Goal: Information Seeking & Learning: Learn about a topic

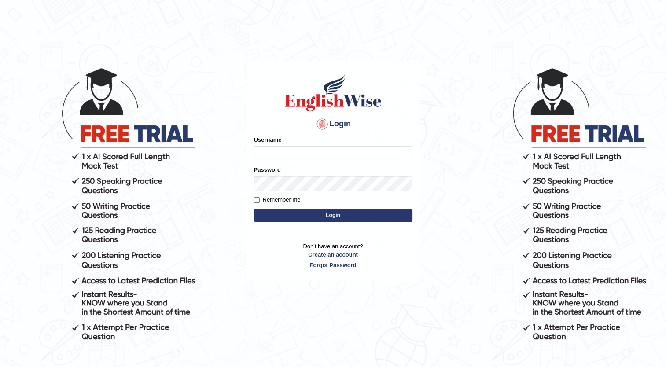
type input "Maria1224"
click at [319, 216] on button "Login" at bounding box center [333, 215] width 158 height 13
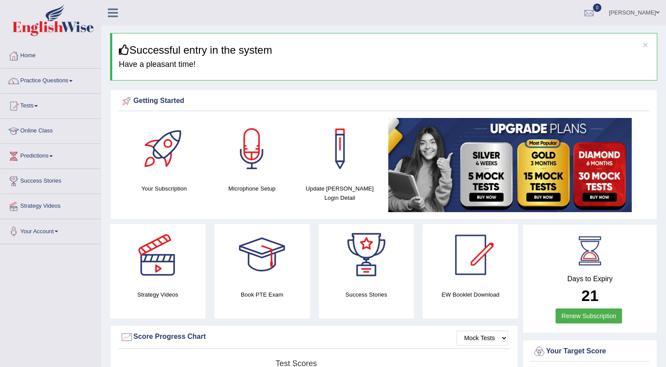
click at [73, 81] on span at bounding box center [71, 81] width 4 height 2
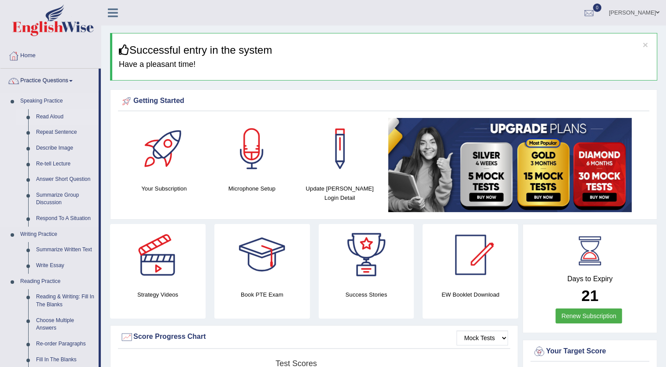
click at [59, 116] on link "Read Aloud" at bounding box center [65, 117] width 66 height 16
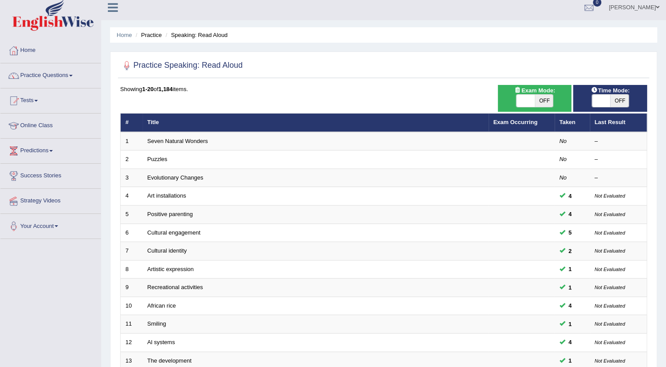
scroll to position [2, 0]
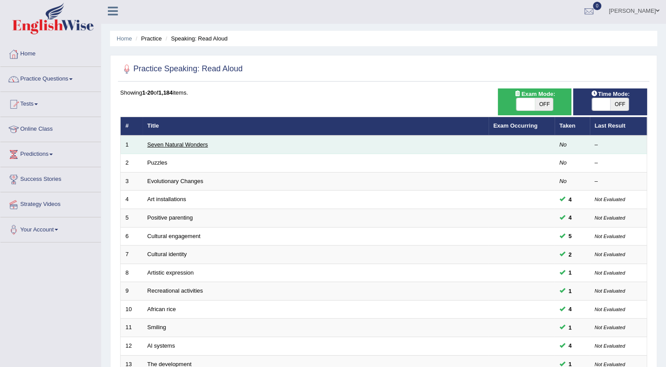
click at [192, 143] on link "Seven Natural Wonders" at bounding box center [177, 144] width 61 height 7
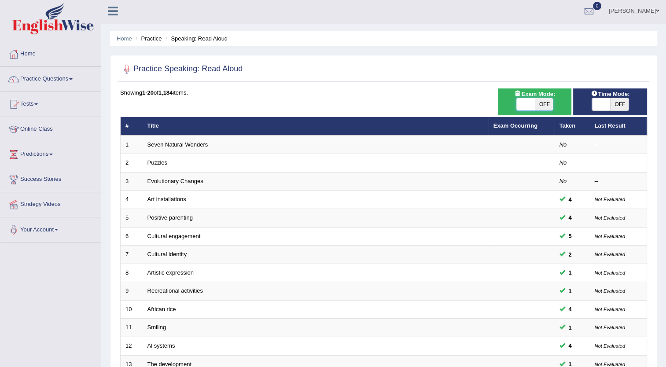
click at [522, 102] on span at bounding box center [526, 104] width 18 height 12
click at [542, 103] on span "OFF" at bounding box center [544, 104] width 18 height 12
checkbox input "true"
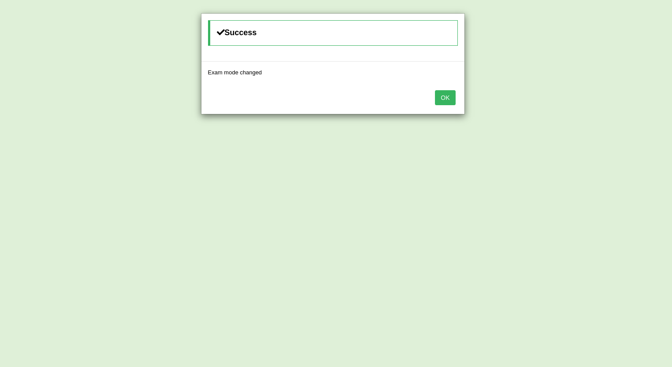
click at [447, 93] on button "OK" at bounding box center [445, 97] width 20 height 15
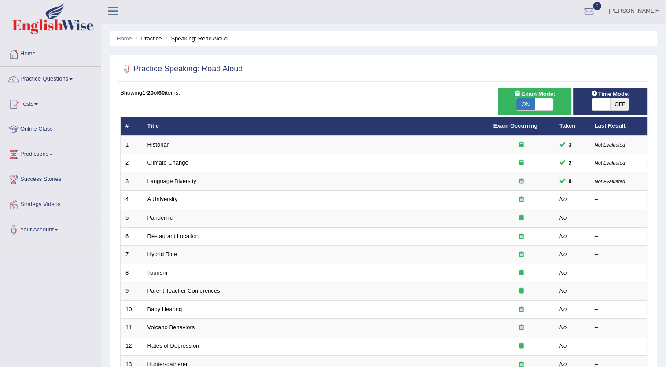
click at [622, 103] on span "OFF" at bounding box center [619, 104] width 18 height 12
checkbox input "true"
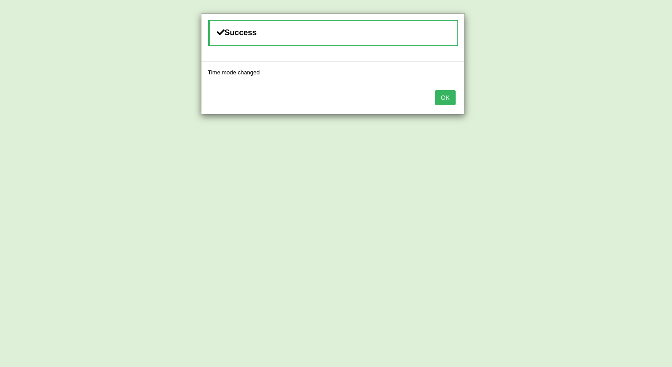
click at [442, 99] on button "OK" at bounding box center [445, 97] width 20 height 15
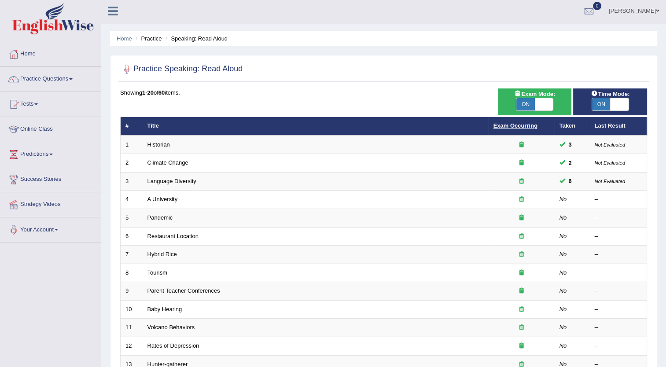
click at [501, 122] on link "Exam Occurring" at bounding box center [515, 125] width 44 height 7
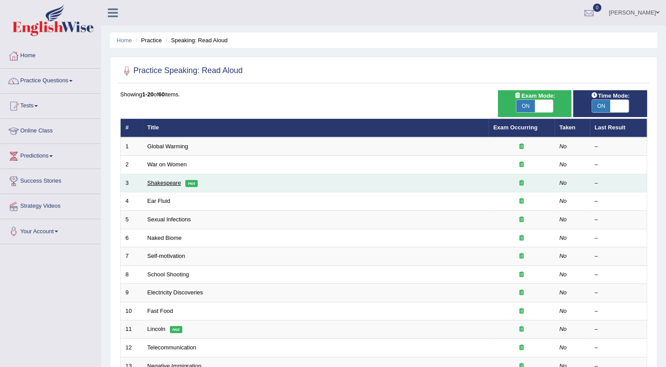
click at [176, 180] on link "Shakespeare" at bounding box center [164, 183] width 34 height 7
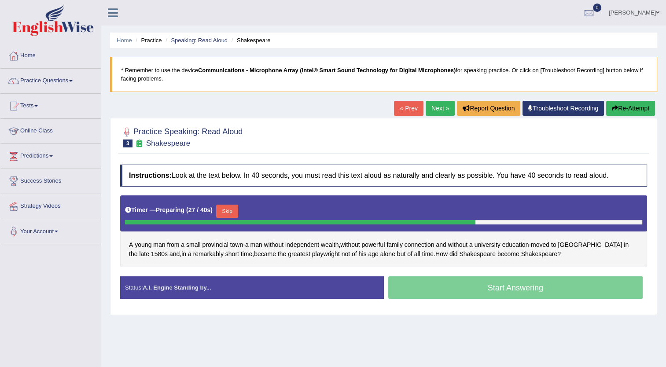
click at [221, 208] on button "Skip" at bounding box center [227, 211] width 22 height 13
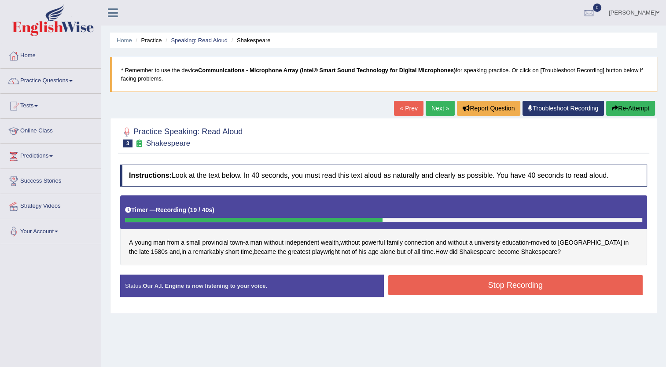
click at [453, 286] on button "Stop Recording" at bounding box center [515, 285] width 255 height 20
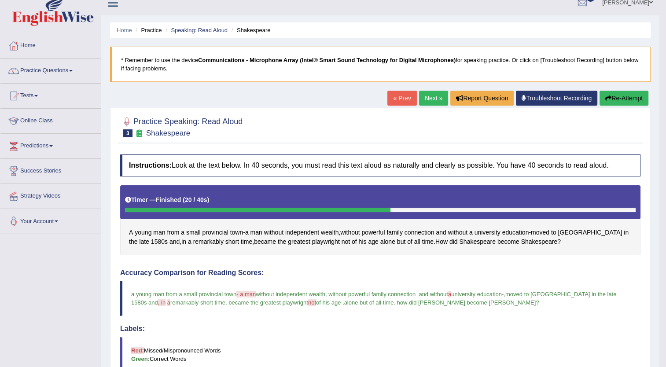
scroll to position [10, 0]
click at [628, 94] on button "Re-Attempt" at bounding box center [623, 98] width 49 height 15
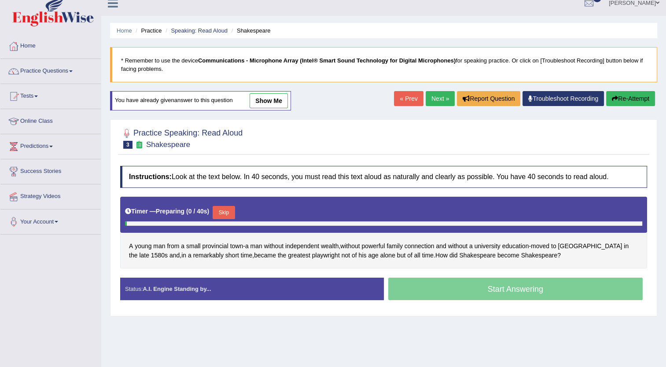
scroll to position [10, 0]
click at [223, 211] on button "Skip" at bounding box center [224, 212] width 22 height 13
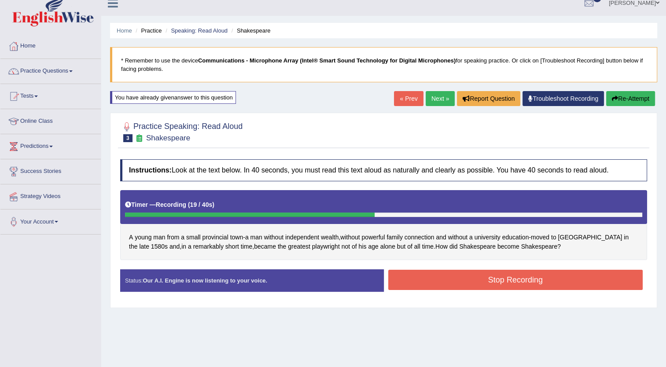
click at [456, 274] on button "Stop Recording" at bounding box center [515, 280] width 255 height 20
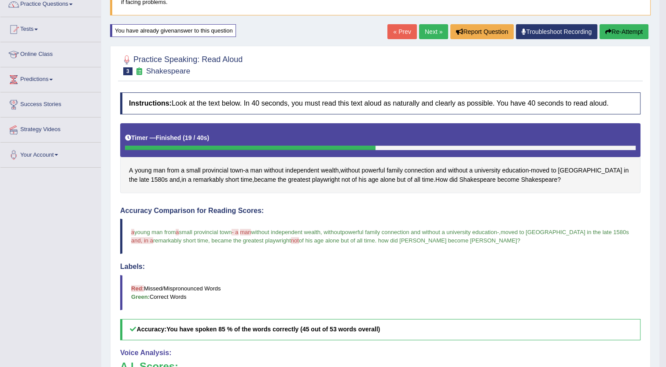
scroll to position [76, 0]
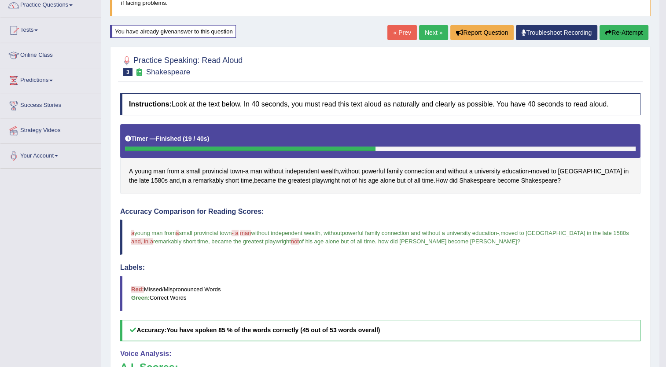
click at [617, 33] on button "Re-Attempt" at bounding box center [623, 32] width 49 height 15
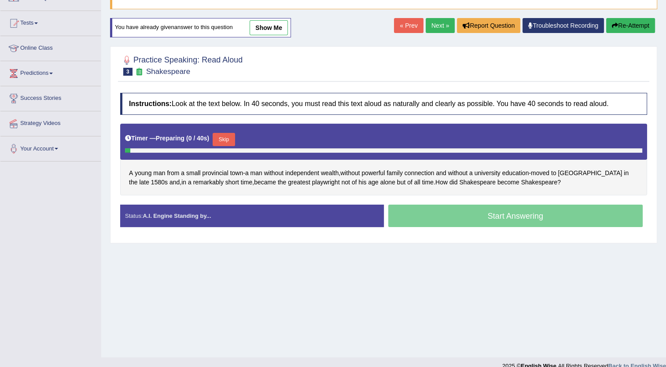
scroll to position [76, 0]
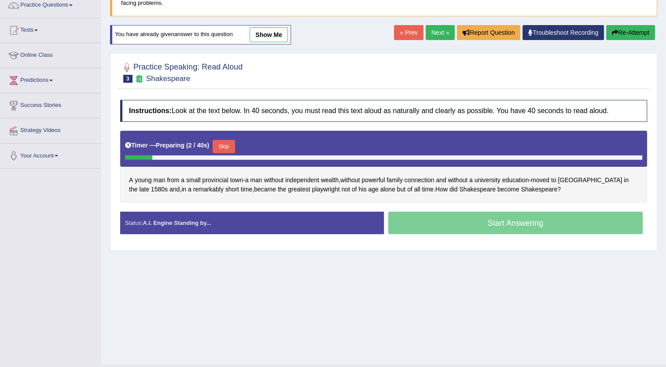
click at [225, 143] on button "Skip" at bounding box center [224, 146] width 22 height 13
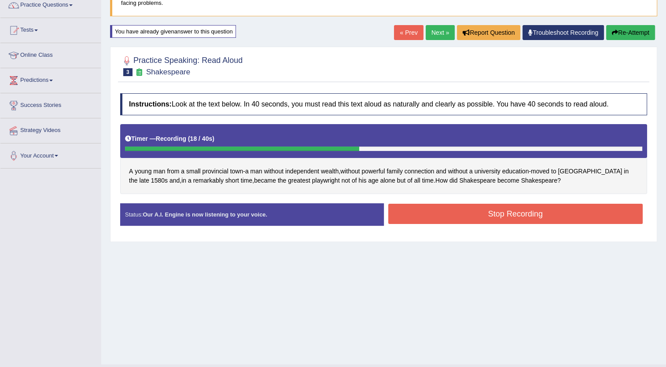
click at [459, 210] on button "Stop Recording" at bounding box center [515, 214] width 255 height 20
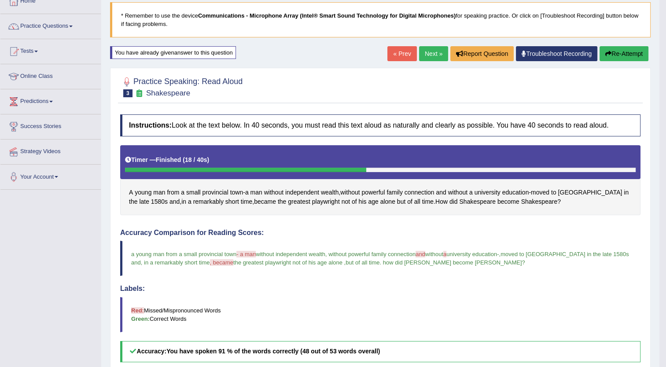
scroll to position [53, 0]
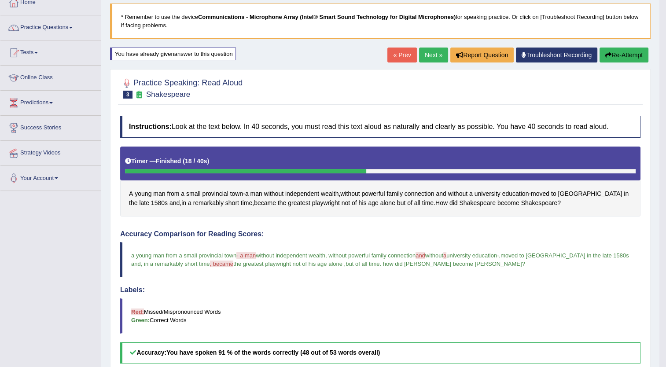
click at [430, 51] on link "Next »" at bounding box center [433, 55] width 29 height 15
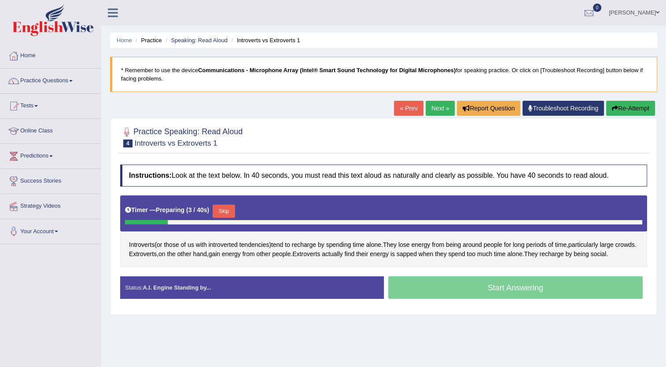
click at [224, 211] on button "Skip" at bounding box center [224, 211] width 22 height 13
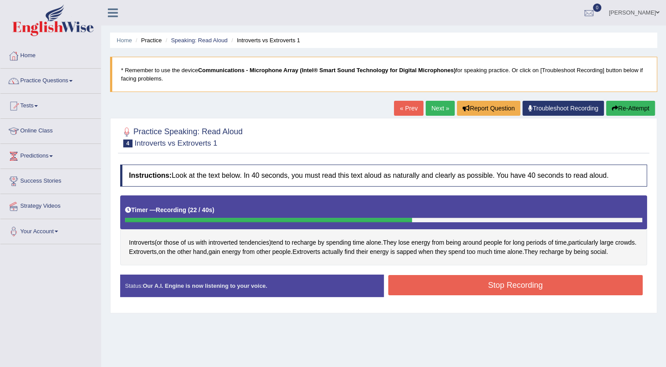
click at [456, 283] on button "Stop Recording" at bounding box center [515, 285] width 255 height 20
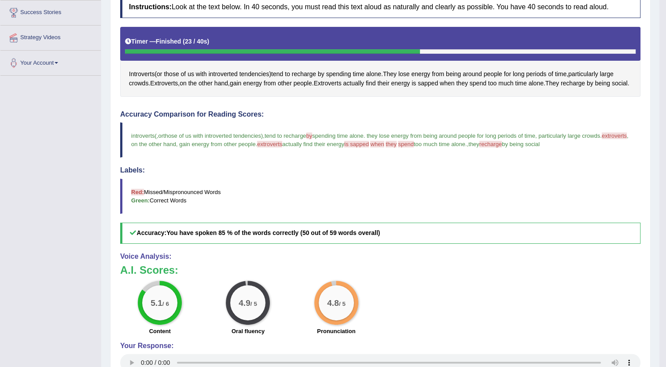
scroll to position [176, 0]
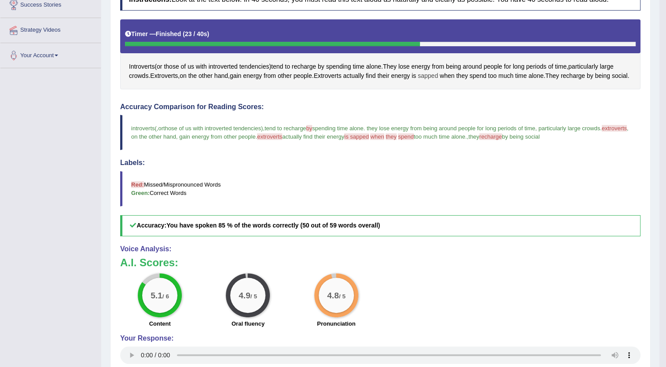
click at [436, 73] on span "sapped" at bounding box center [428, 75] width 20 height 9
click at [433, 93] on icon at bounding box center [434, 94] width 7 height 5
click at [578, 74] on span "recharge" at bounding box center [573, 75] width 24 height 9
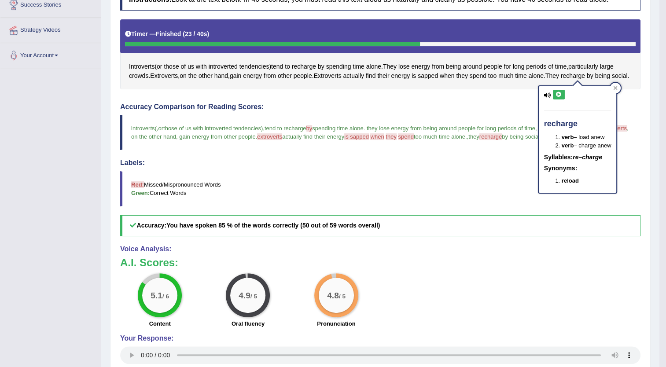
click at [556, 93] on icon at bounding box center [558, 94] width 7 height 5
click at [333, 71] on span "Extroverts" at bounding box center [328, 75] width 28 height 9
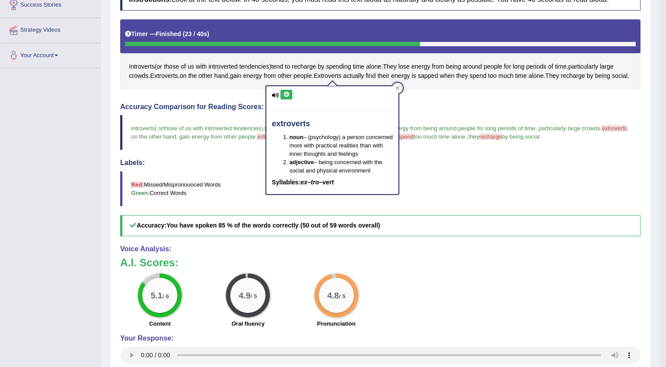
click at [283, 92] on icon at bounding box center [286, 94] width 7 height 5
click at [396, 83] on div at bounding box center [397, 88] width 11 height 11
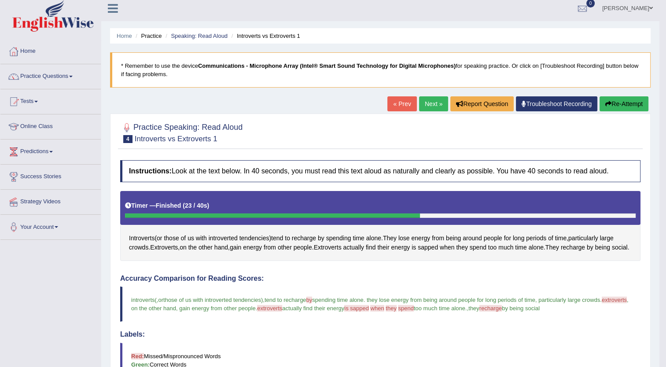
scroll to position [0, 0]
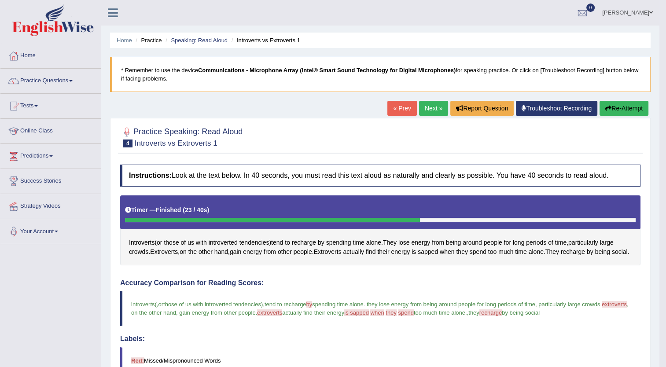
click at [619, 108] on button "Re-Attempt" at bounding box center [623, 108] width 49 height 15
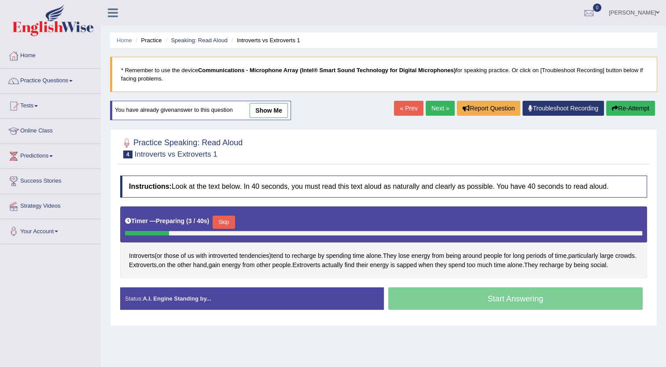
click at [220, 220] on button "Skip" at bounding box center [224, 222] width 22 height 13
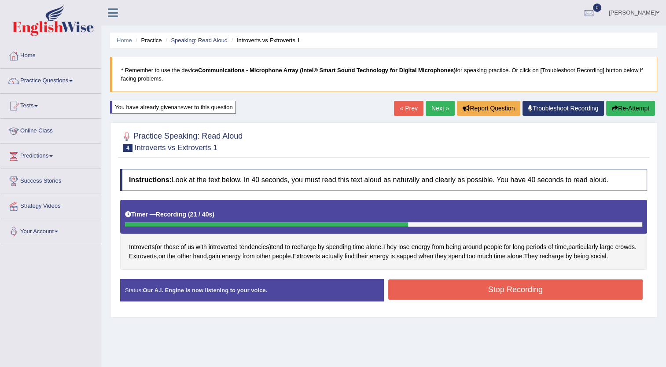
click at [488, 291] on button "Stop Recording" at bounding box center [515, 289] width 255 height 20
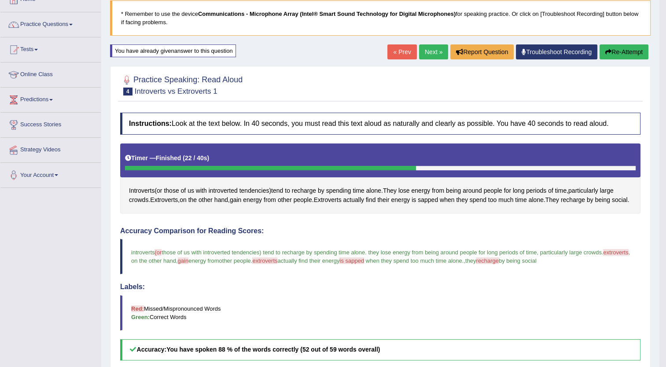
scroll to position [55, 0]
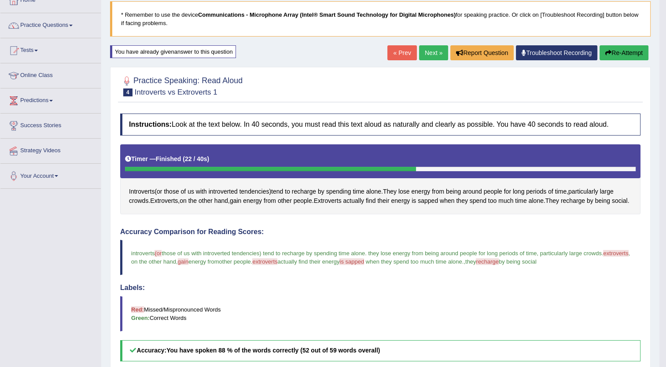
click at [430, 51] on link "Next »" at bounding box center [433, 52] width 29 height 15
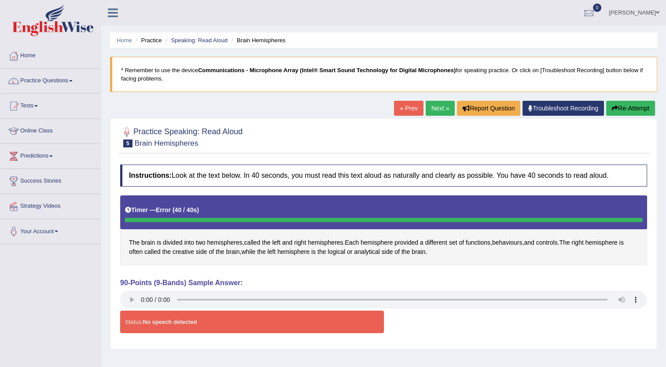
click at [623, 107] on button "Re-Attempt" at bounding box center [630, 108] width 49 height 15
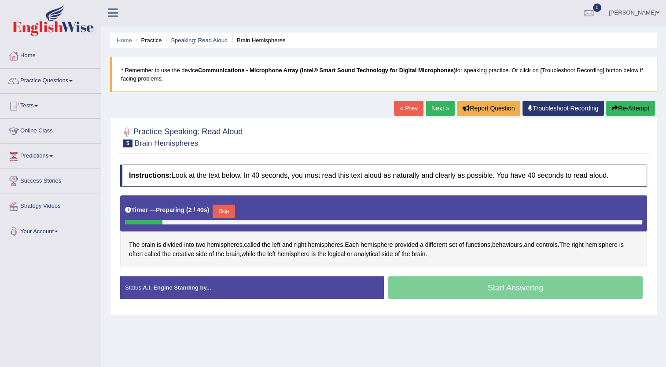
click at [224, 210] on button "Skip" at bounding box center [224, 211] width 22 height 13
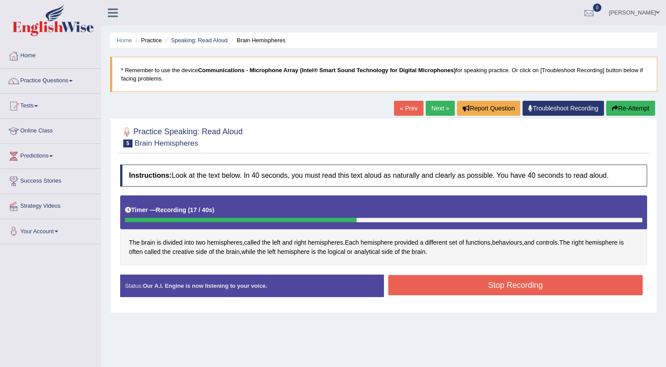
click at [479, 280] on button "Stop Recording" at bounding box center [515, 285] width 255 height 20
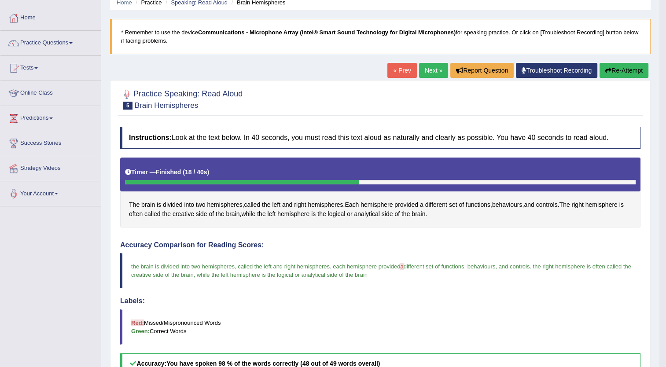
scroll to position [36, 0]
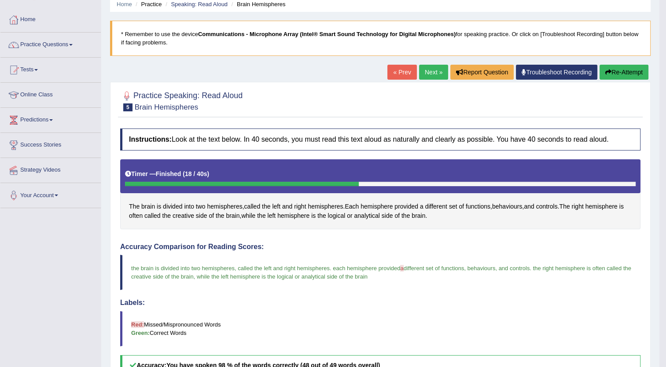
click at [426, 70] on link "Next »" at bounding box center [433, 72] width 29 height 15
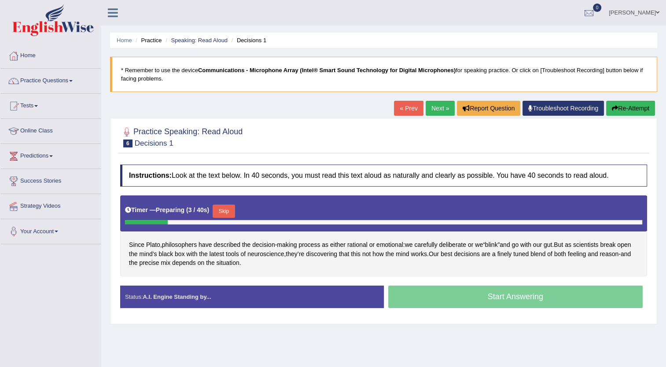
click at [223, 208] on button "Skip" at bounding box center [224, 211] width 22 height 13
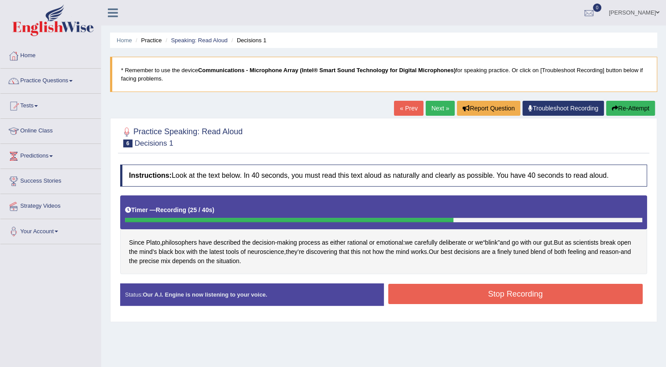
click at [432, 295] on button "Stop Recording" at bounding box center [515, 294] width 255 height 20
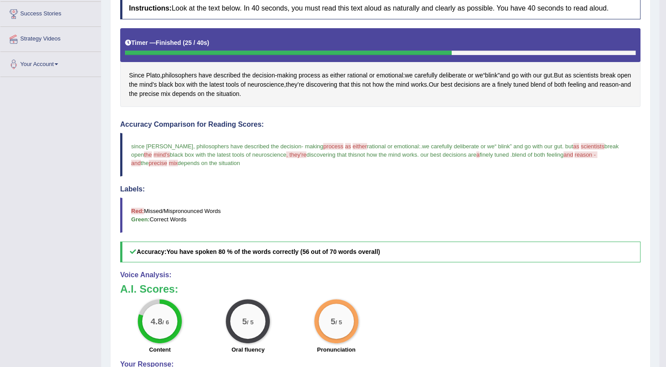
scroll to position [167, 0]
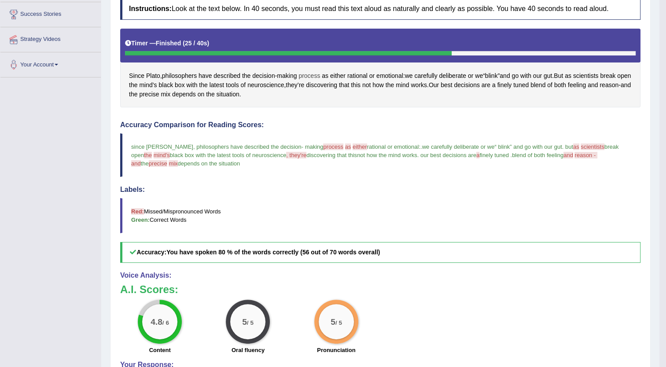
click at [308, 74] on span "process" at bounding box center [309, 75] width 22 height 9
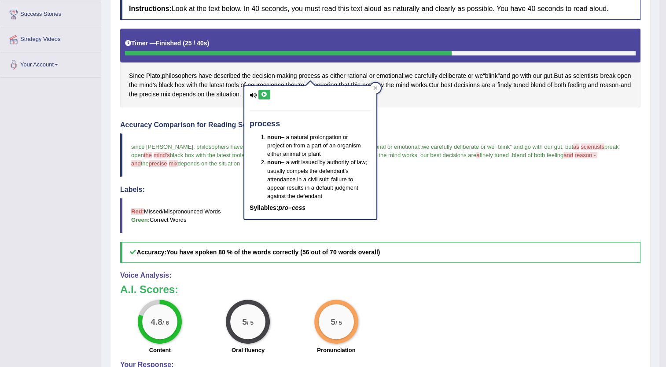
click at [261, 93] on icon at bounding box center [264, 94] width 7 height 5
click at [334, 73] on span "either" at bounding box center [337, 75] width 15 height 9
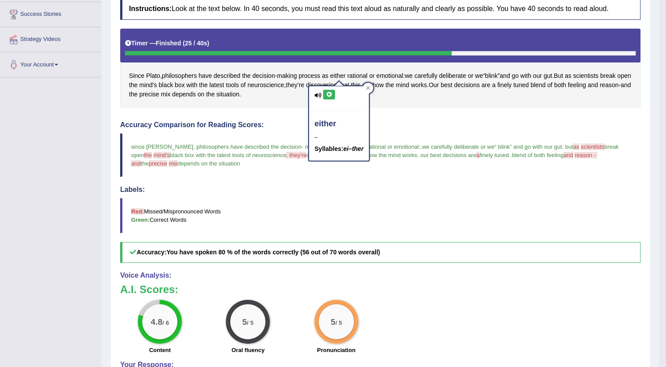
click at [330, 92] on icon at bounding box center [329, 94] width 7 height 5
click at [591, 75] on span "scientists" at bounding box center [586, 75] width 26 height 9
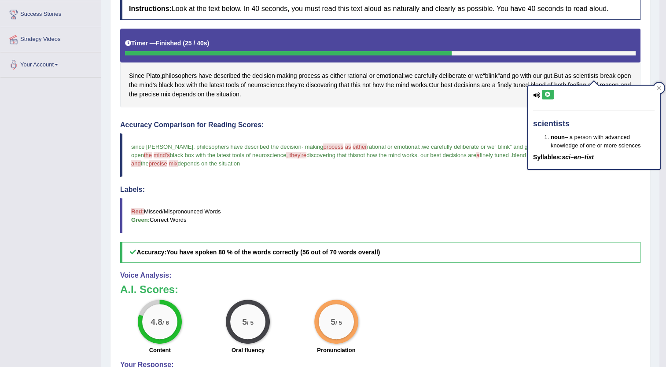
click at [548, 95] on icon at bounding box center [547, 94] width 7 height 5
click at [571, 75] on span "as" at bounding box center [568, 75] width 7 height 9
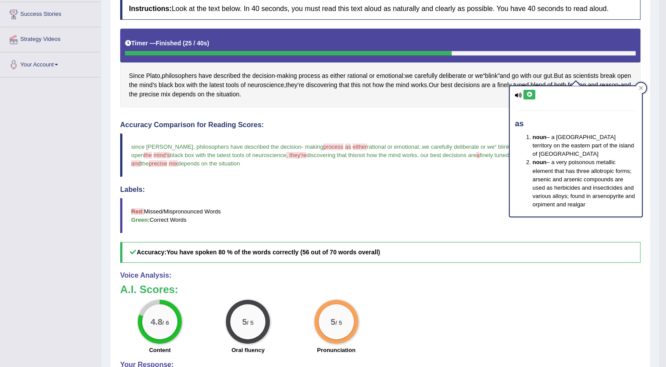
click at [531, 92] on icon at bounding box center [529, 94] width 7 height 5
click at [639, 87] on icon at bounding box center [641, 88] width 4 height 4
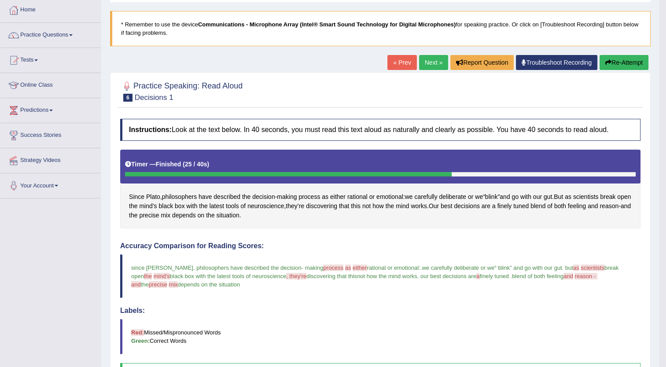
scroll to position [44, 0]
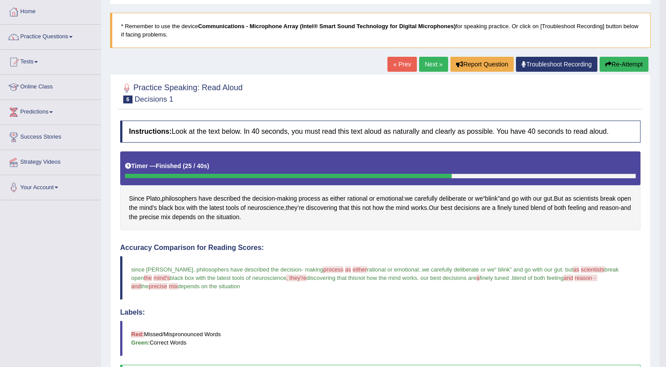
click at [613, 66] on button "Re-Attempt" at bounding box center [623, 64] width 49 height 15
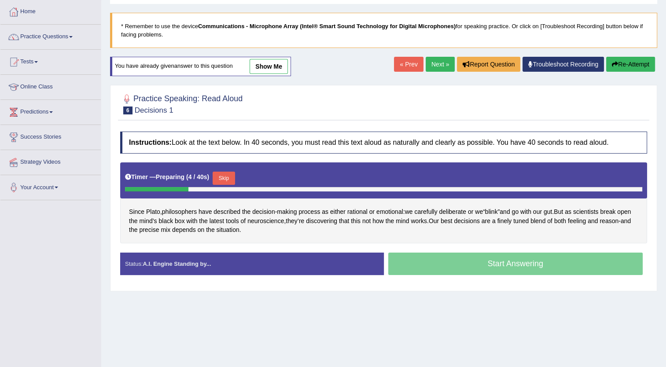
click at [220, 175] on button "Skip" at bounding box center [224, 178] width 22 height 13
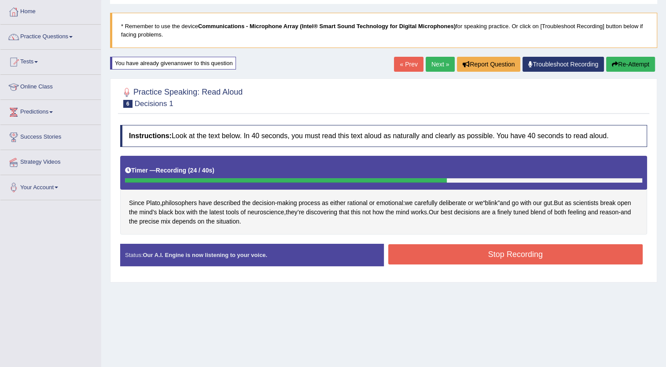
click at [466, 253] on button "Stop Recording" at bounding box center [515, 254] width 255 height 20
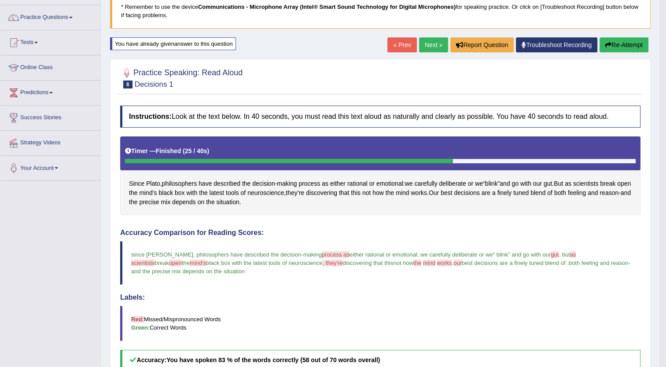
scroll to position [56, 0]
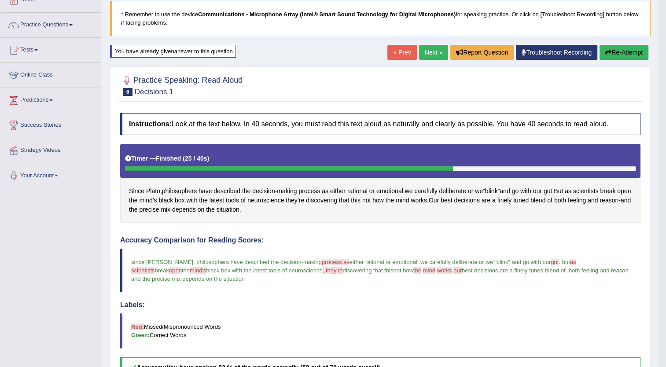
click at [621, 51] on button "Re-Attempt" at bounding box center [623, 52] width 49 height 15
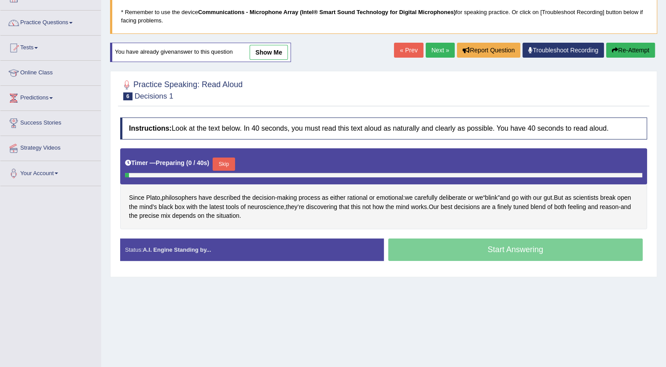
click at [398, 159] on body "Toggle navigation Home Practice Questions Speaking Practice Read Aloud Repeat S…" at bounding box center [333, 125] width 666 height 367
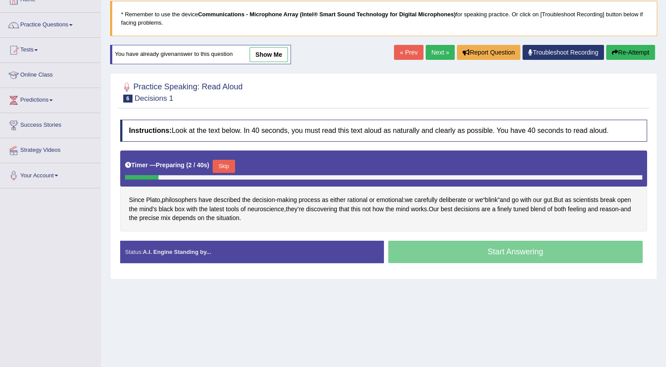
click at [220, 166] on button "Skip" at bounding box center [224, 166] width 22 height 13
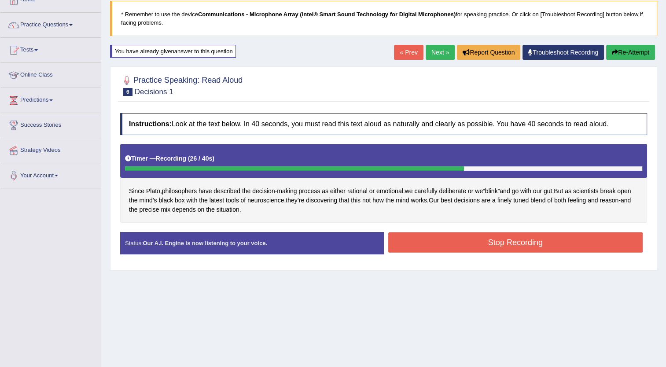
click at [454, 232] on button "Stop Recording" at bounding box center [515, 242] width 255 height 20
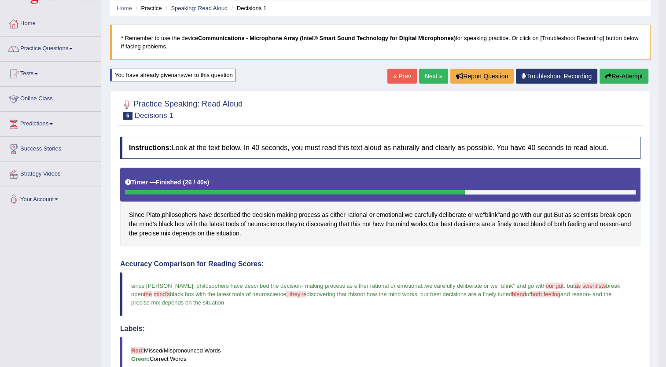
scroll to position [32, 0]
click at [618, 77] on button "Re-Attempt" at bounding box center [623, 76] width 49 height 15
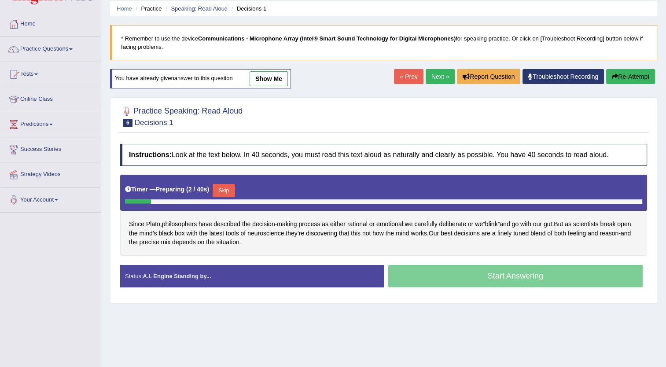
click at [223, 189] on button "Skip" at bounding box center [224, 190] width 22 height 13
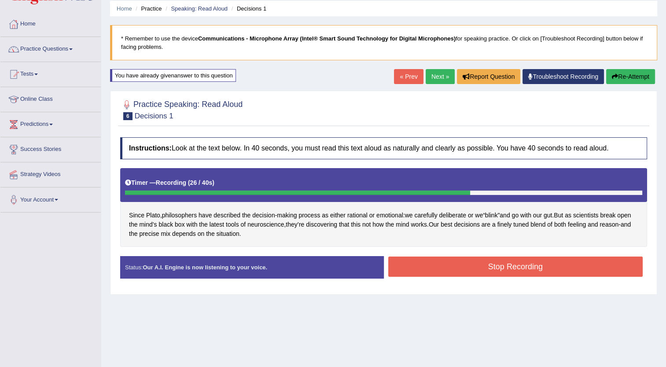
click at [506, 264] on button "Stop Recording" at bounding box center [515, 267] width 255 height 20
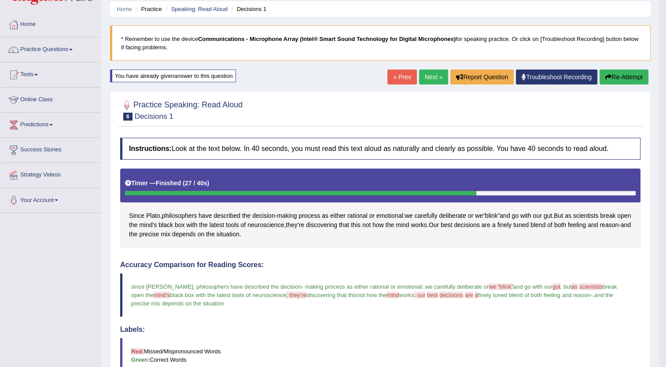
scroll to position [31, 0]
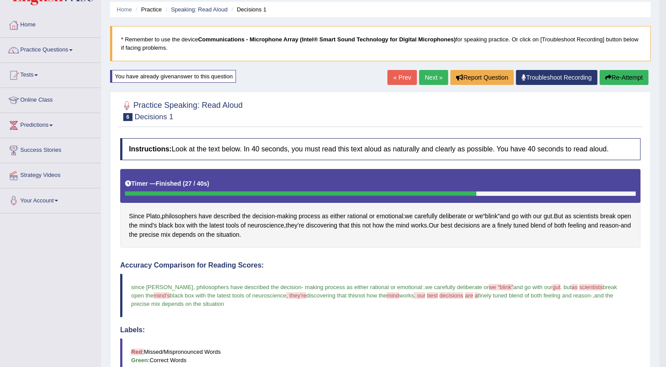
click at [613, 77] on button "Re-Attempt" at bounding box center [623, 77] width 49 height 15
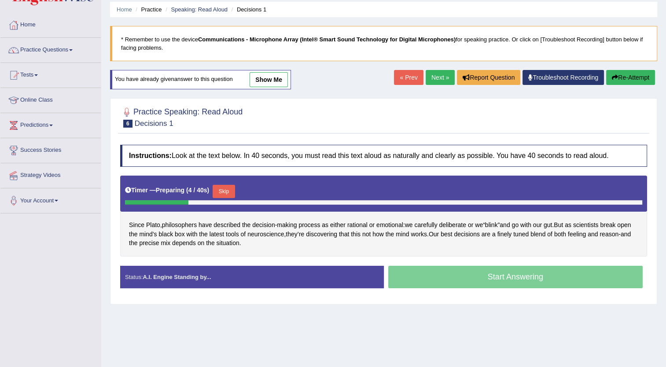
click at [227, 187] on button "Skip" at bounding box center [224, 191] width 22 height 13
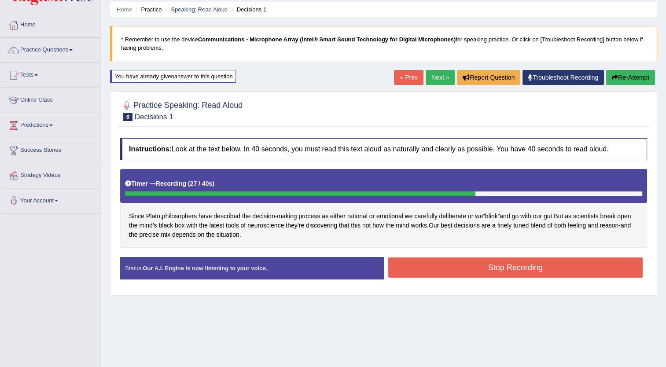
click at [470, 267] on button "Stop Recording" at bounding box center [515, 267] width 255 height 20
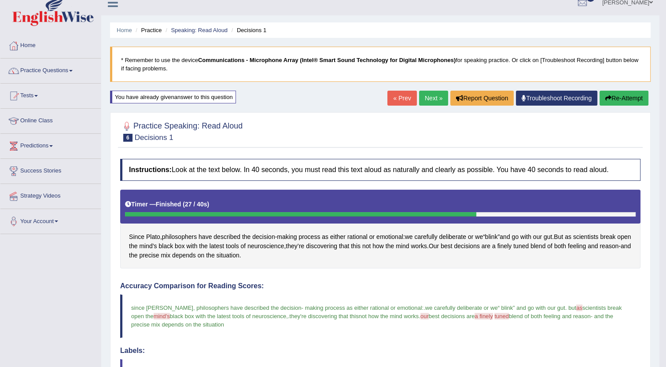
scroll to position [7, 0]
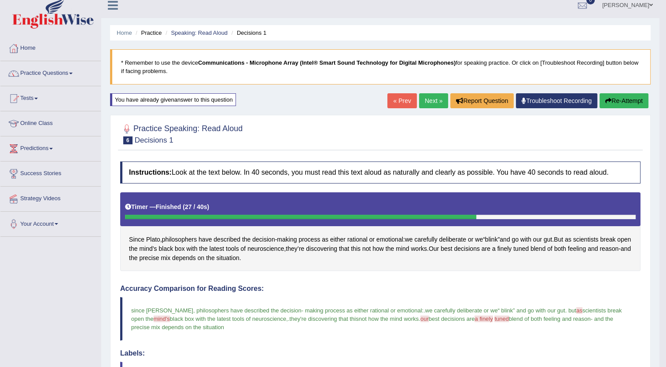
click at [433, 99] on link "Next »" at bounding box center [433, 100] width 29 height 15
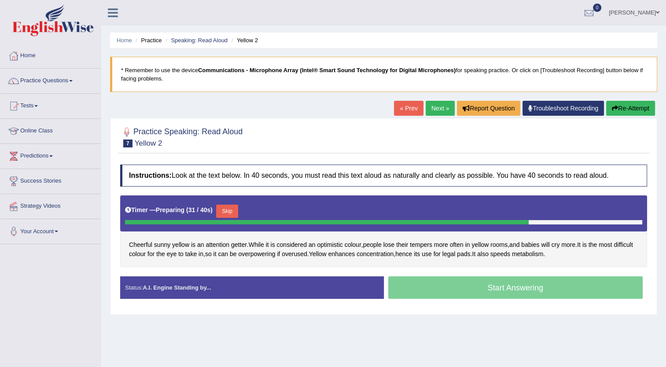
click at [222, 211] on button "Skip" at bounding box center [227, 211] width 22 height 13
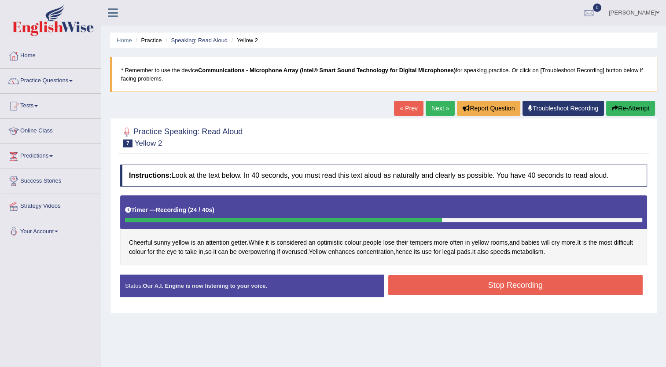
click at [449, 279] on button "Stop Recording" at bounding box center [515, 285] width 255 height 20
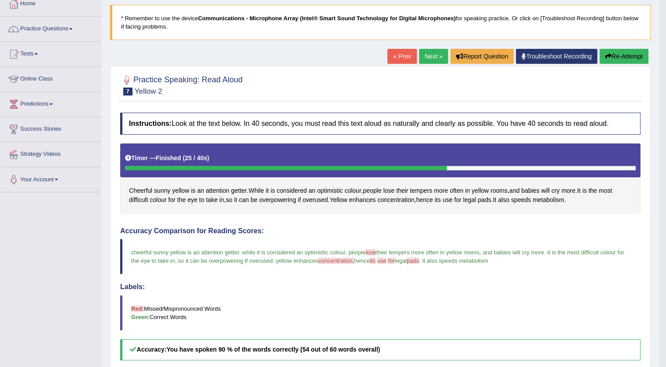
scroll to position [51, 0]
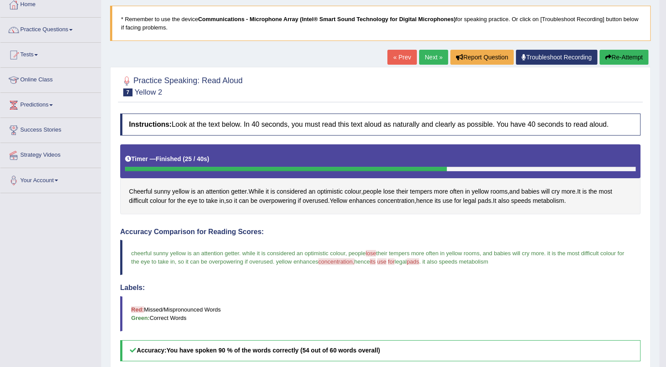
click at [622, 56] on button "Re-Attempt" at bounding box center [623, 57] width 49 height 15
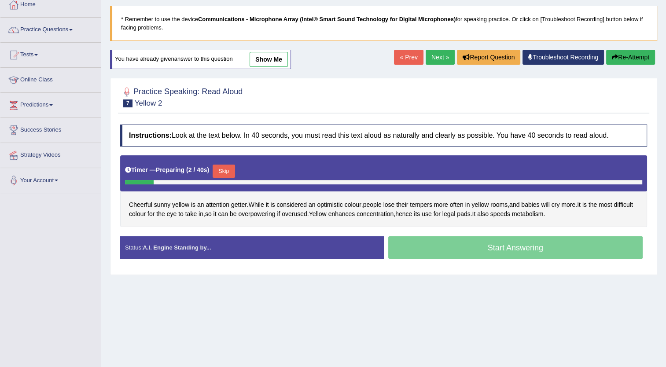
click at [222, 170] on button "Skip" at bounding box center [224, 171] width 22 height 13
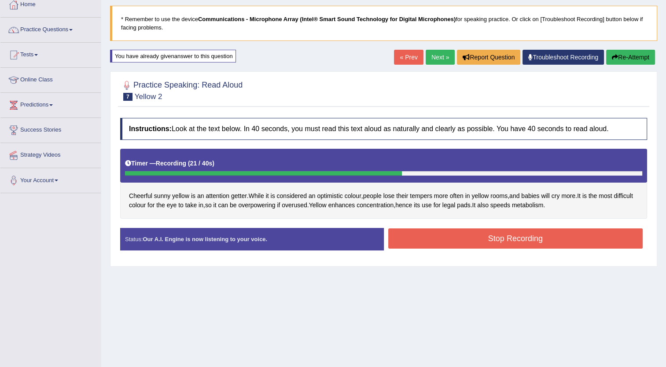
click at [446, 240] on button "Stop Recording" at bounding box center [515, 238] width 255 height 20
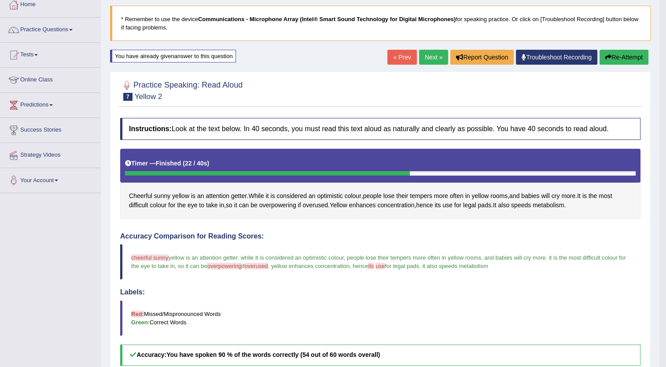
click at [432, 58] on link "Next »" at bounding box center [433, 57] width 29 height 15
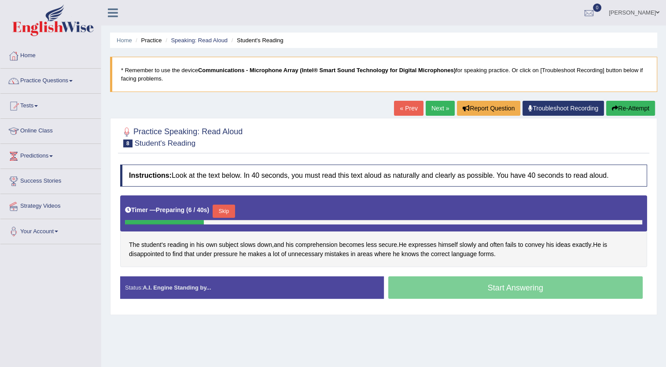
click at [218, 209] on button "Skip" at bounding box center [224, 211] width 22 height 13
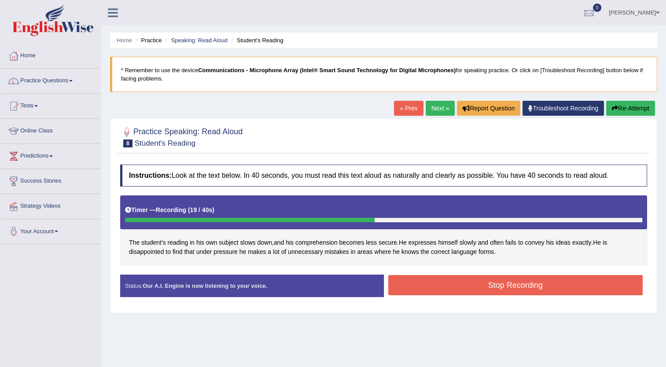
click at [437, 271] on div "Instructions: Look at the text below. In 40 seconds, you must read this text al…" at bounding box center [383, 234] width 531 height 148
click at [435, 288] on button "Stop Recording" at bounding box center [515, 285] width 255 height 20
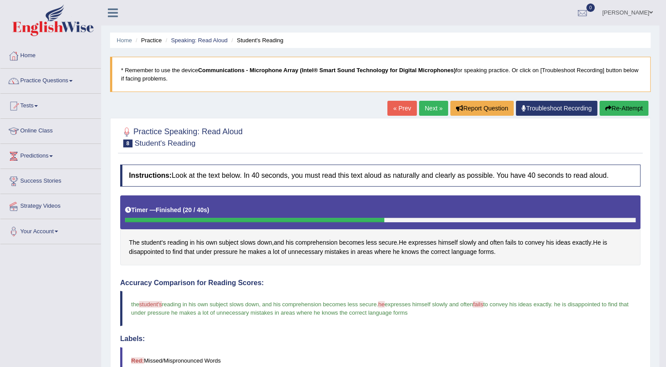
click at [433, 106] on link "Next »" at bounding box center [433, 108] width 29 height 15
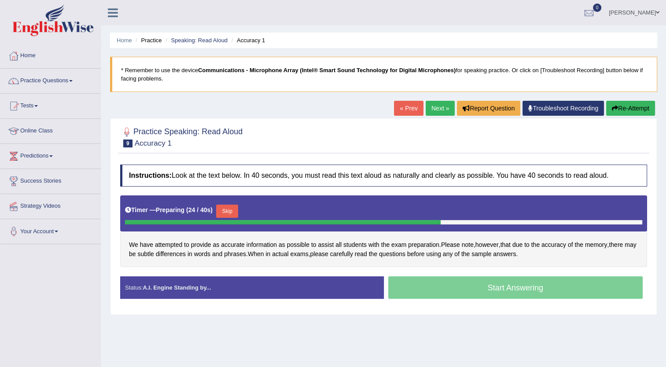
click at [222, 210] on button "Skip" at bounding box center [227, 211] width 22 height 13
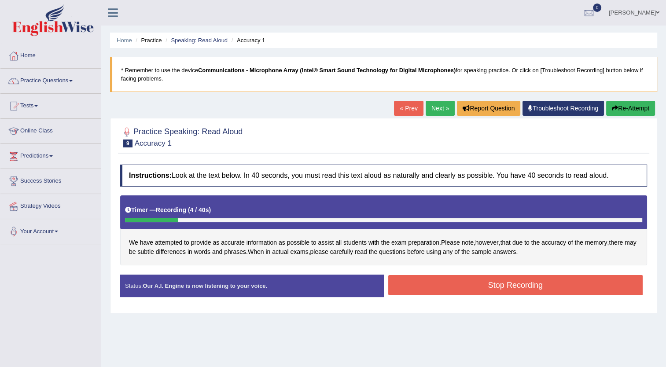
click at [474, 280] on button "Stop Recording" at bounding box center [515, 285] width 255 height 20
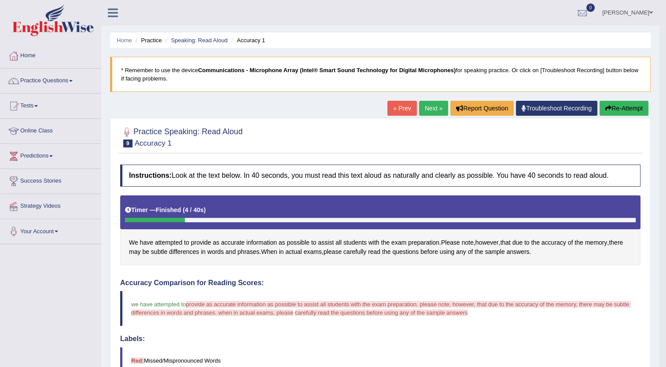
click at [621, 104] on button "Re-Attempt" at bounding box center [623, 108] width 49 height 15
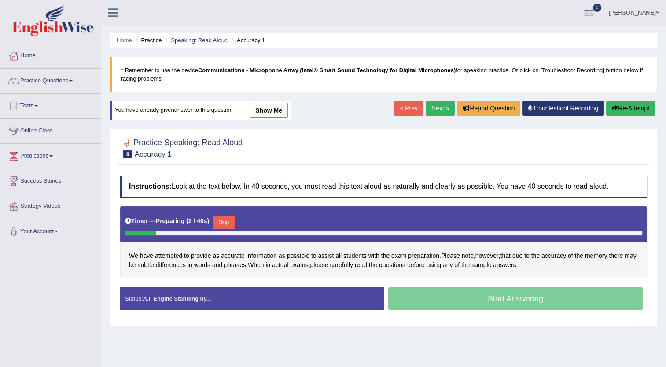
click at [221, 218] on button "Skip" at bounding box center [224, 222] width 22 height 13
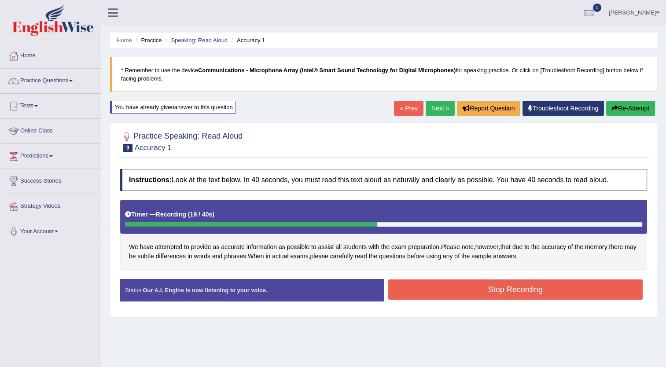
click at [467, 290] on button "Stop Recording" at bounding box center [515, 289] width 255 height 20
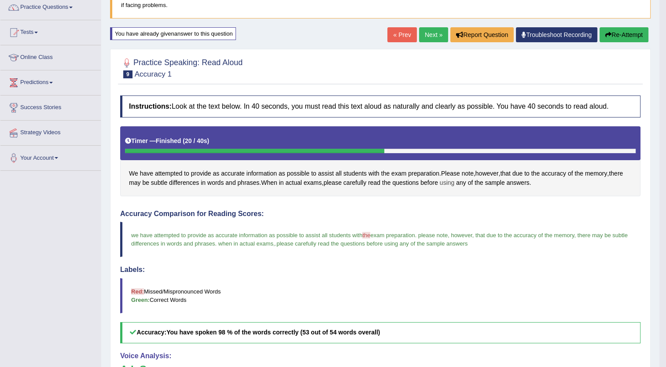
scroll to position [72, 0]
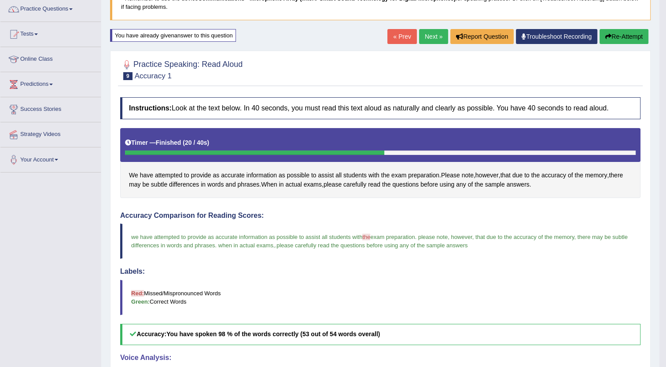
click at [427, 36] on link "Next »" at bounding box center [433, 36] width 29 height 15
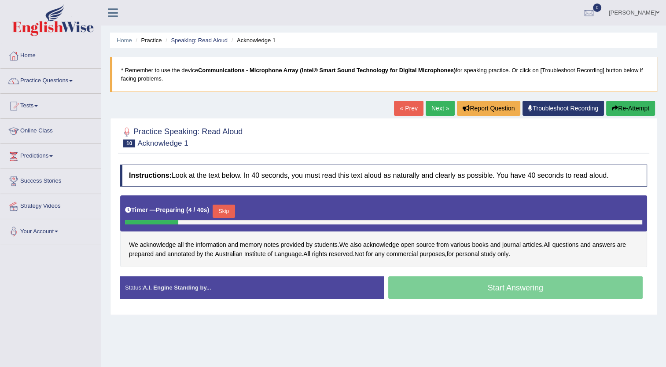
click at [220, 207] on button "Skip" at bounding box center [224, 211] width 22 height 13
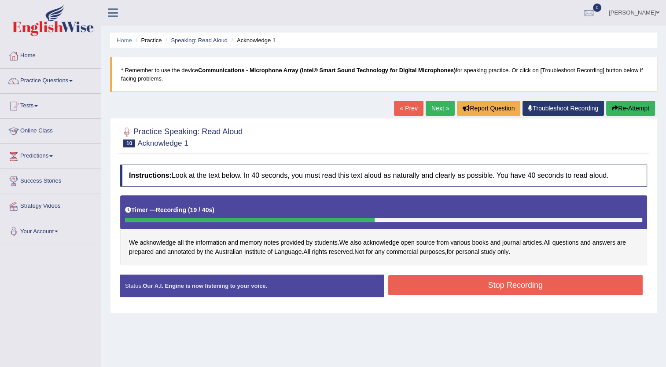
click at [450, 283] on button "Stop Recording" at bounding box center [515, 285] width 255 height 20
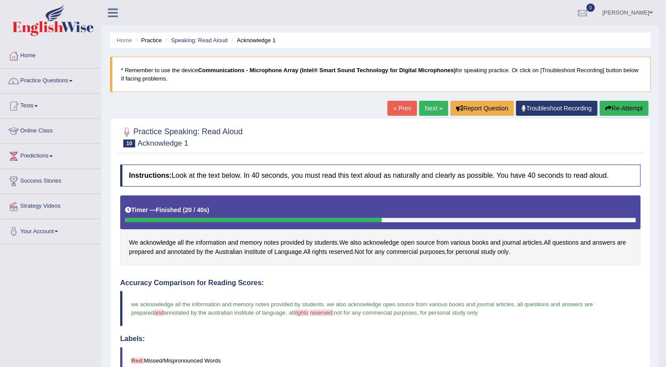
click at [433, 106] on link "Next »" at bounding box center [433, 108] width 29 height 15
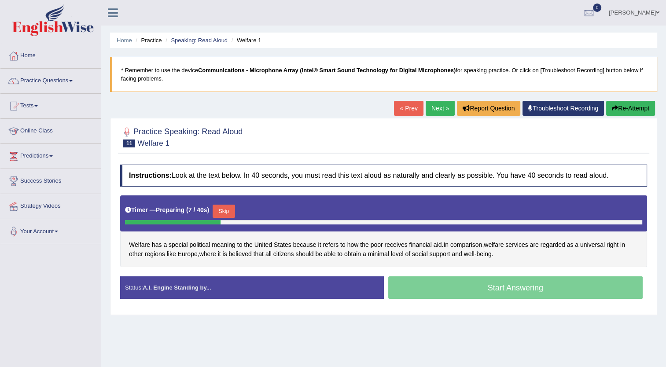
click at [222, 209] on button "Skip" at bounding box center [224, 211] width 22 height 13
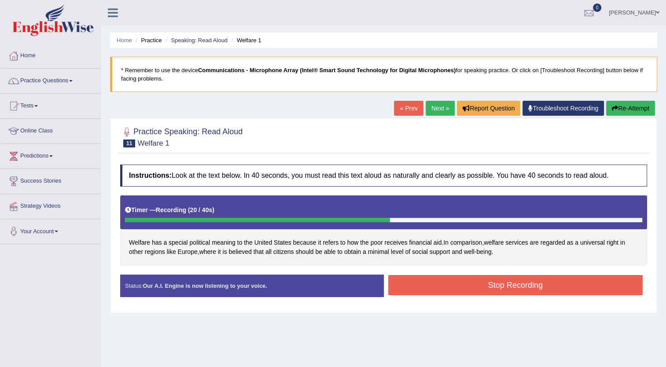
click at [416, 284] on button "Stop Recording" at bounding box center [515, 285] width 255 height 20
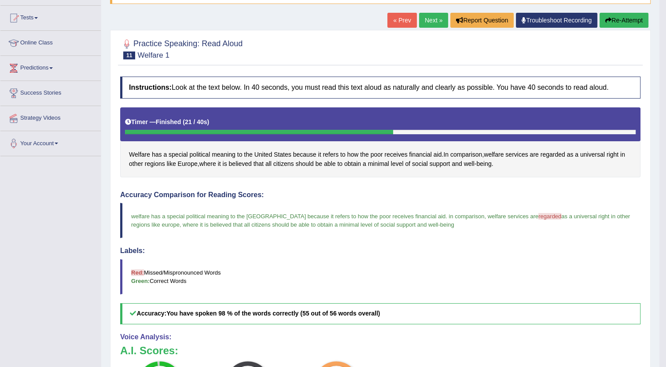
scroll to position [86, 0]
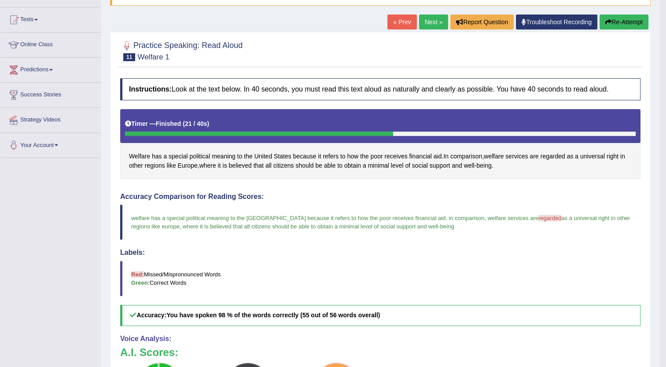
click at [426, 19] on link "Next »" at bounding box center [433, 22] width 29 height 15
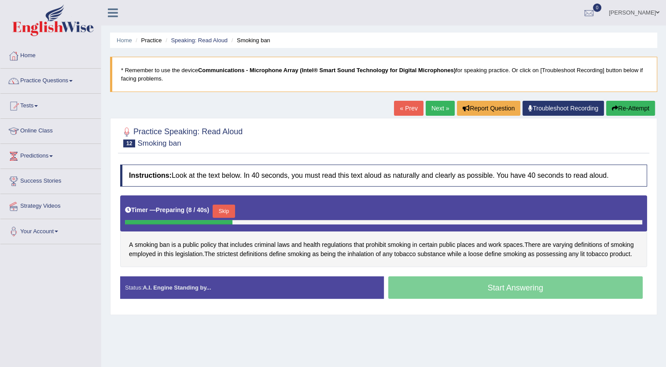
click at [226, 210] on button "Skip" at bounding box center [224, 211] width 22 height 13
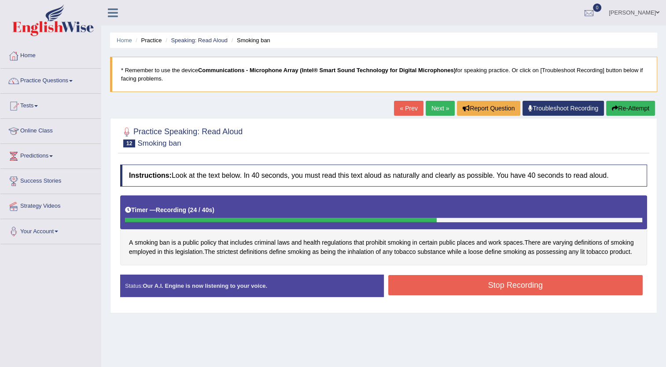
click at [489, 286] on button "Stop Recording" at bounding box center [515, 285] width 255 height 20
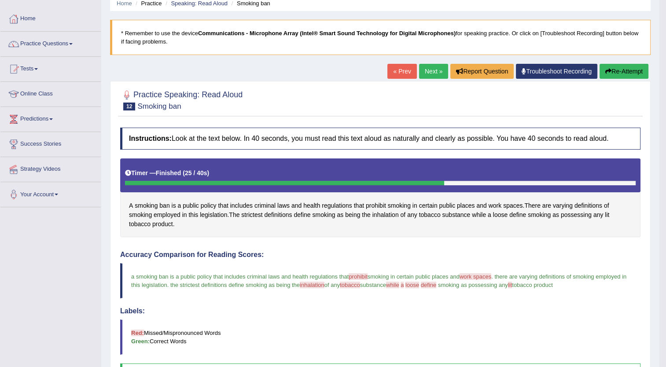
scroll to position [38, 0]
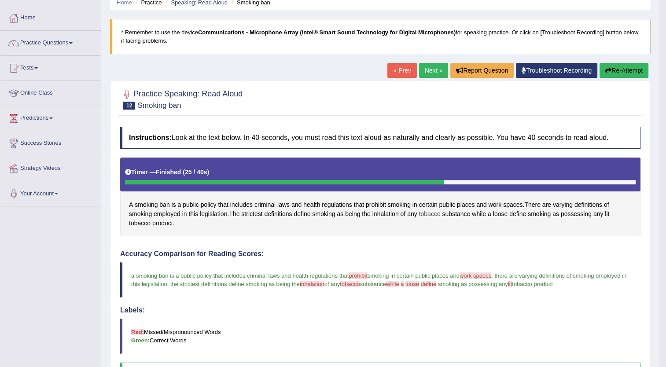
click at [436, 213] on span "tobacco" at bounding box center [430, 213] width 22 height 9
click at [432, 151] on icon at bounding box center [434, 152] width 7 height 5
click at [385, 212] on span "inhalation" at bounding box center [385, 213] width 26 height 9
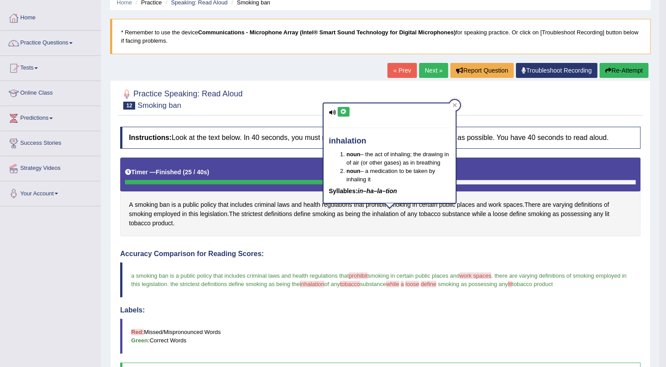
click at [340, 110] on icon at bounding box center [343, 111] width 7 height 5
click at [503, 209] on span "loose" at bounding box center [500, 213] width 15 height 9
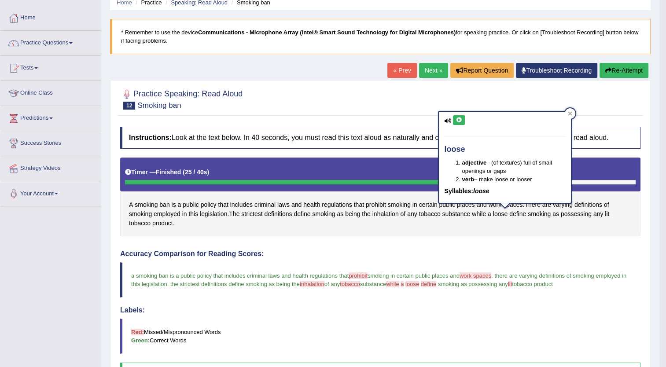
click at [456, 117] on icon at bounding box center [458, 119] width 7 height 5
click at [623, 71] on button "Re-Attempt" at bounding box center [623, 70] width 49 height 15
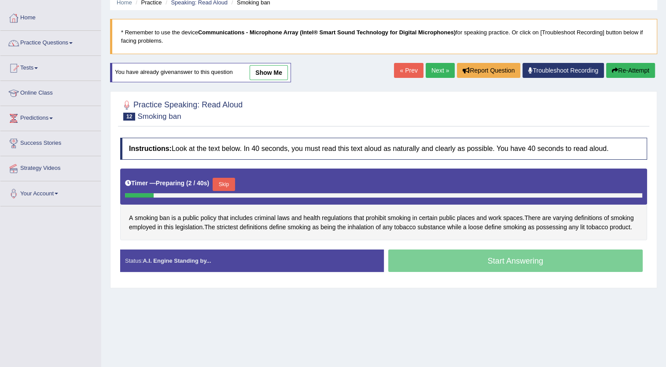
click at [223, 180] on button "Skip" at bounding box center [224, 184] width 22 height 13
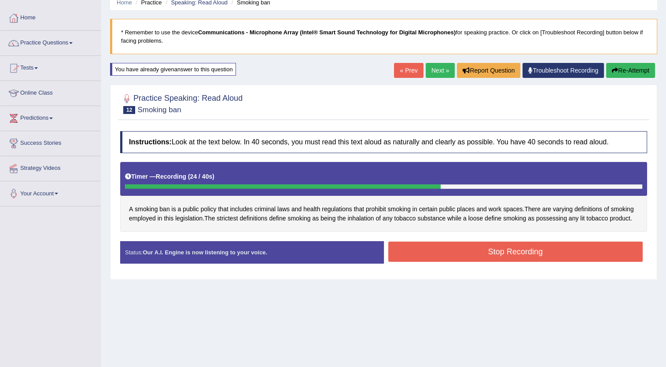
click at [455, 251] on button "Stop Recording" at bounding box center [515, 252] width 255 height 20
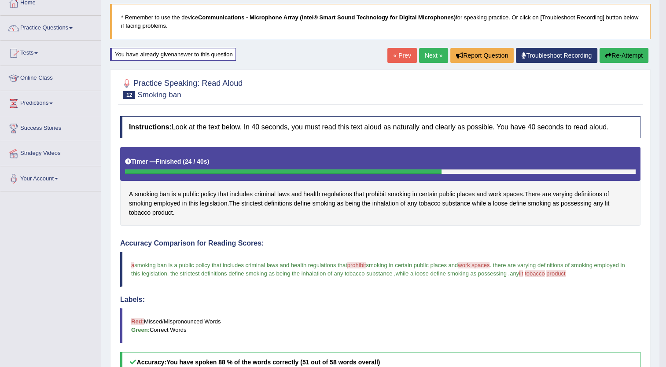
scroll to position [52, 0]
click at [436, 55] on link "Next »" at bounding box center [433, 55] width 29 height 15
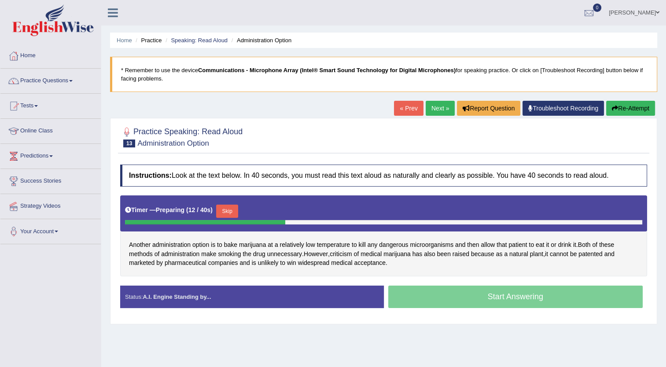
click at [225, 210] on button "Skip" at bounding box center [227, 211] width 22 height 13
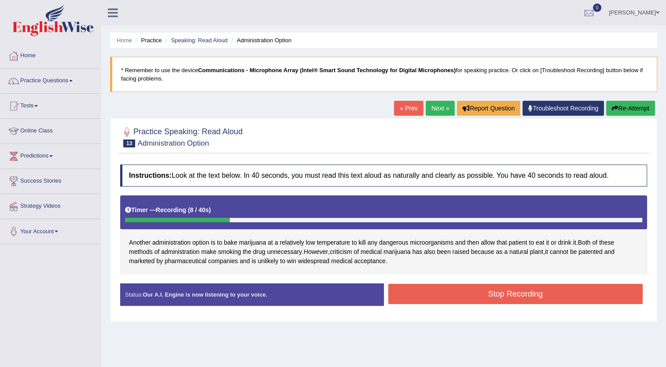
click at [506, 291] on button "Stop Recording" at bounding box center [515, 294] width 255 height 20
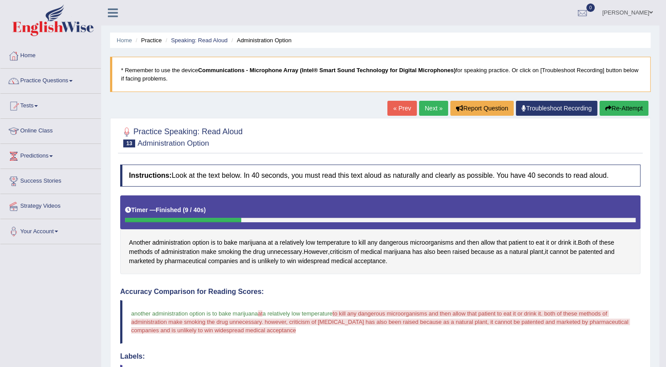
click at [608, 106] on icon "button" at bounding box center [608, 108] width 6 height 6
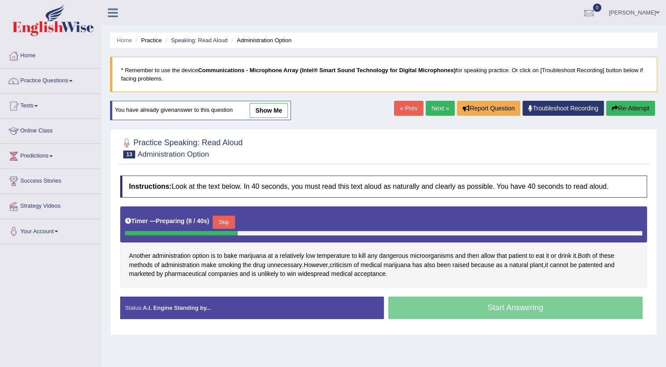
click at [220, 221] on button "Skip" at bounding box center [224, 222] width 22 height 13
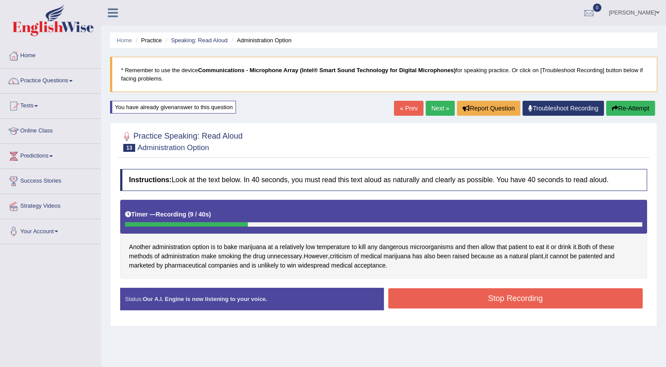
click at [478, 296] on button "Stop Recording" at bounding box center [515, 298] width 255 height 20
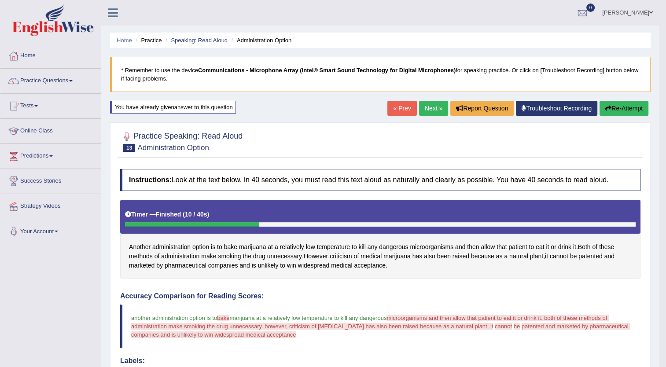
click at [424, 107] on link "Next »" at bounding box center [433, 108] width 29 height 15
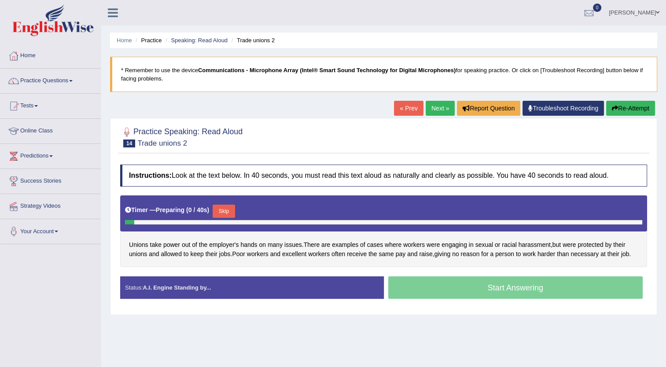
drag, startPoint x: 0, startPoint y: 0, endPoint x: 407, endPoint y: 106, distance: 421.2
click at [407, 106] on link "« Prev" at bounding box center [408, 108] width 29 height 15
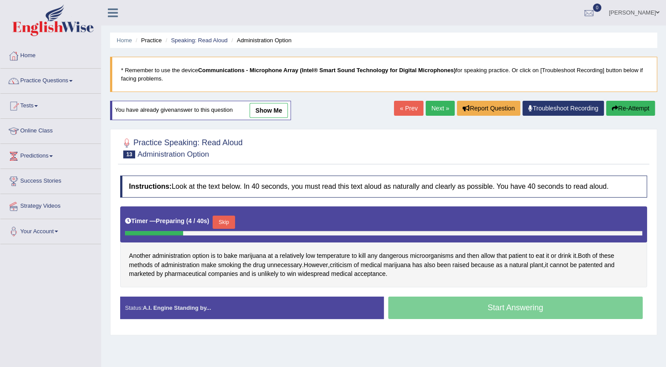
click at [226, 220] on button "Skip" at bounding box center [224, 222] width 22 height 13
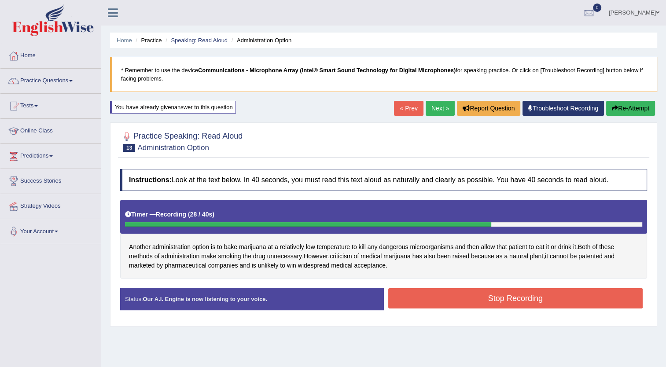
click at [451, 295] on button "Stop Recording" at bounding box center [515, 298] width 255 height 20
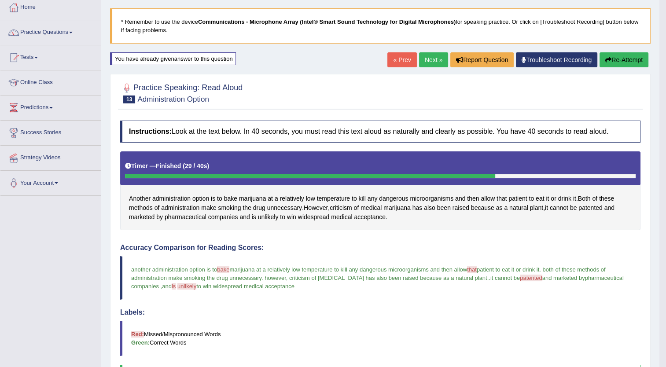
scroll to position [48, 0]
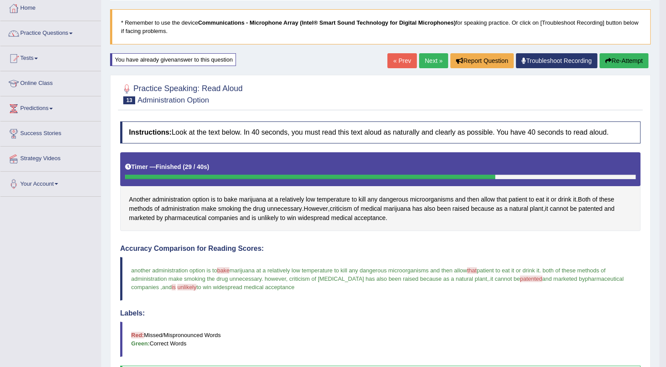
click at [429, 59] on link "Next »" at bounding box center [433, 60] width 29 height 15
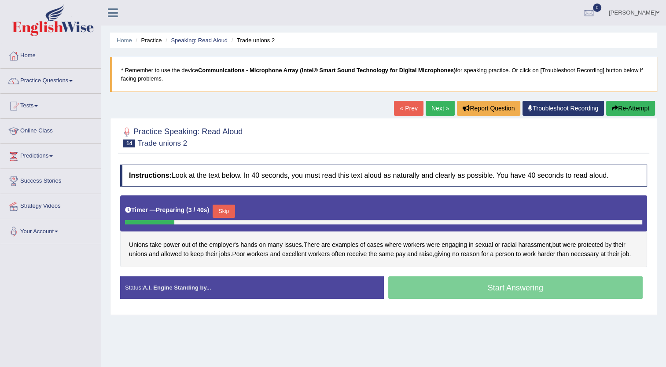
click at [223, 212] on button "Skip" at bounding box center [224, 211] width 22 height 13
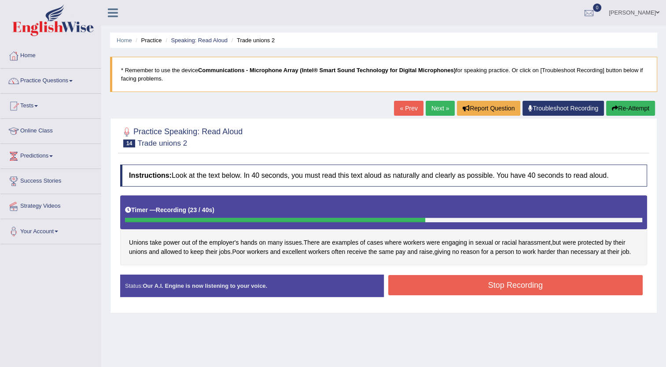
click at [459, 286] on button "Stop Recording" at bounding box center [515, 285] width 255 height 20
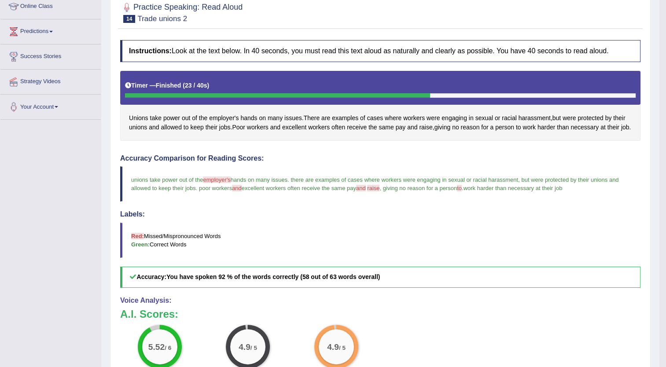
scroll to position [123, 0]
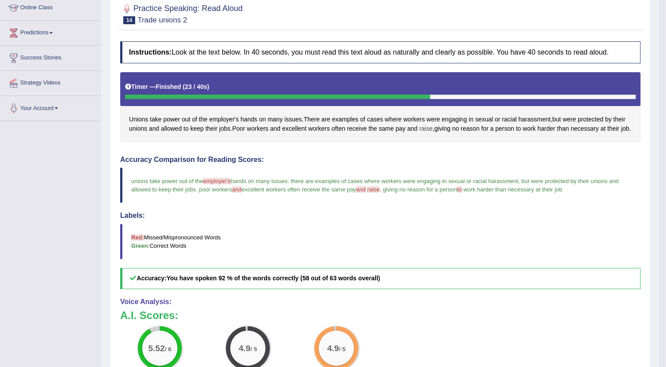
click at [423, 126] on span "raise" at bounding box center [425, 128] width 13 height 9
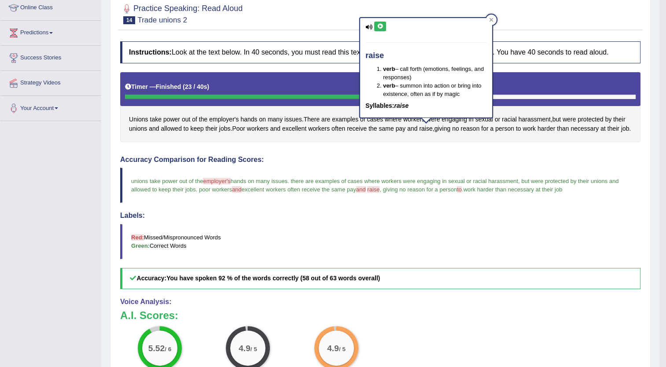
click at [377, 26] on icon at bounding box center [380, 26] width 7 height 5
click at [224, 115] on span "employer's" at bounding box center [223, 119] width 29 height 9
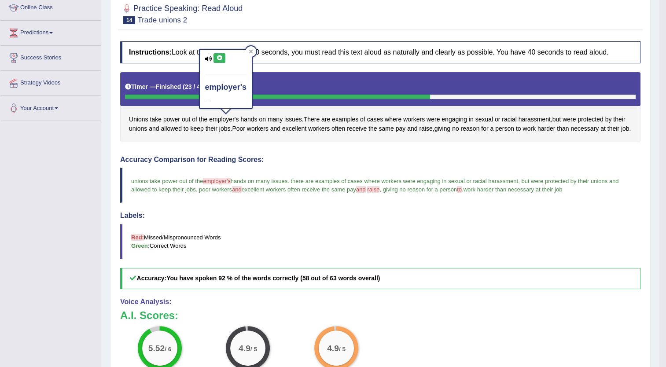
click at [219, 57] on icon at bounding box center [219, 57] width 7 height 5
click at [517, 127] on span "to" at bounding box center [518, 128] width 5 height 9
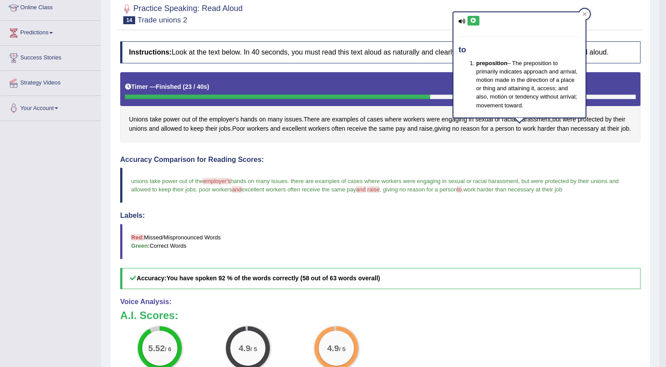
click at [472, 20] on icon at bounding box center [473, 20] width 7 height 5
click at [358, 163] on div "Accuracy Comparison for Reading Scores: unions take power out of the employer's…" at bounding box center [380, 222] width 520 height 133
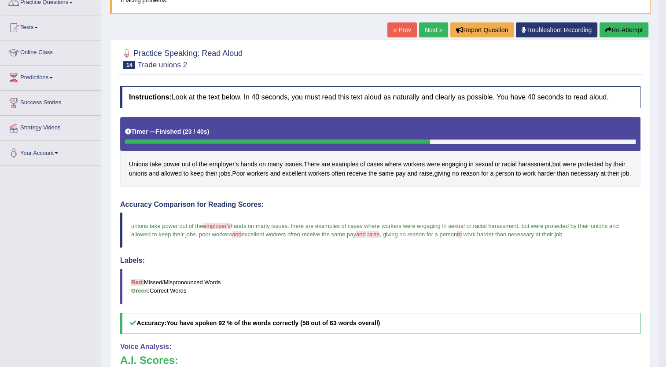
scroll to position [77, 0]
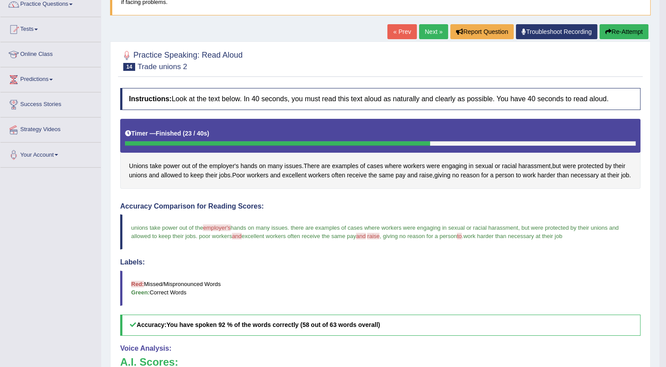
click at [429, 32] on link "Next »" at bounding box center [433, 31] width 29 height 15
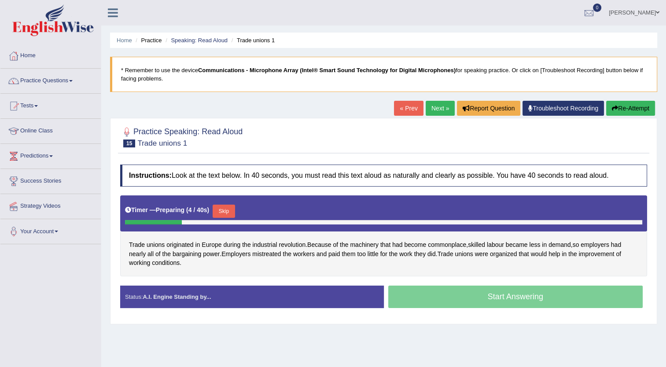
click at [220, 211] on button "Skip" at bounding box center [224, 211] width 22 height 13
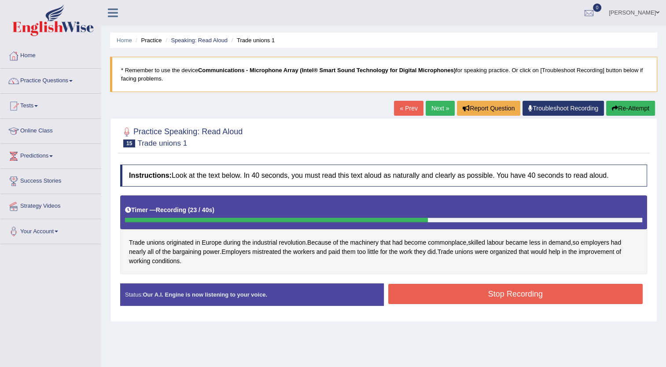
click at [440, 285] on button "Stop Recording" at bounding box center [515, 294] width 255 height 20
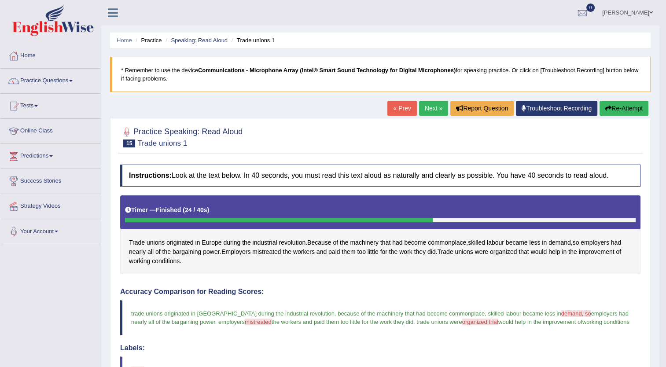
click at [618, 108] on button "Re-Attempt" at bounding box center [623, 108] width 49 height 15
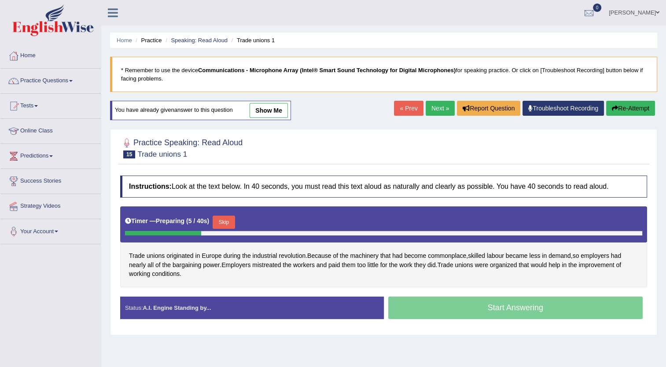
click at [224, 217] on button "Skip" at bounding box center [224, 222] width 22 height 13
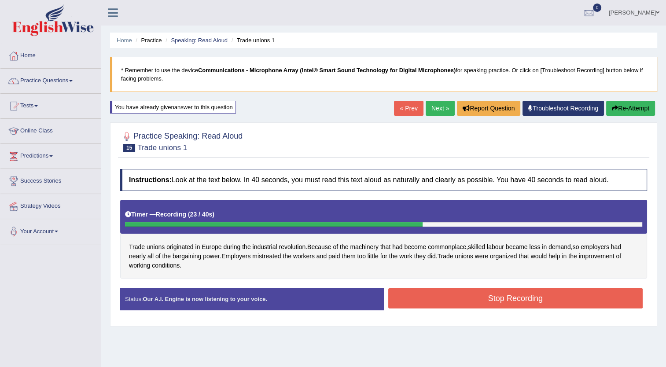
click at [472, 297] on button "Stop Recording" at bounding box center [515, 298] width 255 height 20
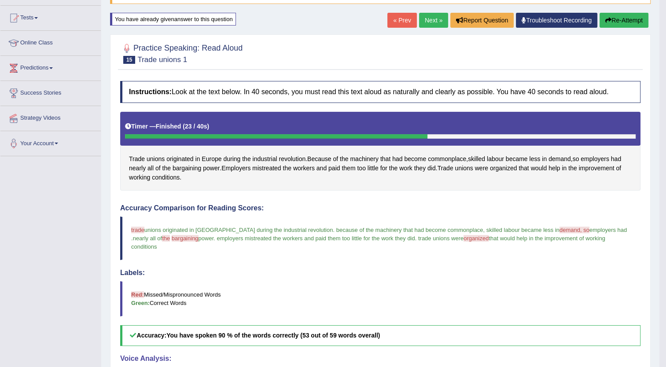
scroll to position [88, 0]
click at [435, 18] on link "Next »" at bounding box center [433, 20] width 29 height 15
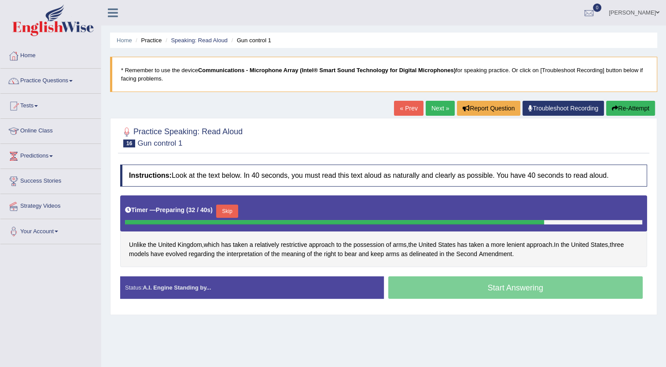
click at [224, 209] on button "Skip" at bounding box center [227, 211] width 22 height 13
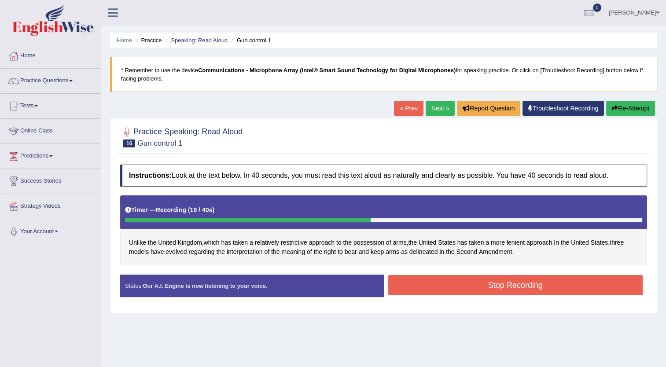
click at [424, 284] on button "Stop Recording" at bounding box center [515, 285] width 255 height 20
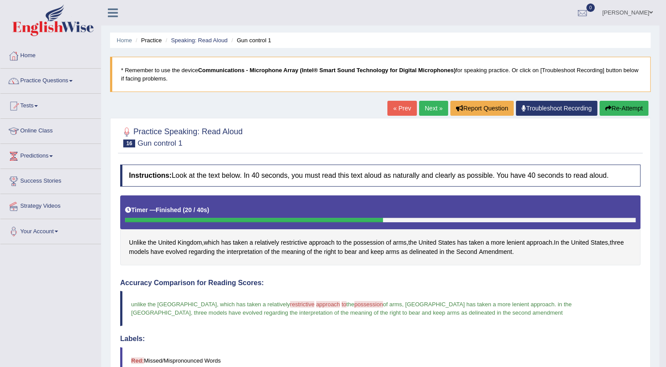
click at [426, 110] on link "Next »" at bounding box center [433, 108] width 29 height 15
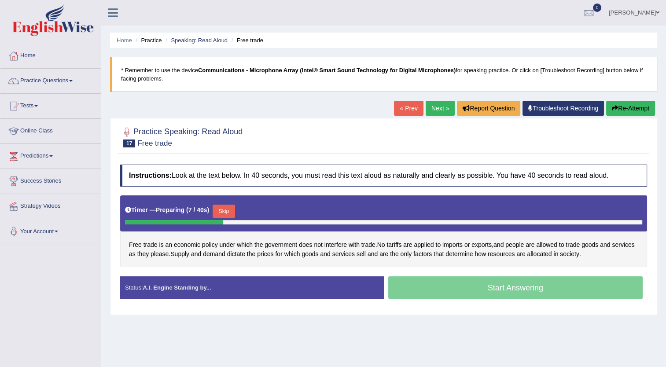
click at [227, 209] on button "Skip" at bounding box center [224, 211] width 22 height 13
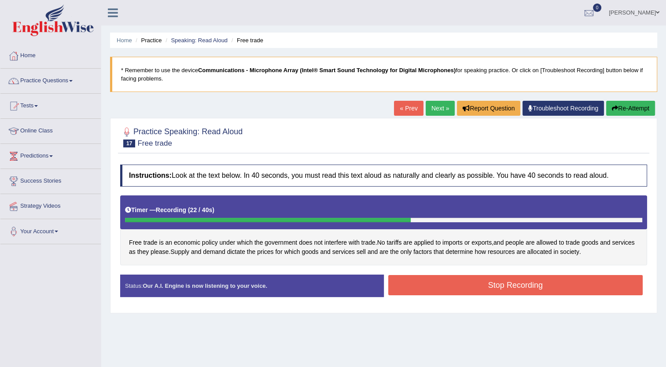
click at [451, 287] on button "Stop Recording" at bounding box center [515, 285] width 255 height 20
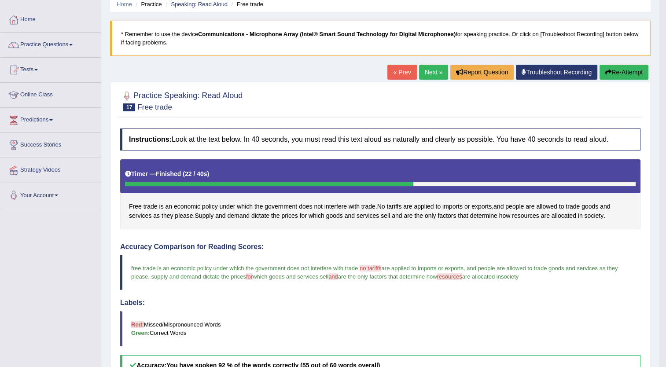
scroll to position [35, 0]
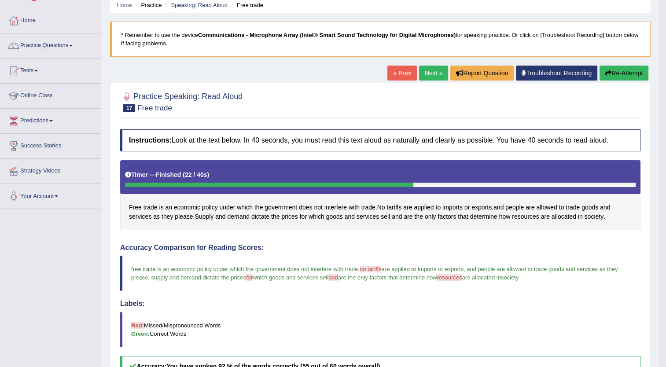
click at [433, 70] on link "Next »" at bounding box center [433, 73] width 29 height 15
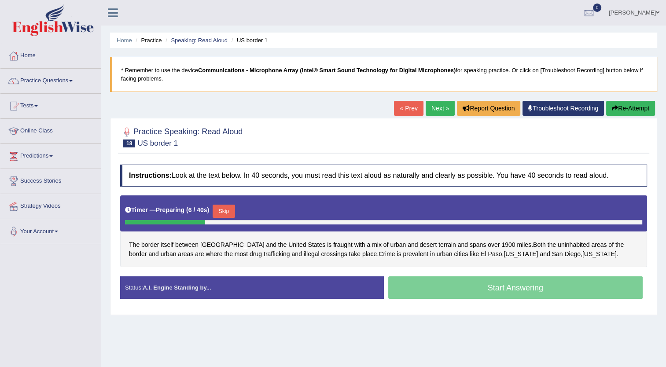
click at [220, 211] on button "Skip" at bounding box center [224, 211] width 22 height 13
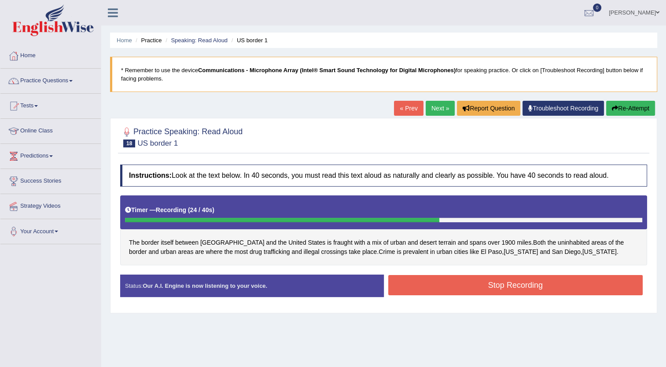
click at [440, 282] on button "Stop Recording" at bounding box center [515, 285] width 255 height 20
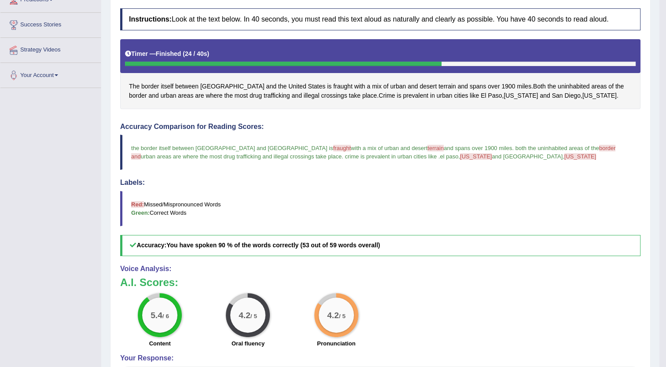
scroll to position [156, 0]
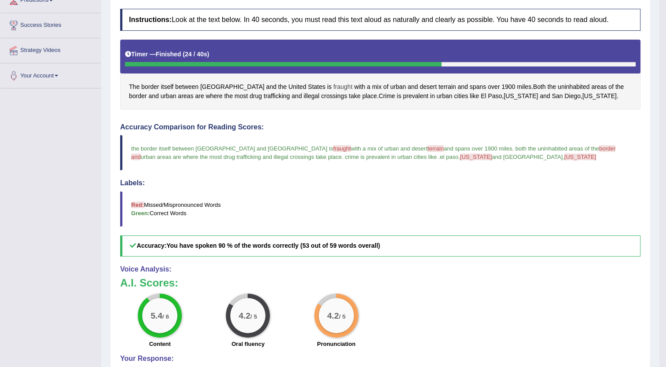
click at [333, 84] on span "fraught" at bounding box center [342, 86] width 19 height 9
click at [297, 25] on icon at bounding box center [300, 25] width 7 height 5
click at [438, 85] on span "terrain" at bounding box center [447, 86] width 18 height 9
click at [405, 26] on icon at bounding box center [405, 25] width 7 height 5
click at [582, 92] on span "California" at bounding box center [599, 96] width 34 height 9
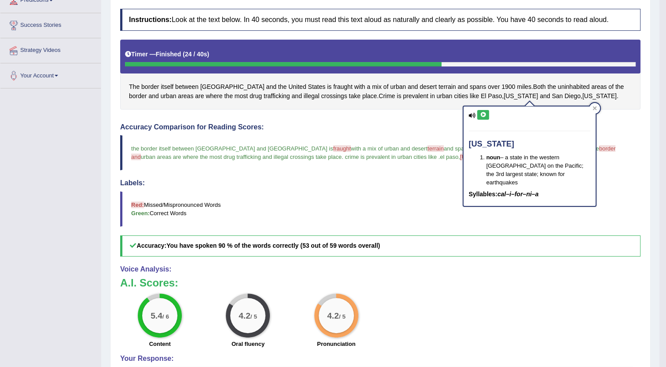
click at [481, 112] on icon at bounding box center [483, 114] width 7 height 5
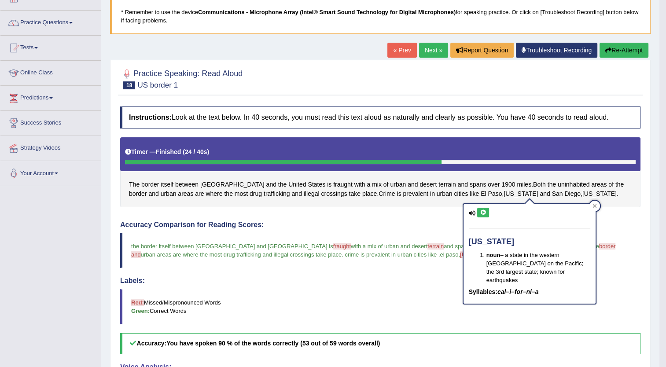
scroll to position [58, 0]
click at [433, 52] on link "Next »" at bounding box center [433, 50] width 29 height 15
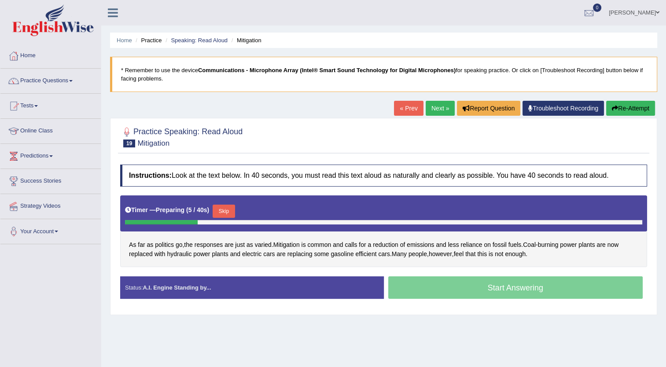
click at [222, 210] on button "Skip" at bounding box center [224, 211] width 22 height 13
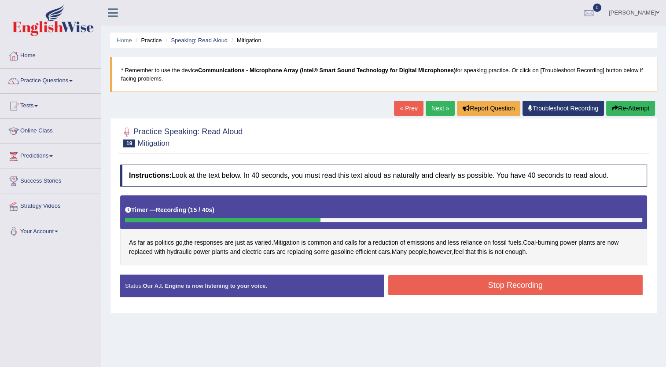
click at [429, 284] on button "Stop Recording" at bounding box center [515, 285] width 255 height 20
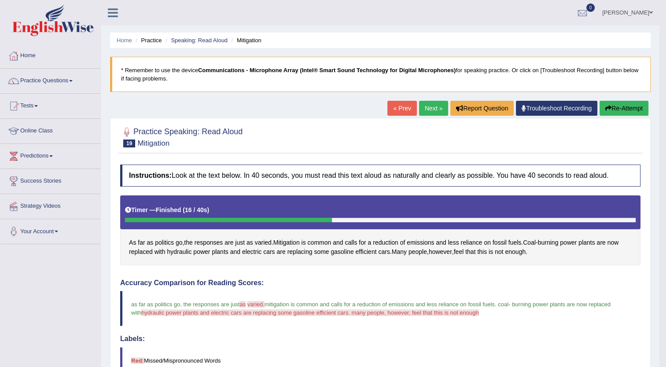
click at [618, 108] on button "Re-Attempt" at bounding box center [623, 108] width 49 height 15
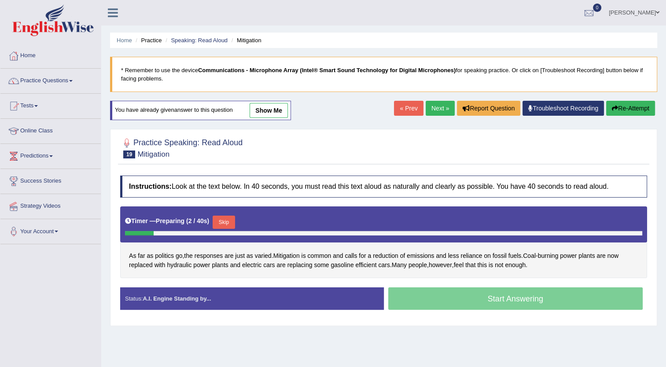
click at [226, 214] on div "Timer — Preparing ( 2 / 40s ) Skip" at bounding box center [383, 222] width 517 height 18
click at [224, 218] on button "Skip" at bounding box center [224, 222] width 22 height 13
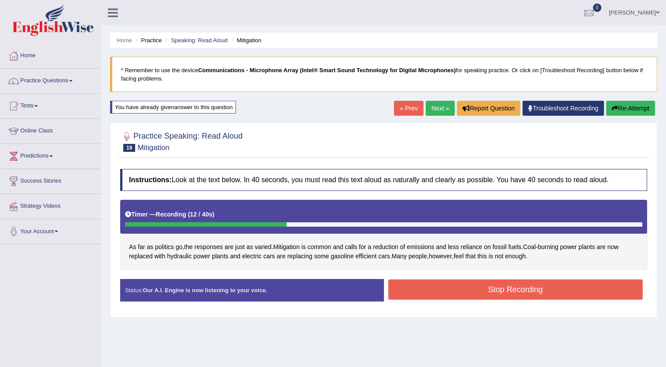
click at [438, 291] on button "Stop Recording" at bounding box center [515, 289] width 255 height 20
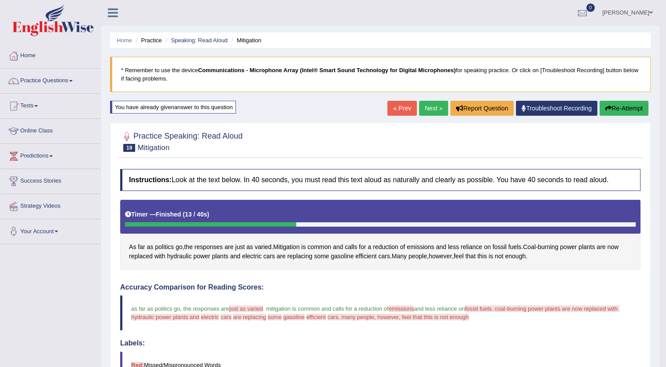
click at [624, 110] on button "Re-Attempt" at bounding box center [623, 108] width 49 height 15
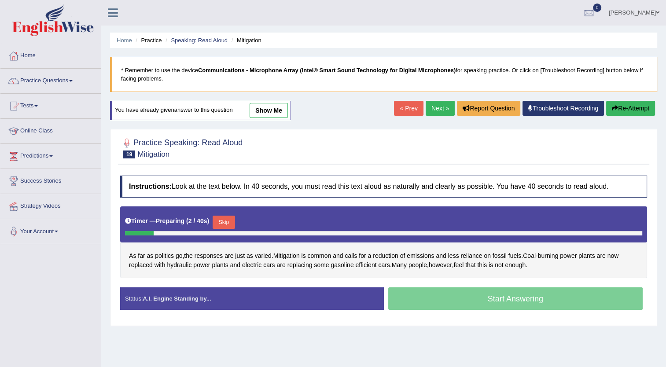
click at [219, 217] on button "Skip" at bounding box center [224, 222] width 22 height 13
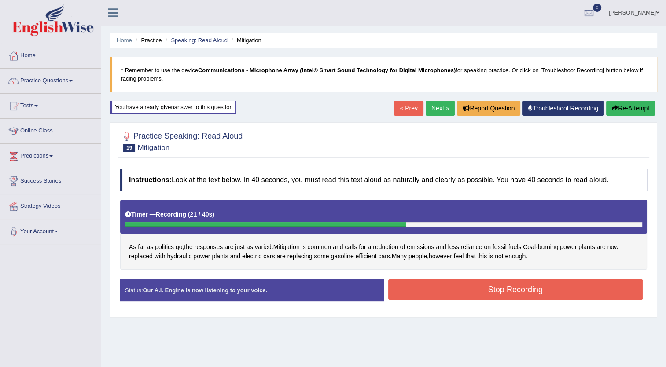
click at [469, 295] on button "Stop Recording" at bounding box center [515, 289] width 255 height 20
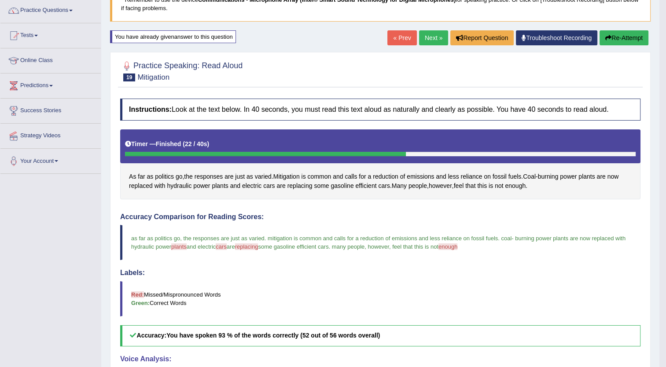
scroll to position [69, 0]
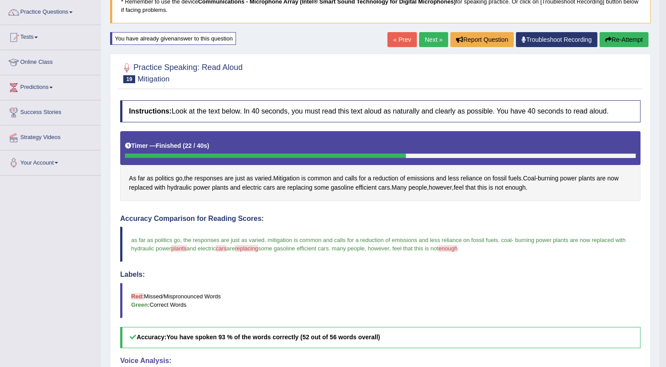
click at [426, 41] on link "Next »" at bounding box center [433, 39] width 29 height 15
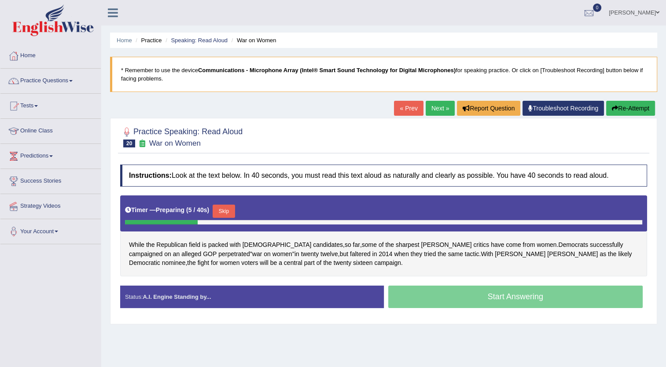
click at [222, 209] on button "Skip" at bounding box center [224, 211] width 22 height 13
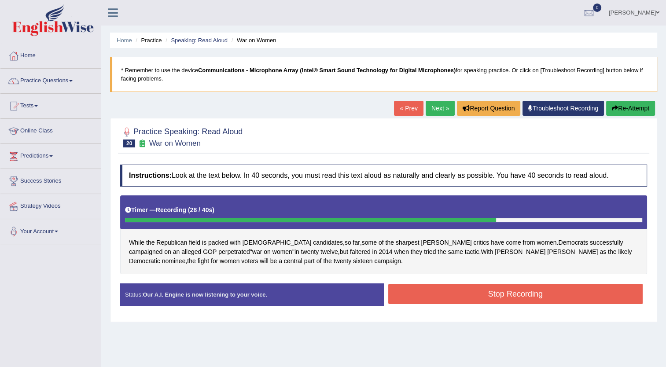
click at [449, 284] on button "Stop Recording" at bounding box center [515, 294] width 255 height 20
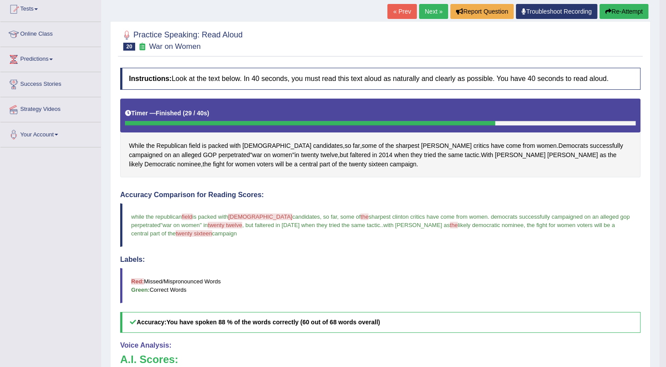
scroll to position [93, 0]
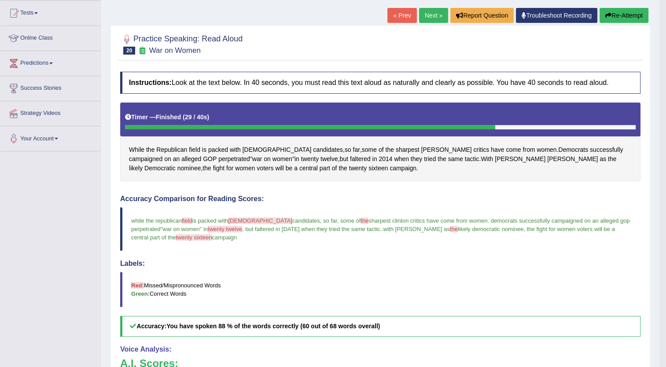
click at [611, 12] on button "Re-Attempt" at bounding box center [623, 15] width 49 height 15
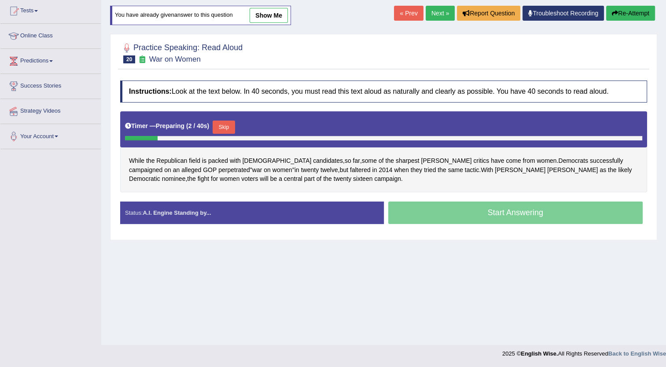
click at [224, 125] on button "Skip" at bounding box center [224, 127] width 22 height 13
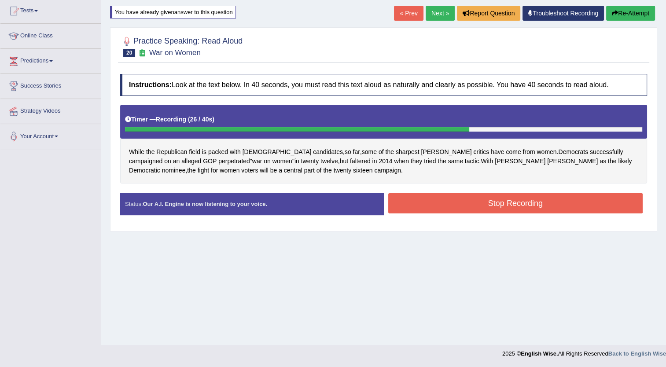
click at [455, 200] on button "Stop Recording" at bounding box center [515, 203] width 255 height 20
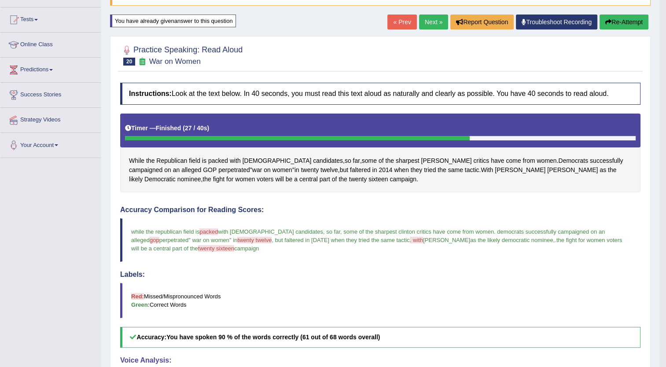
scroll to position [85, 0]
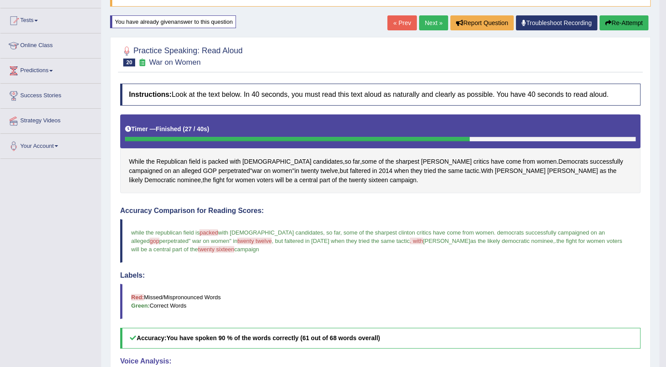
click at [627, 20] on button "Re-Attempt" at bounding box center [623, 22] width 49 height 15
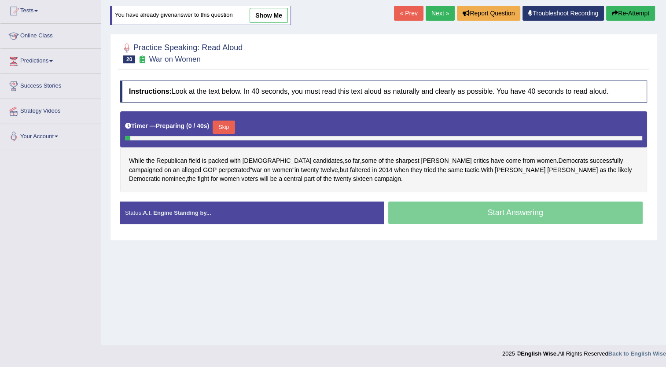
scroll to position [85, 0]
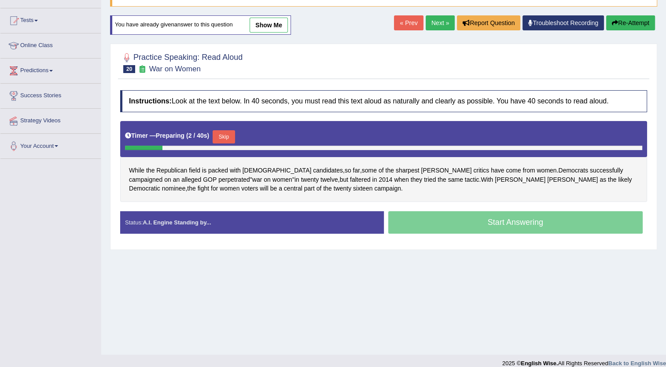
click at [224, 133] on button "Skip" at bounding box center [224, 136] width 22 height 13
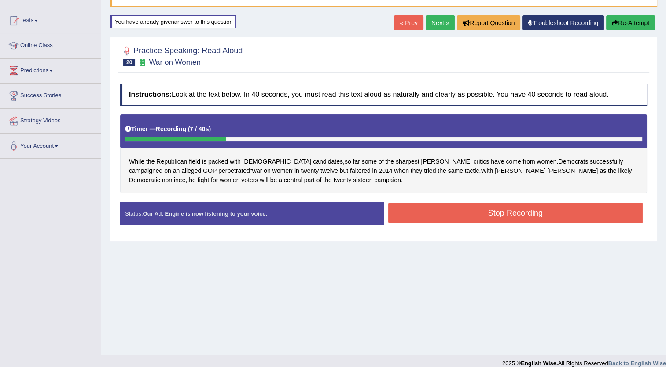
click at [497, 217] on button "Stop Recording" at bounding box center [515, 213] width 255 height 20
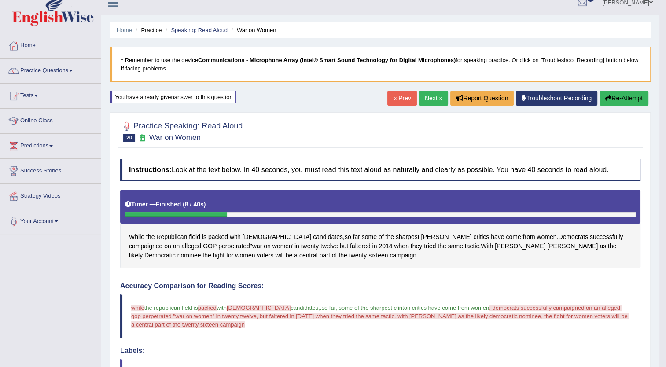
scroll to position [0, 0]
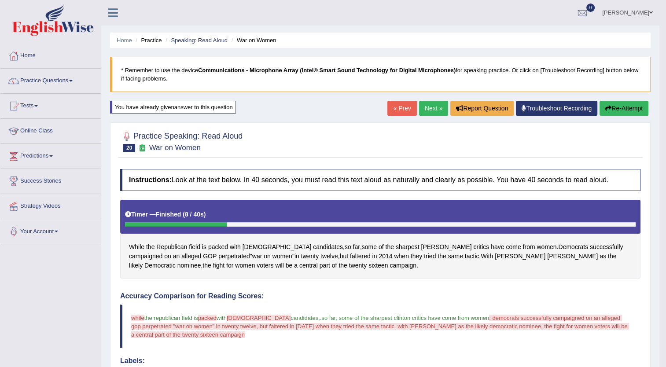
click at [620, 107] on button "Re-Attempt" at bounding box center [623, 108] width 49 height 15
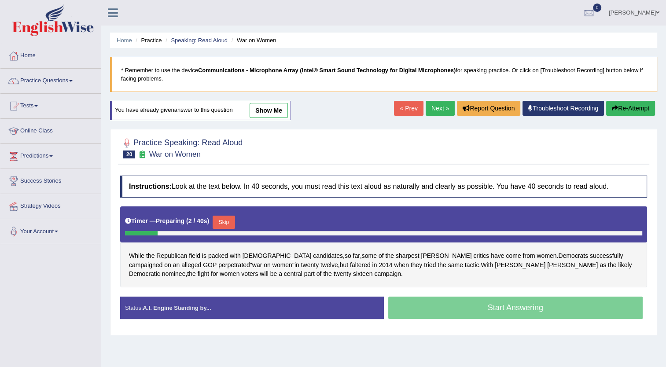
click at [217, 221] on button "Skip" at bounding box center [224, 222] width 22 height 13
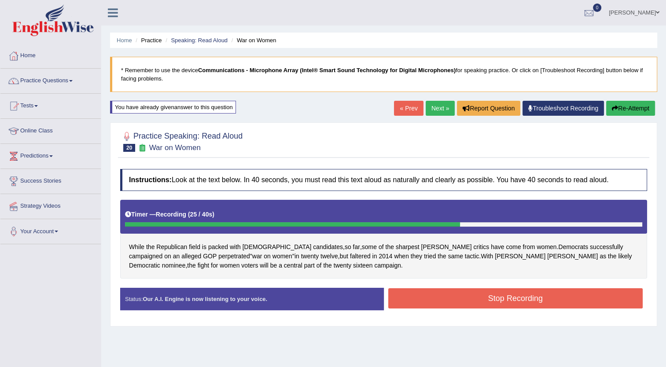
click at [491, 297] on button "Stop Recording" at bounding box center [515, 298] width 255 height 20
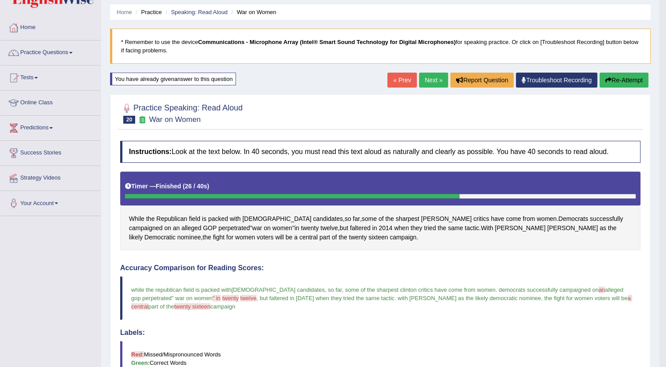
scroll to position [28, 0]
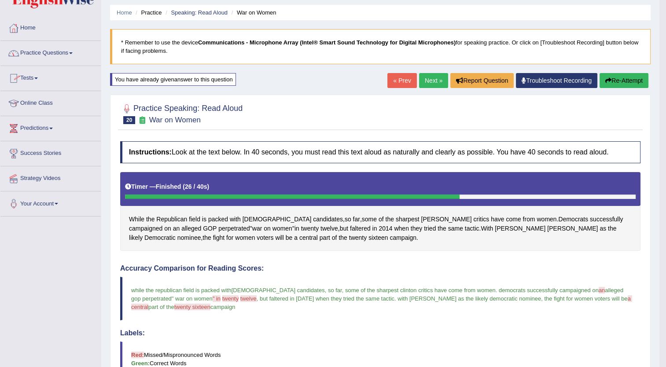
click at [73, 49] on link "Practice Questions" at bounding box center [50, 52] width 100 height 22
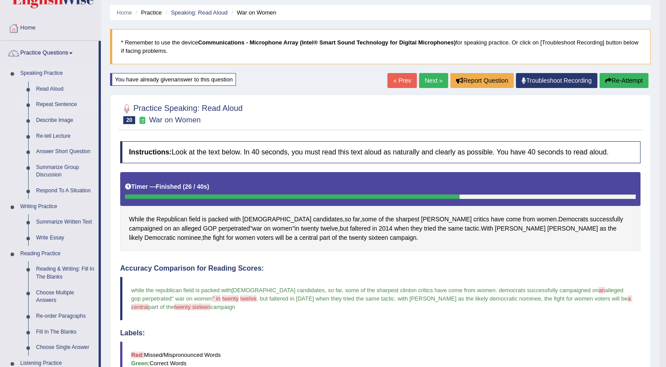
click at [55, 103] on link "Repeat Sentence" at bounding box center [65, 105] width 66 height 16
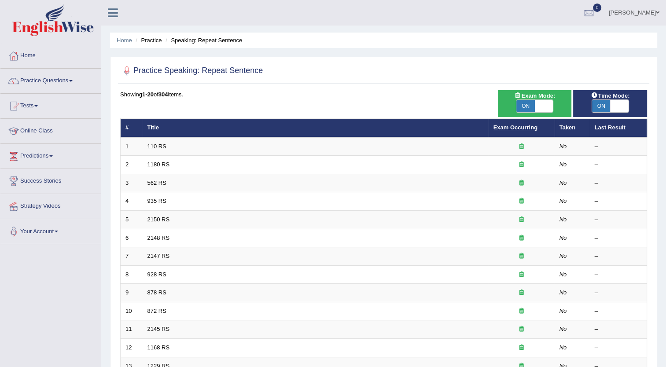
click at [516, 126] on link "Exam Occurring" at bounding box center [515, 127] width 44 height 7
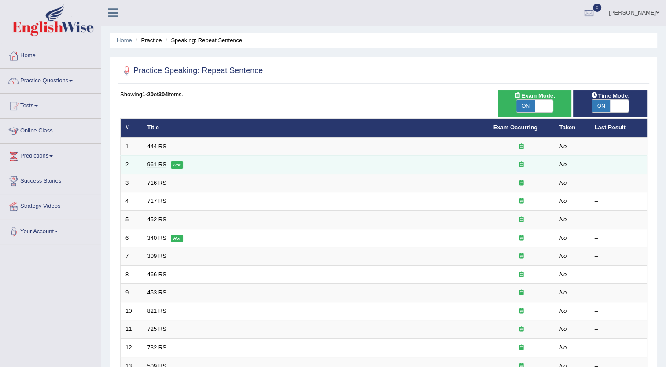
click at [158, 161] on link "961 RS" at bounding box center [156, 164] width 19 height 7
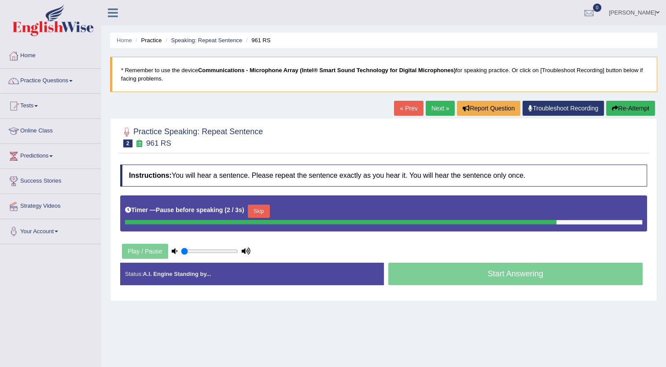
click at [460, 275] on div "Start Answering" at bounding box center [516, 275] width 264 height 25
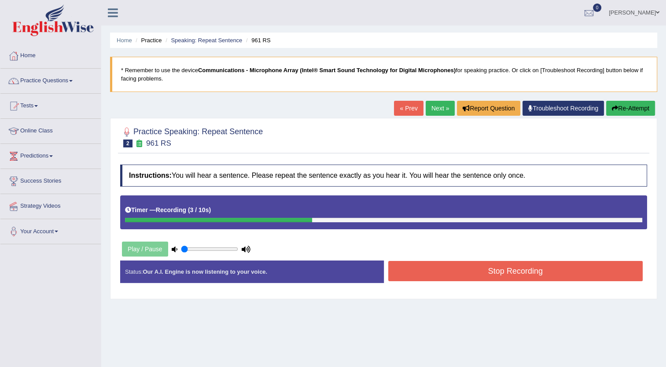
click at [460, 275] on button "Stop Recording" at bounding box center [515, 271] width 255 height 20
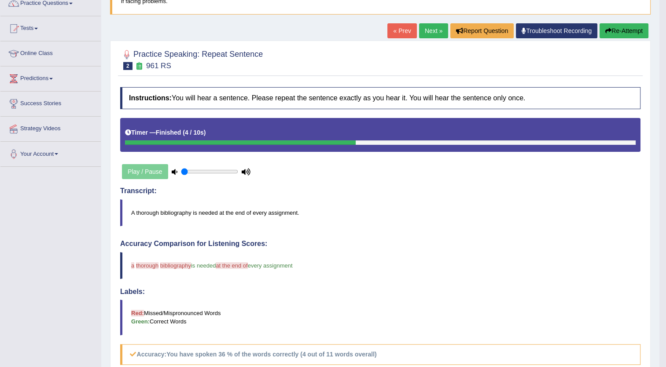
scroll to position [77, 0]
click at [616, 27] on button "Re-Attempt" at bounding box center [623, 30] width 49 height 15
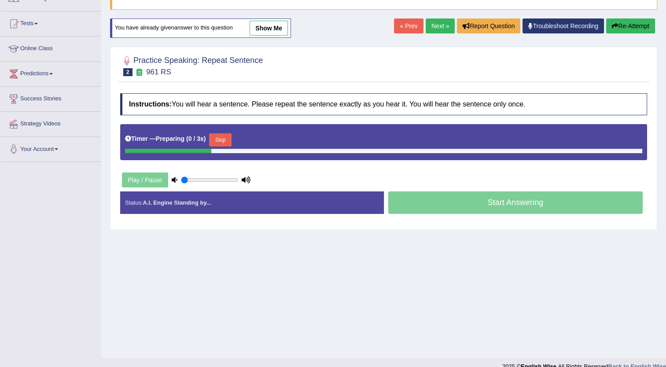
scroll to position [77, 0]
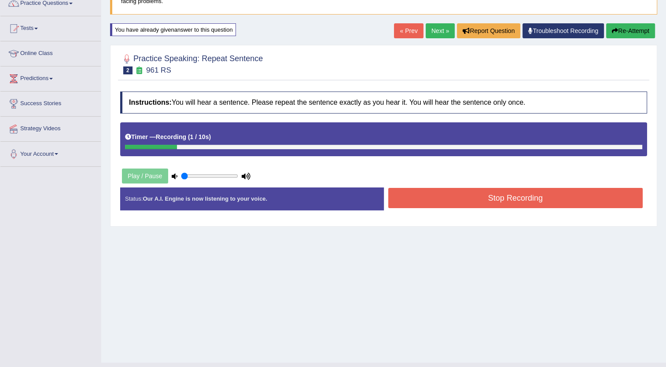
click at [447, 198] on button "Stop Recording" at bounding box center [515, 198] width 255 height 20
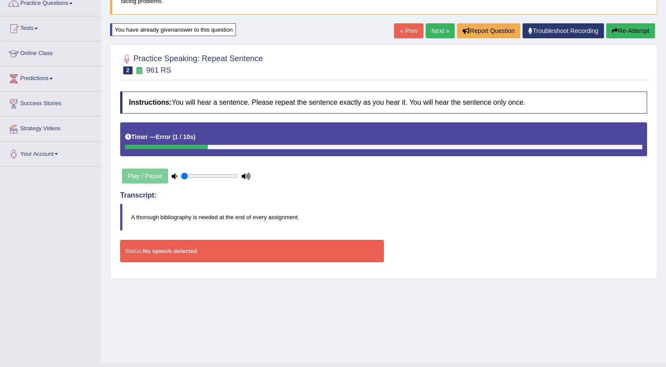
click at [616, 29] on icon "button" at bounding box center [615, 31] width 6 height 6
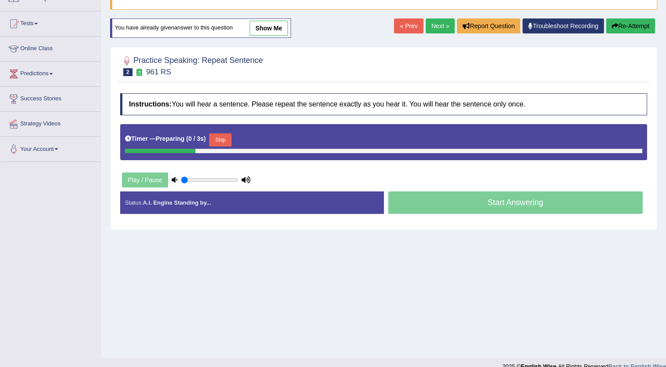
scroll to position [77, 0]
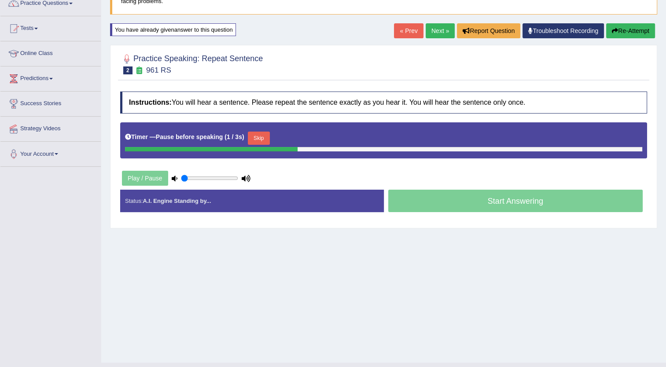
click at [471, 205] on div "Start Answering" at bounding box center [516, 202] width 264 height 25
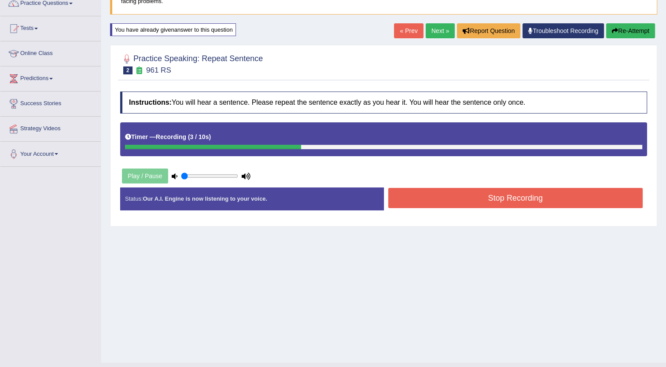
click at [471, 205] on button "Stop Recording" at bounding box center [515, 198] width 255 height 20
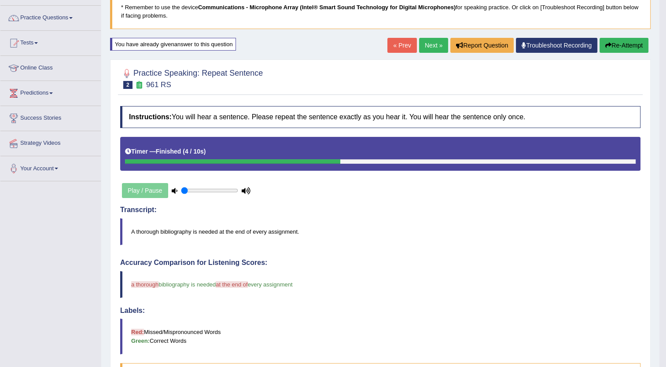
scroll to position [62, 0]
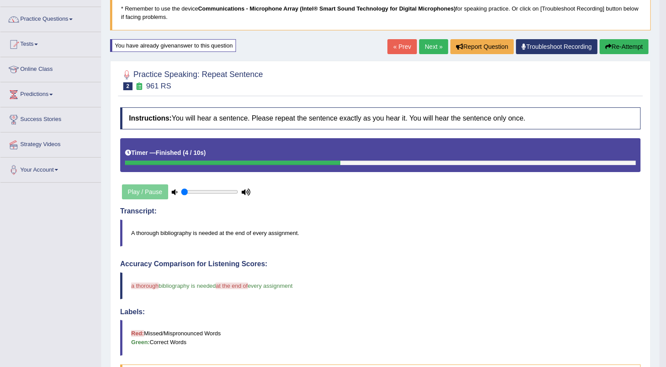
click at [606, 42] on button "Re-Attempt" at bounding box center [623, 46] width 49 height 15
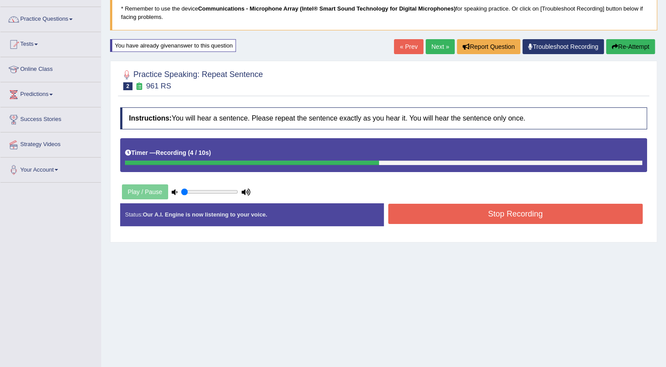
click at [512, 217] on button "Stop Recording" at bounding box center [515, 214] width 255 height 20
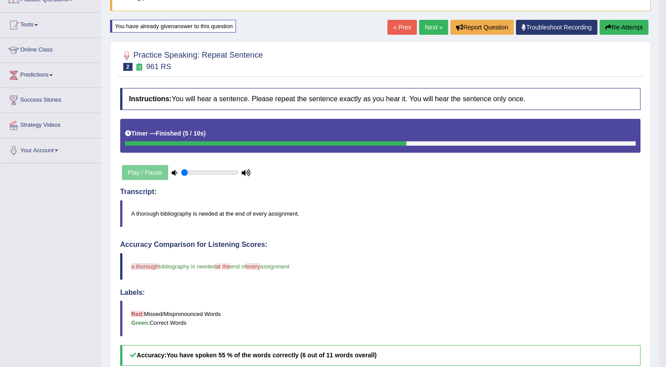
scroll to position [81, 0]
click at [622, 24] on button "Re-Attempt" at bounding box center [623, 27] width 49 height 15
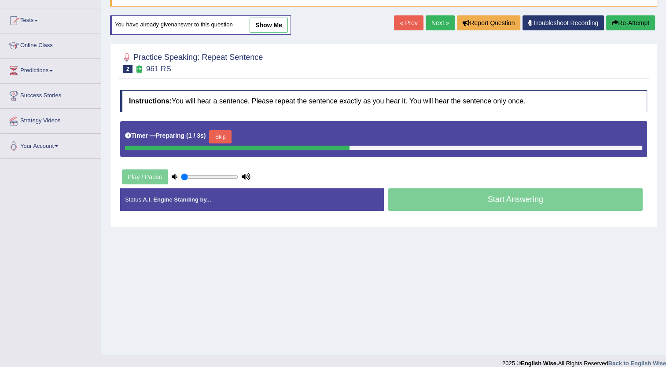
scroll to position [81, 0]
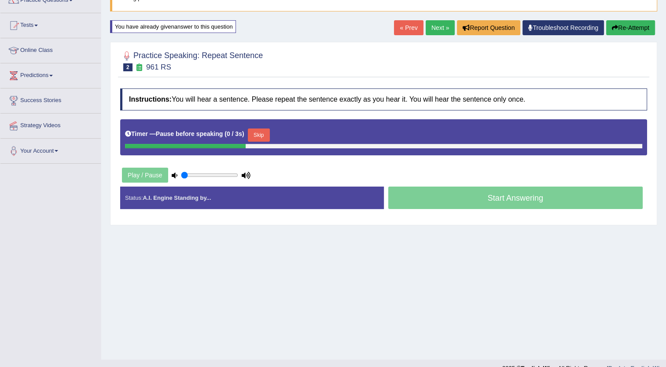
click at [493, 200] on div "Start Answering" at bounding box center [516, 199] width 264 height 25
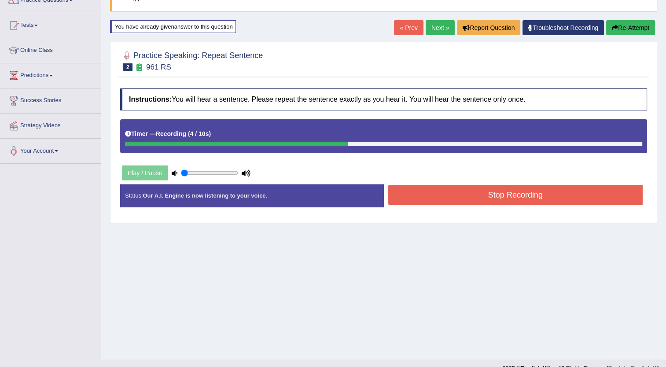
click at [493, 200] on button "Stop Recording" at bounding box center [515, 195] width 255 height 20
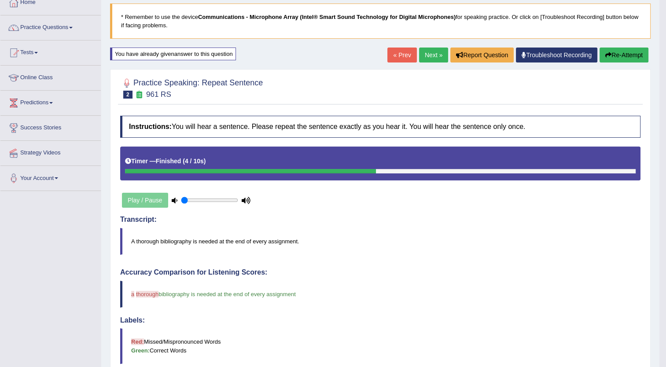
scroll to position [52, 0]
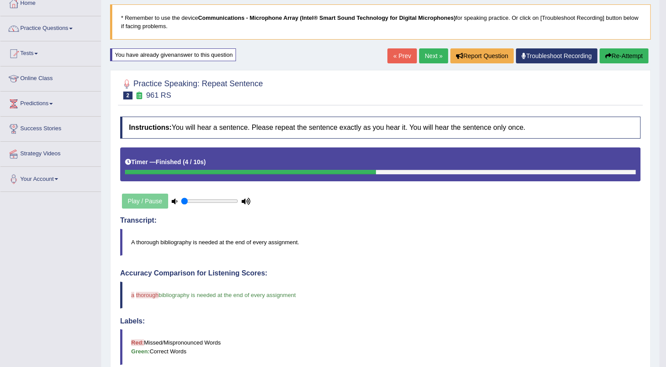
click at [428, 52] on link "Next »" at bounding box center [433, 55] width 29 height 15
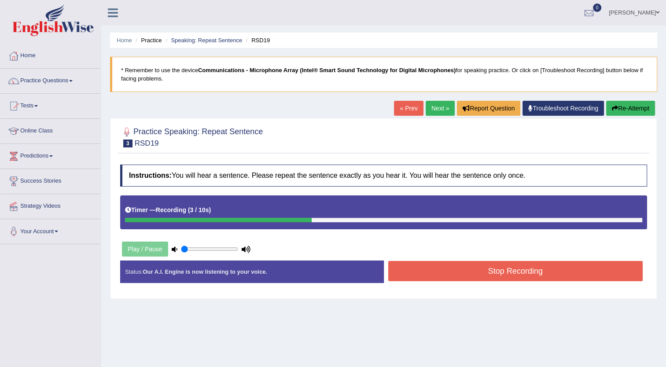
click at [472, 274] on button "Stop Recording" at bounding box center [515, 271] width 255 height 20
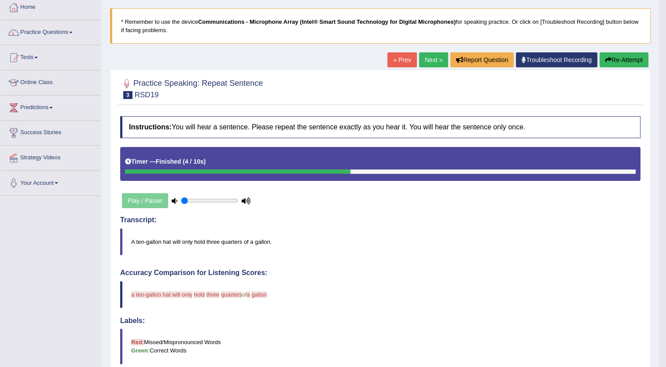
scroll to position [55, 0]
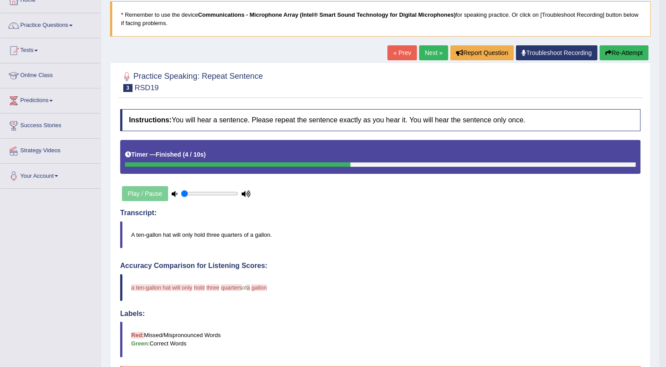
click at [613, 58] on button "Re-Attempt" at bounding box center [623, 52] width 49 height 15
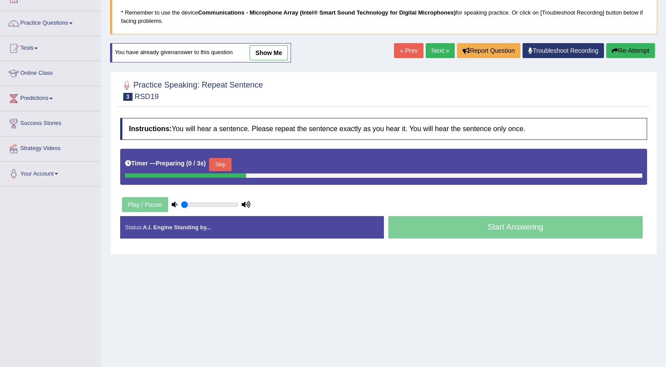
scroll to position [55, 0]
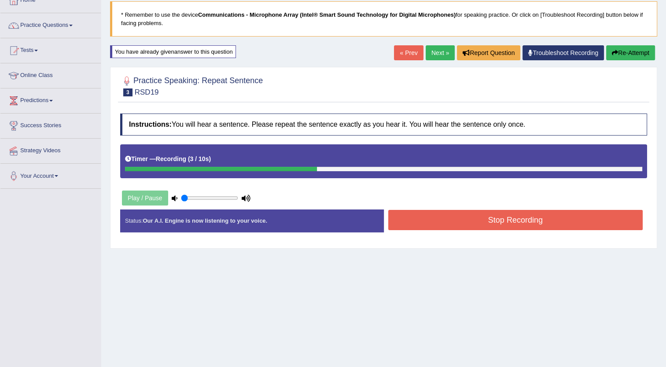
click at [485, 215] on button "Stop Recording" at bounding box center [515, 220] width 255 height 20
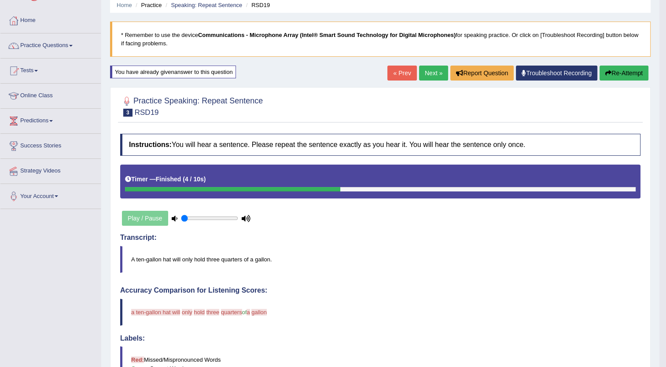
scroll to position [31, 0]
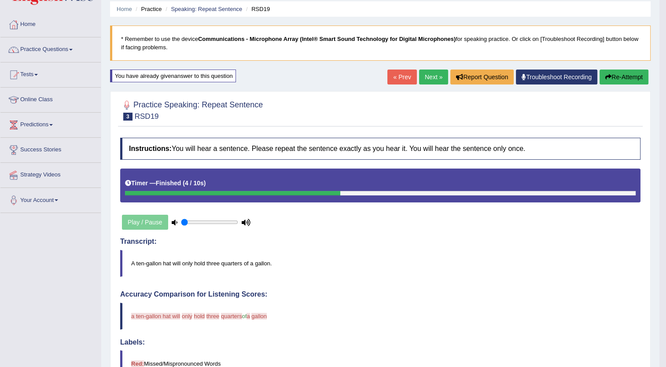
click at [612, 77] on button "Re-Attempt" at bounding box center [623, 77] width 49 height 15
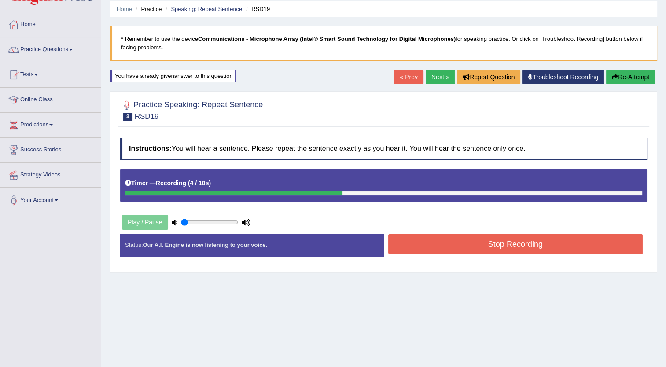
click at [502, 245] on button "Stop Recording" at bounding box center [515, 244] width 255 height 20
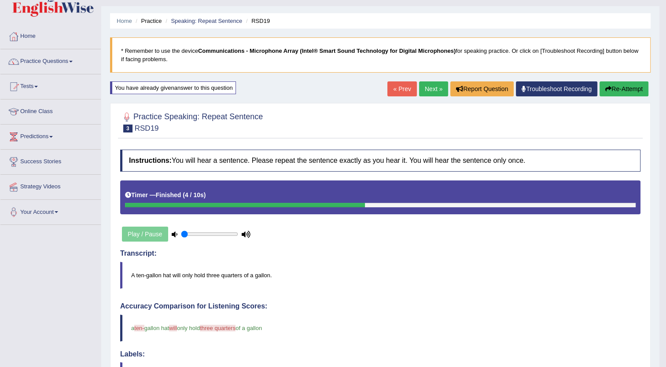
scroll to position [16, 0]
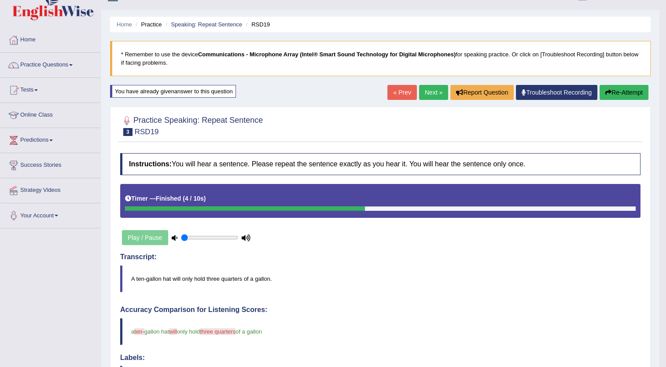
click at [438, 92] on link "Next »" at bounding box center [433, 92] width 29 height 15
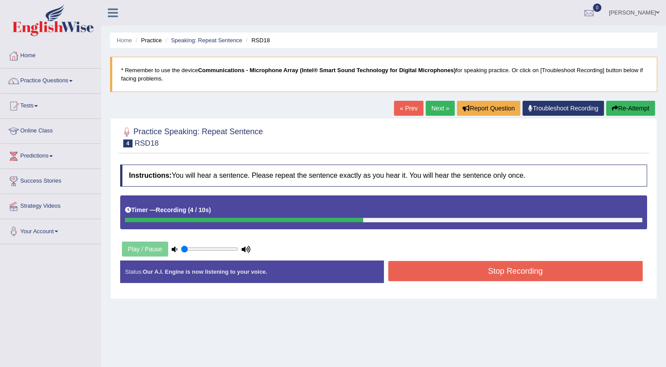
click at [496, 267] on button "Stop Recording" at bounding box center [515, 271] width 255 height 20
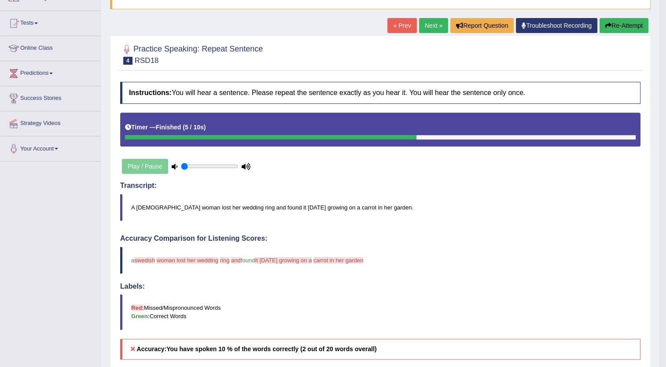
scroll to position [82, 0]
click at [617, 26] on button "Re-Attempt" at bounding box center [623, 25] width 49 height 15
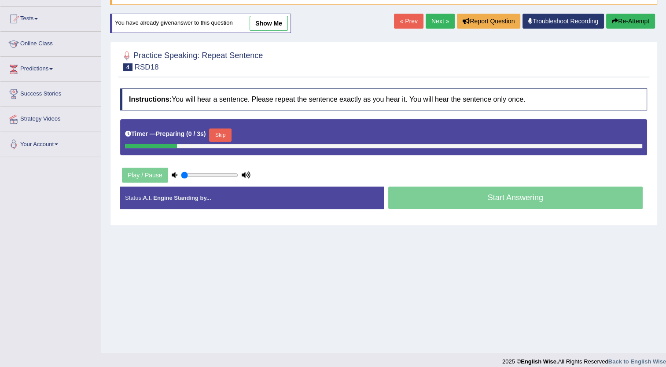
scroll to position [82, 0]
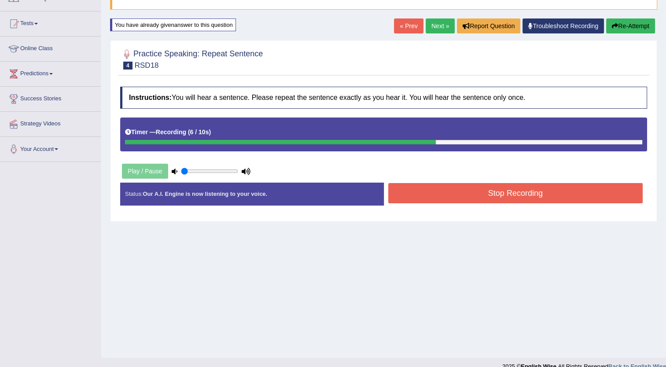
click at [499, 195] on button "Stop Recording" at bounding box center [515, 193] width 255 height 20
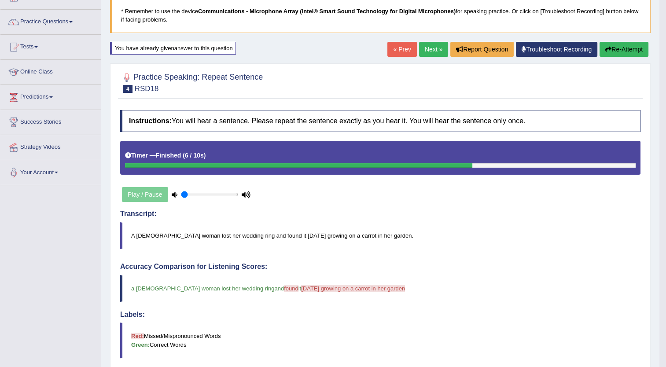
scroll to position [58, 0]
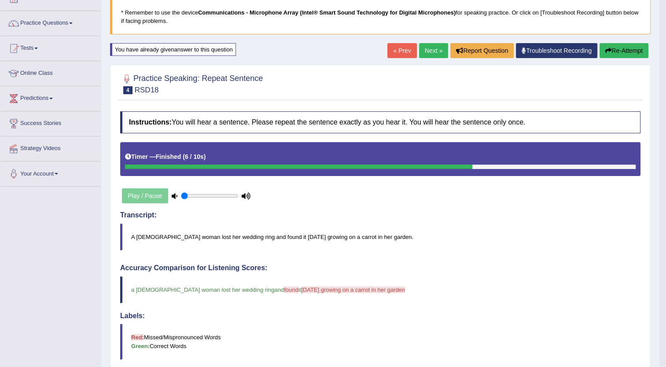
click at [616, 44] on button "Re-Attempt" at bounding box center [623, 50] width 49 height 15
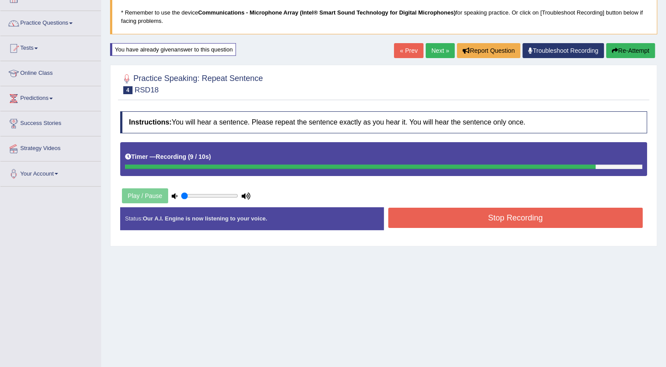
click at [492, 217] on button "Stop Recording" at bounding box center [515, 218] width 255 height 20
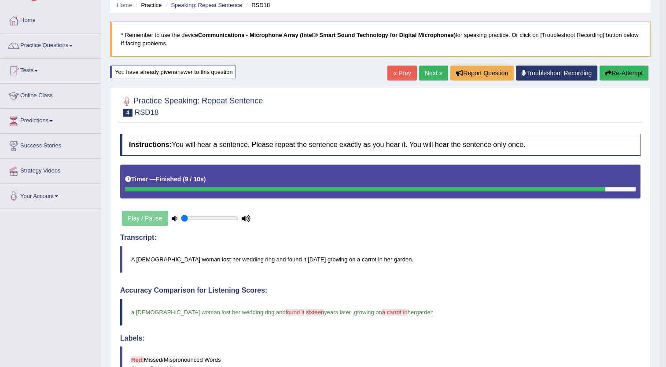
scroll to position [31, 0]
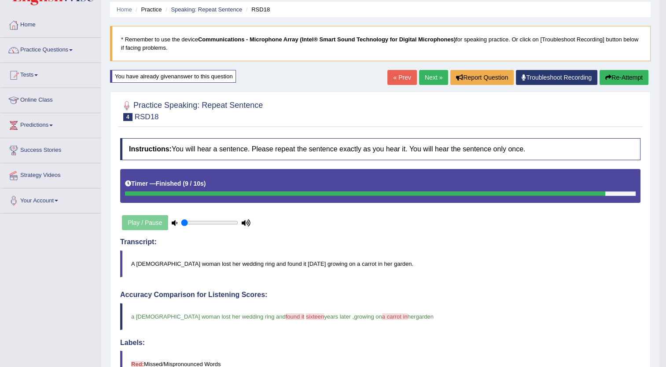
click at [433, 76] on link "Next »" at bounding box center [433, 77] width 29 height 15
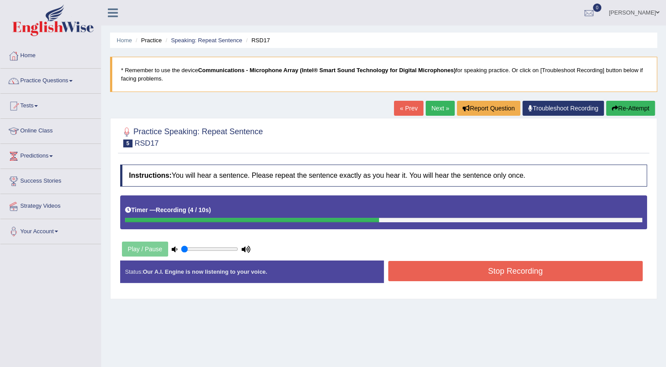
click at [478, 270] on button "Stop Recording" at bounding box center [515, 271] width 255 height 20
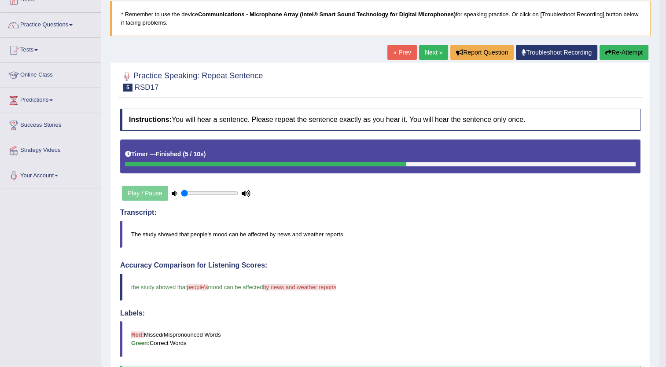
scroll to position [53, 0]
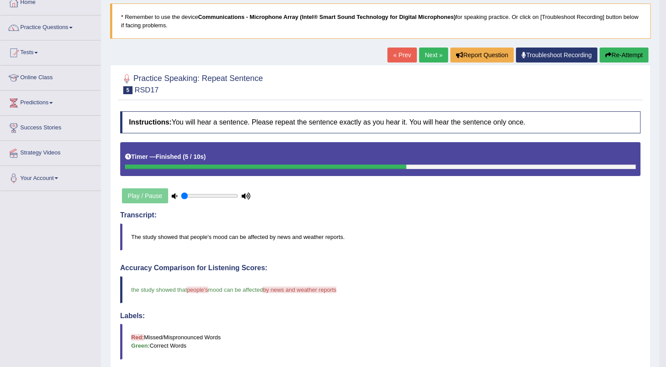
click at [428, 59] on link "Next »" at bounding box center [433, 55] width 29 height 15
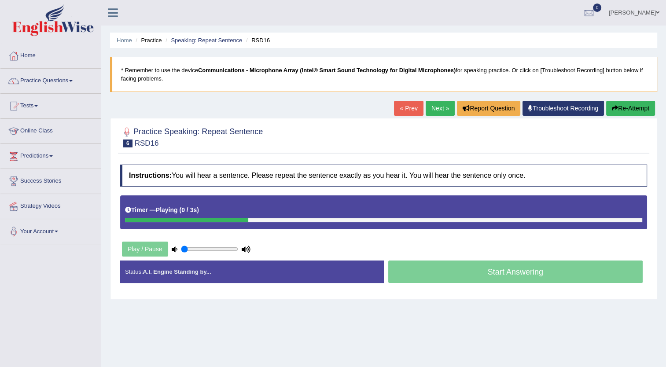
click at [408, 105] on link "« Prev" at bounding box center [408, 108] width 29 height 15
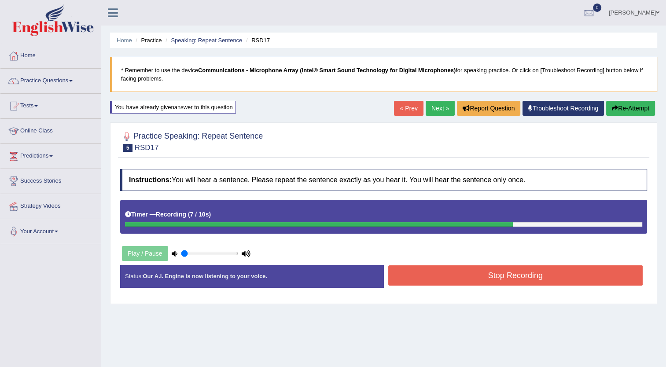
click at [473, 269] on button "Stop Recording" at bounding box center [515, 275] width 255 height 20
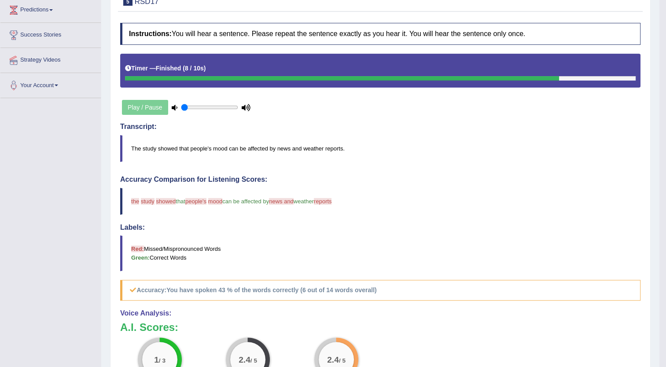
scroll to position [132, 0]
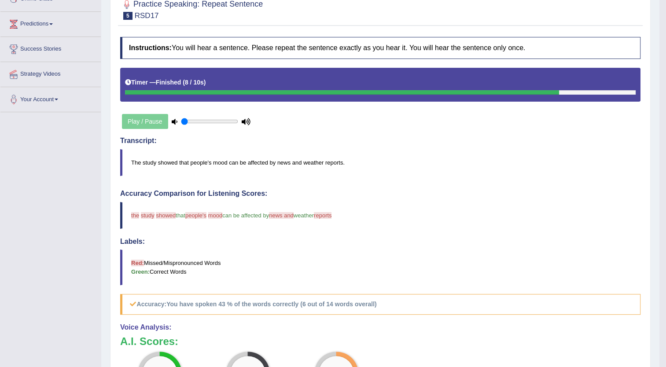
click at [466, 283] on blockquote "Red: Missed/Mispronounced Words Green: Correct Words" at bounding box center [380, 267] width 520 height 35
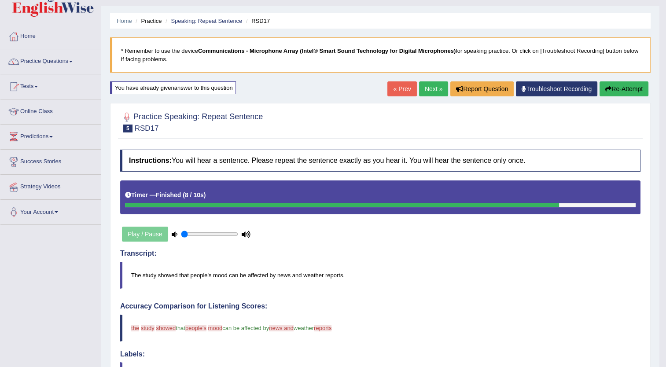
scroll to position [19, 0]
click at [605, 88] on icon "button" at bounding box center [608, 89] width 6 height 6
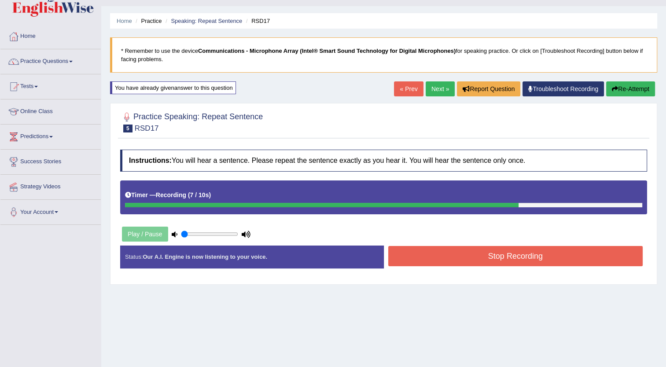
click at [465, 252] on button "Stop Recording" at bounding box center [515, 256] width 255 height 20
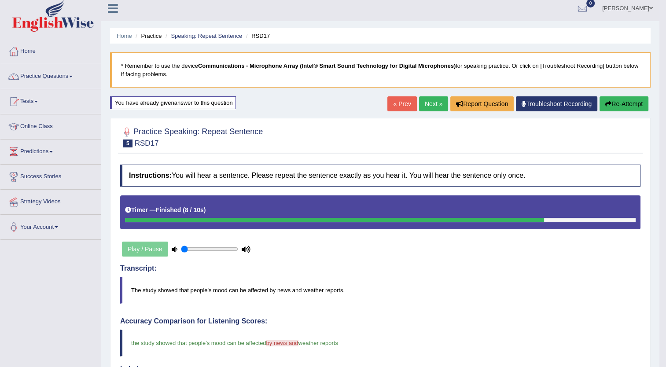
scroll to position [3, 0]
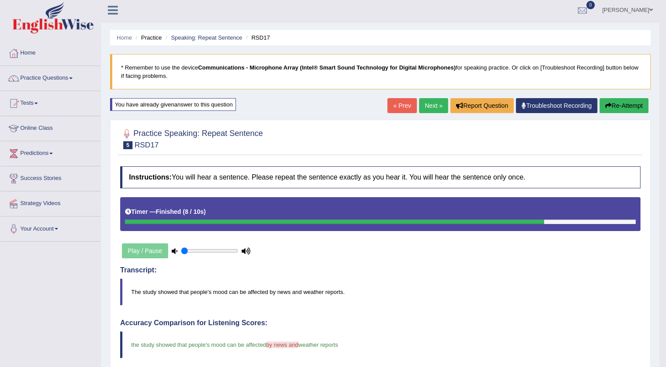
click at [614, 105] on button "Re-Attempt" at bounding box center [623, 105] width 49 height 15
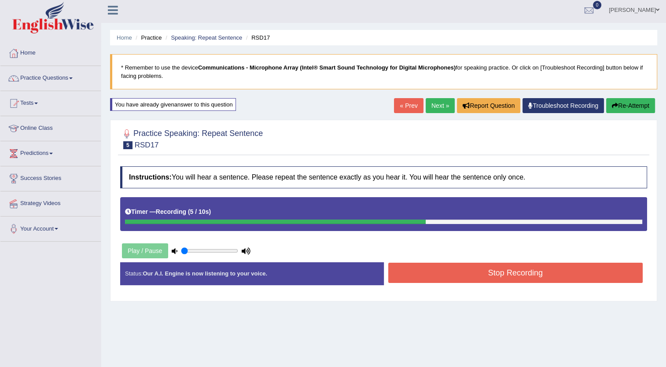
click at [507, 268] on button "Stop Recording" at bounding box center [515, 273] width 255 height 20
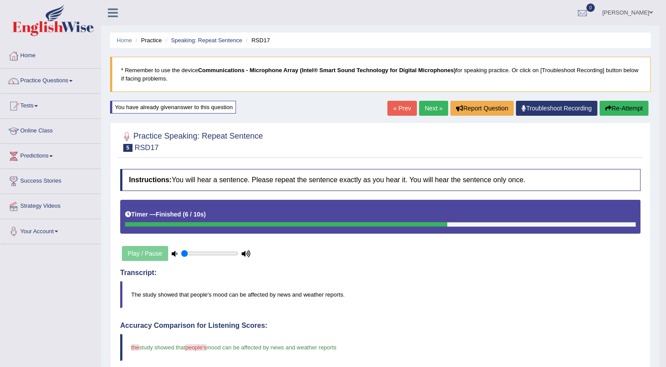
click at [430, 107] on link "Next »" at bounding box center [433, 108] width 29 height 15
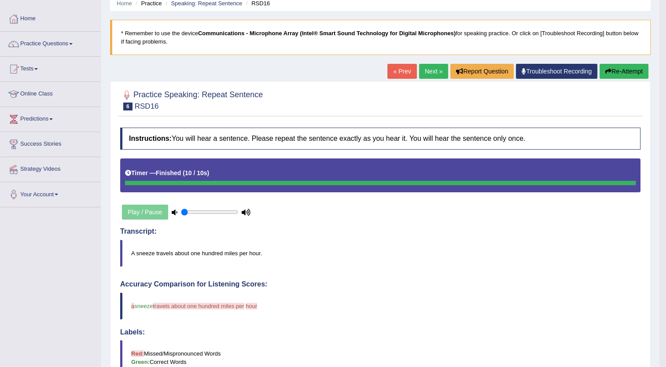
scroll to position [37, 0]
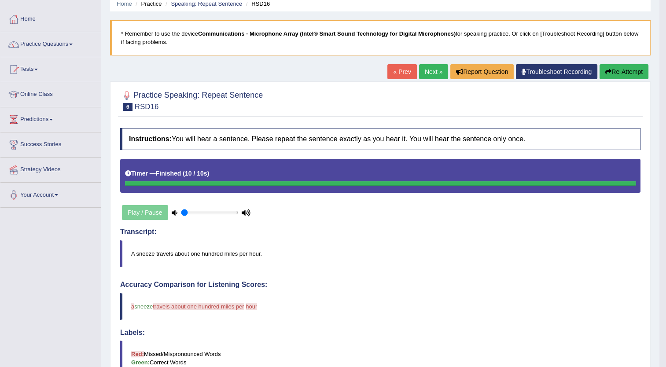
click at [624, 68] on button "Re-Attempt" at bounding box center [623, 71] width 49 height 15
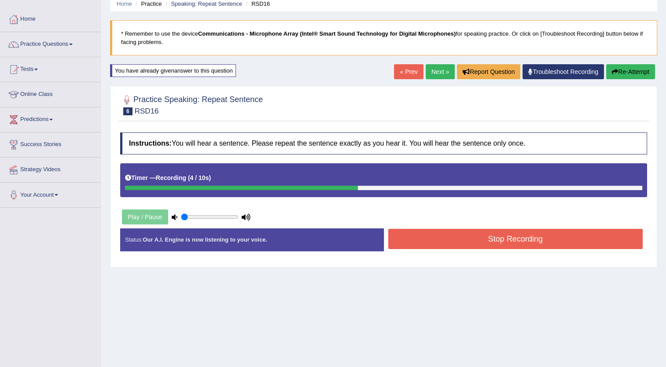
click at [483, 236] on button "Stop Recording" at bounding box center [515, 239] width 255 height 20
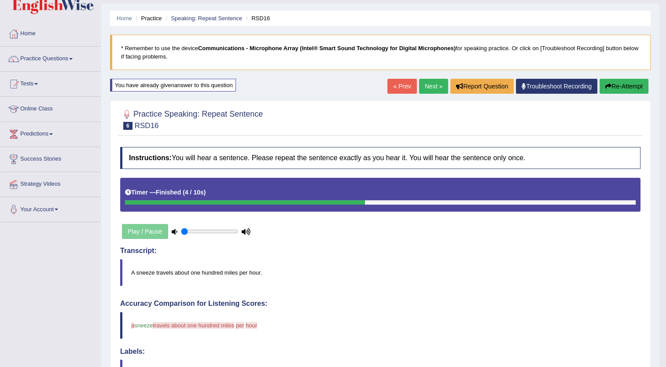
scroll to position [22, 0]
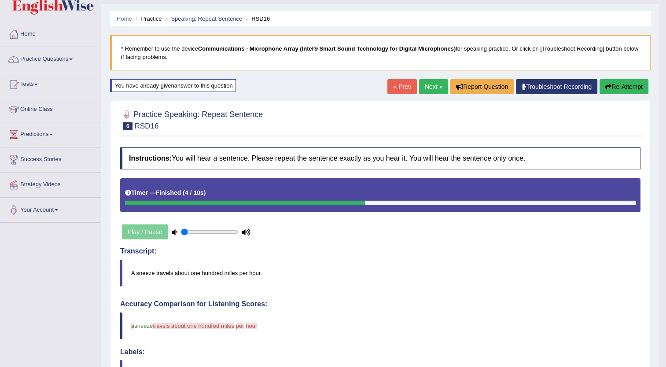
click at [614, 80] on button "Re-Attempt" at bounding box center [623, 86] width 49 height 15
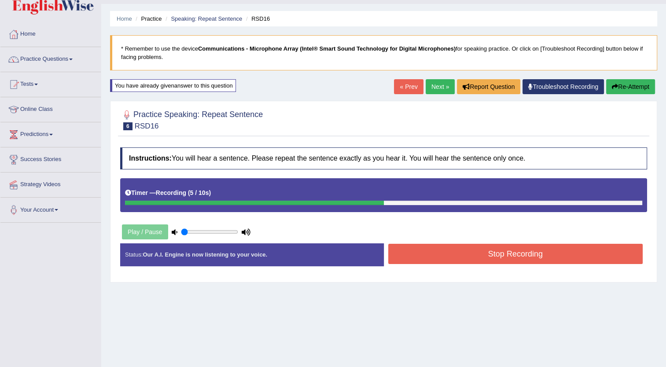
click at [499, 253] on button "Stop Recording" at bounding box center [515, 254] width 255 height 20
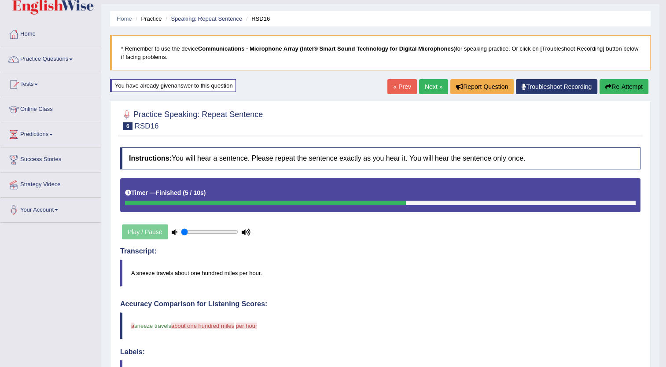
click at [610, 85] on button "Re-Attempt" at bounding box center [623, 86] width 49 height 15
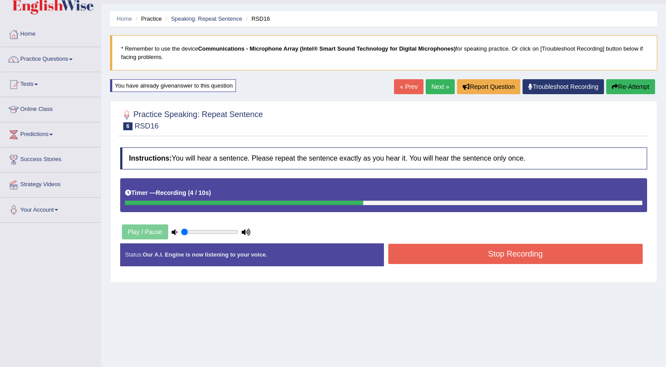
click at [490, 253] on button "Stop Recording" at bounding box center [515, 254] width 255 height 20
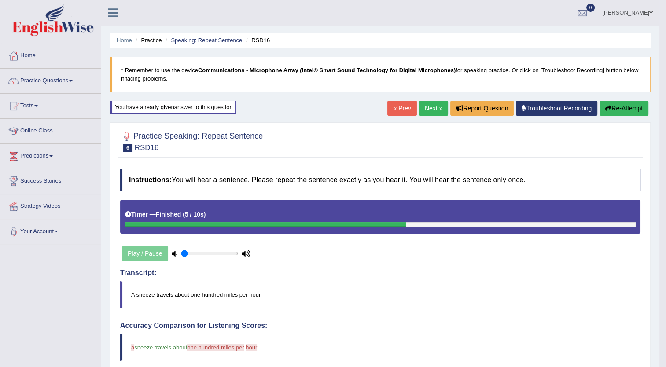
click at [618, 107] on button "Re-Attempt" at bounding box center [623, 108] width 49 height 15
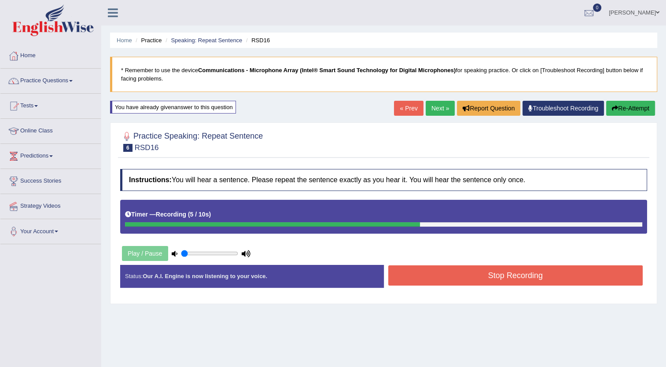
click at [502, 273] on button "Stop Recording" at bounding box center [515, 275] width 255 height 20
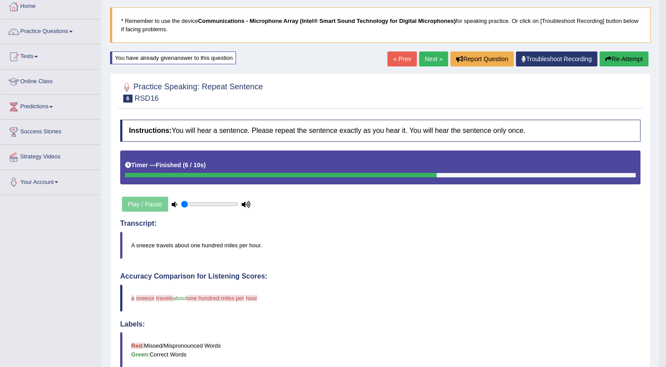
scroll to position [48, 0]
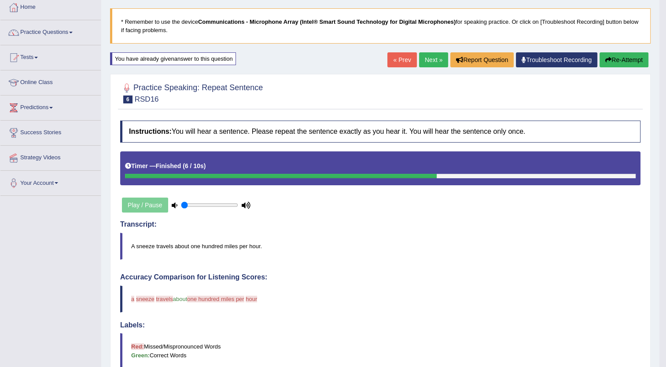
click at [621, 55] on button "Re-Attempt" at bounding box center [623, 59] width 49 height 15
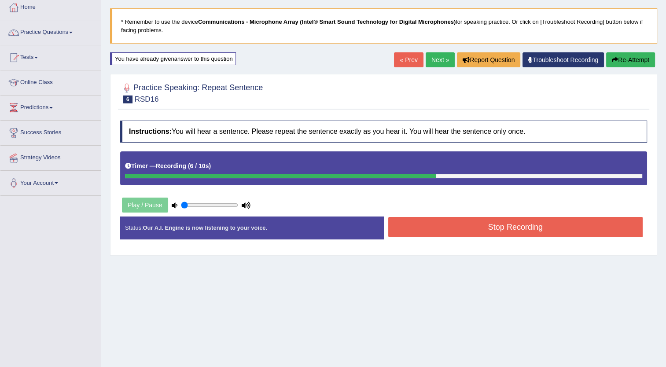
click at [535, 223] on button "Stop Recording" at bounding box center [515, 227] width 255 height 20
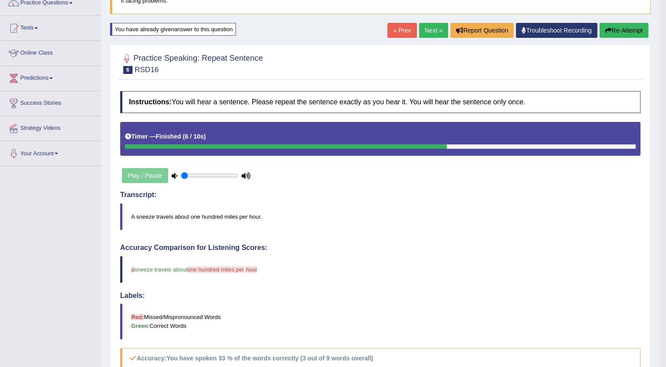
scroll to position [77, 0]
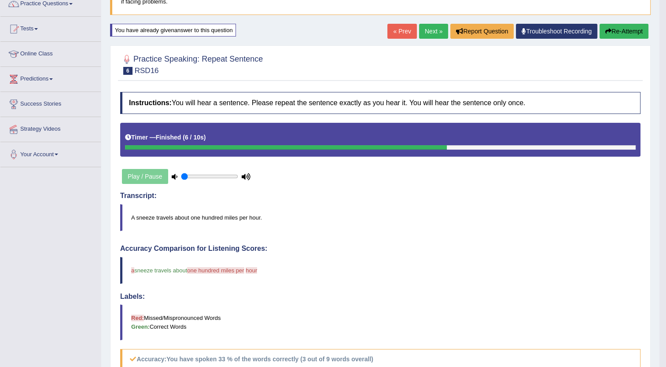
click at [637, 29] on button "Re-Attempt" at bounding box center [623, 31] width 49 height 15
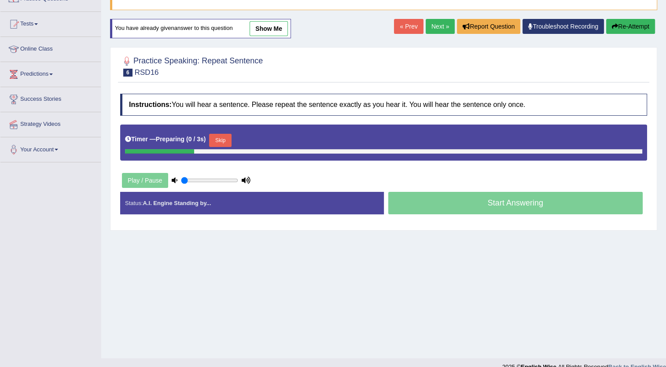
scroll to position [77, 0]
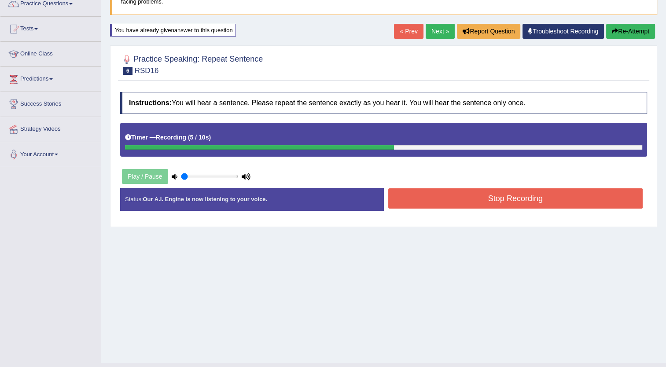
click at [518, 198] on button "Stop Recording" at bounding box center [515, 198] width 255 height 20
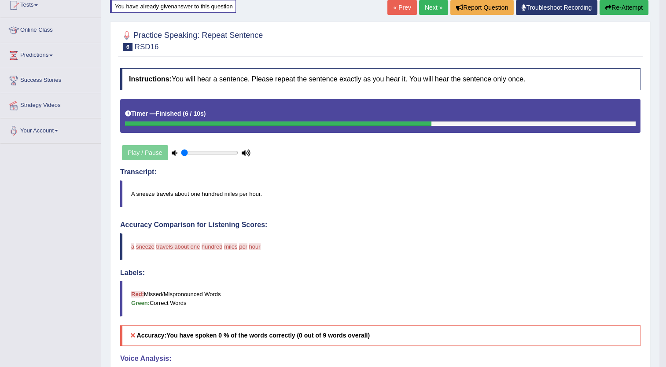
scroll to position [87, 0]
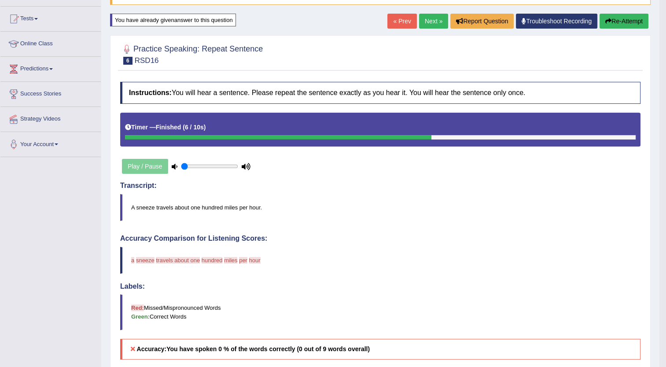
click at [618, 22] on button "Re-Attempt" at bounding box center [623, 21] width 49 height 15
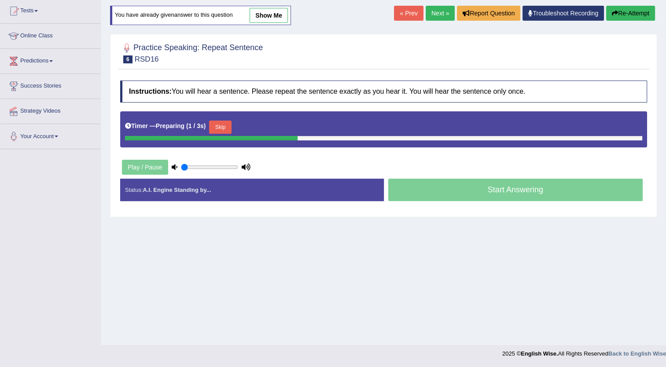
scroll to position [87, 0]
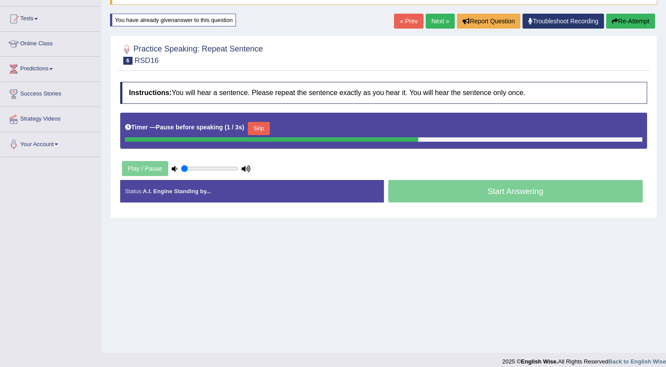
drag, startPoint x: 0, startPoint y: 0, endPoint x: 520, endPoint y: 196, distance: 555.8
click at [520, 196] on div "Home Practice Speaking: Repeat Sentence RSD16 * Remember to use the device Comm…" at bounding box center [383, 133] width 565 height 440
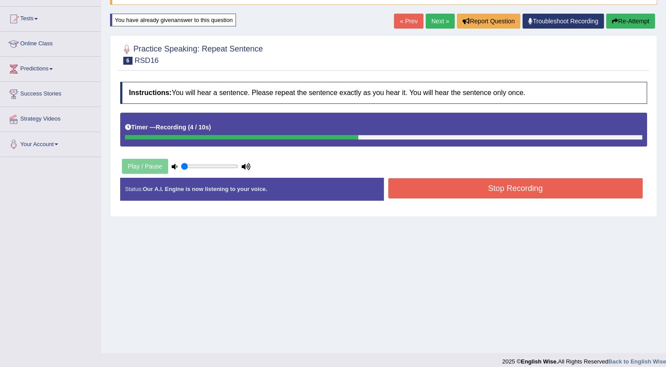
click at [520, 196] on button "Stop Recording" at bounding box center [515, 188] width 255 height 20
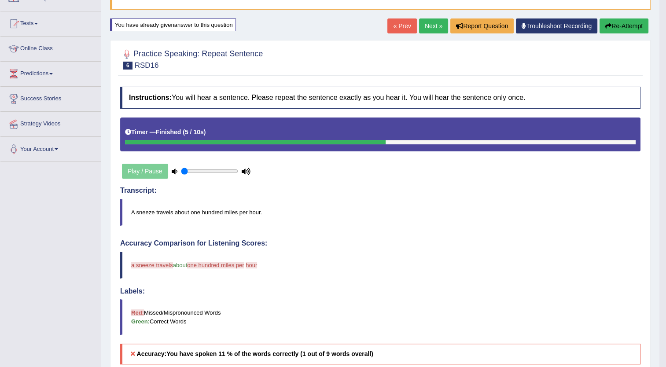
scroll to position [78, 0]
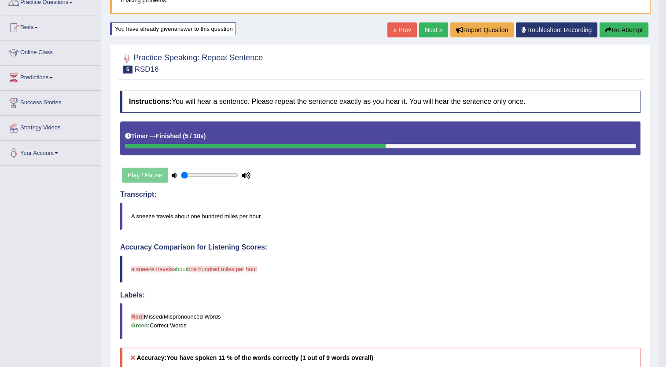
click at [619, 28] on button "Re-Attempt" at bounding box center [623, 29] width 49 height 15
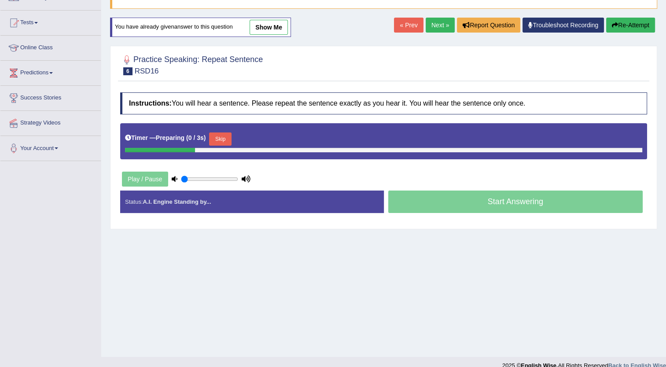
scroll to position [78, 0]
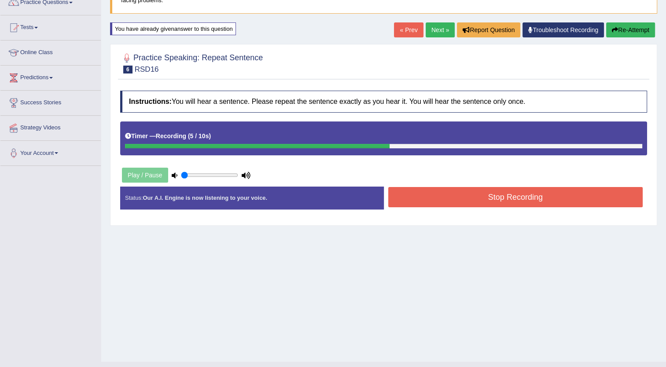
click at [438, 191] on button "Stop Recording" at bounding box center [515, 197] width 255 height 20
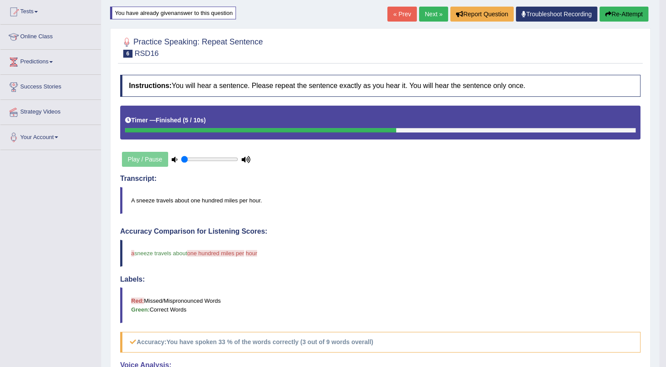
scroll to position [93, 0]
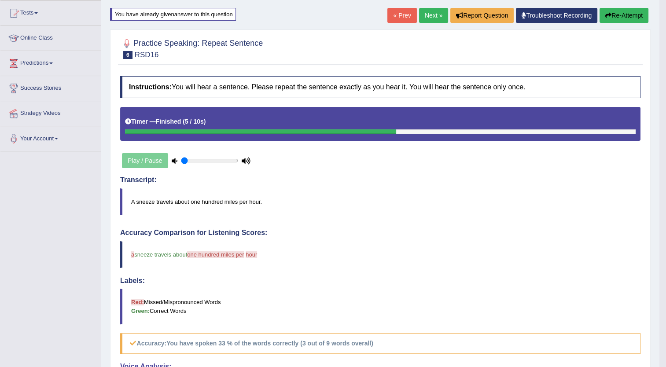
click at [617, 13] on button "Re-Attempt" at bounding box center [623, 15] width 49 height 15
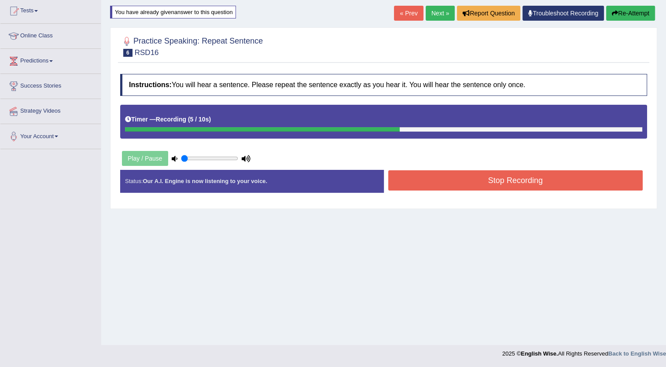
click at [449, 180] on button "Stop Recording" at bounding box center [515, 180] width 255 height 20
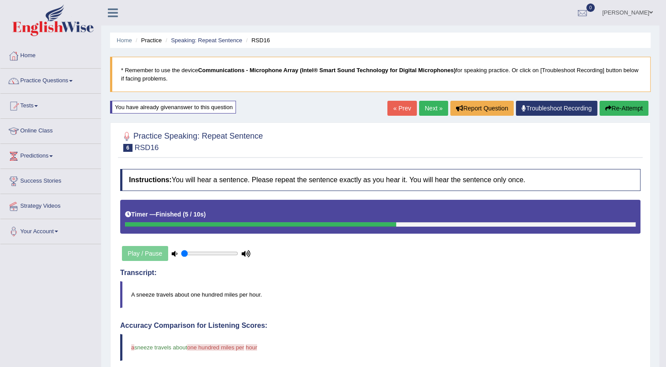
click at [432, 109] on link "Next »" at bounding box center [433, 108] width 29 height 15
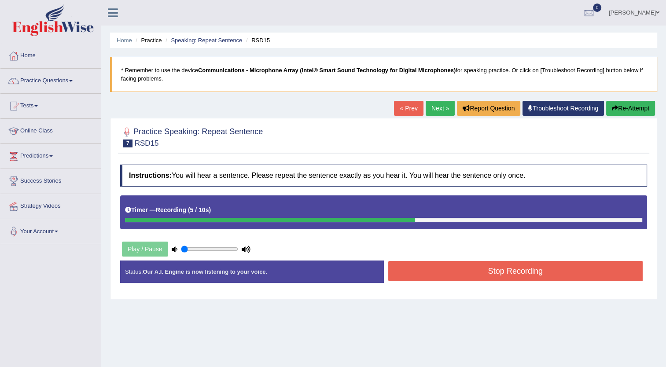
click at [440, 266] on button "Stop Recording" at bounding box center [515, 271] width 255 height 20
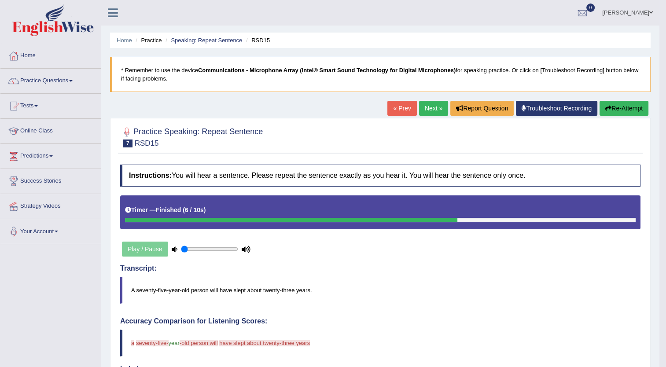
click at [613, 113] on button "Re-Attempt" at bounding box center [623, 108] width 49 height 15
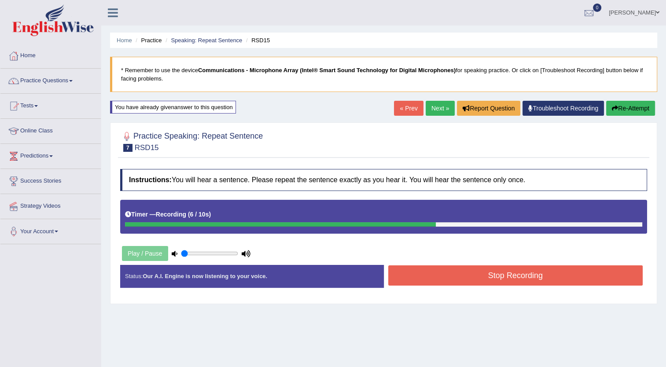
click at [463, 275] on button "Stop Recording" at bounding box center [515, 275] width 255 height 20
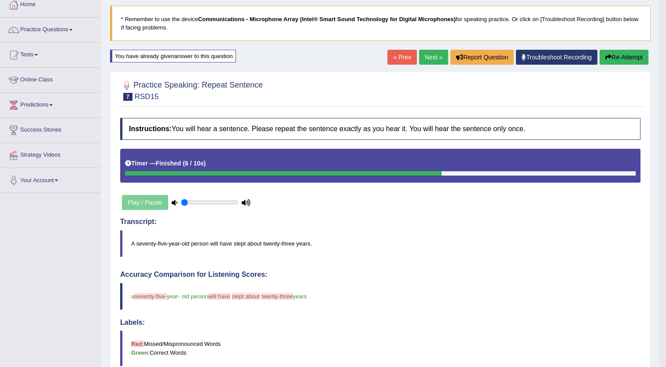
scroll to position [51, 0]
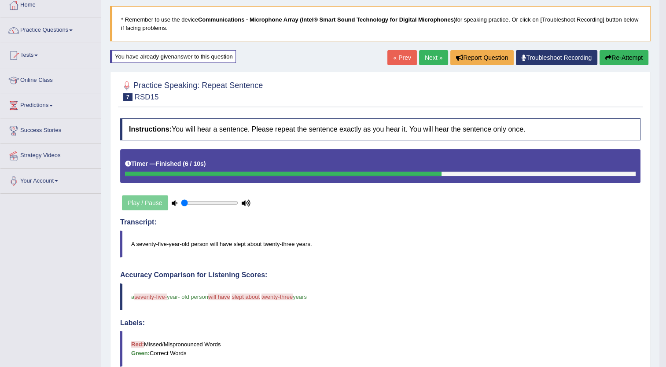
click at [434, 57] on link "Next »" at bounding box center [433, 57] width 29 height 15
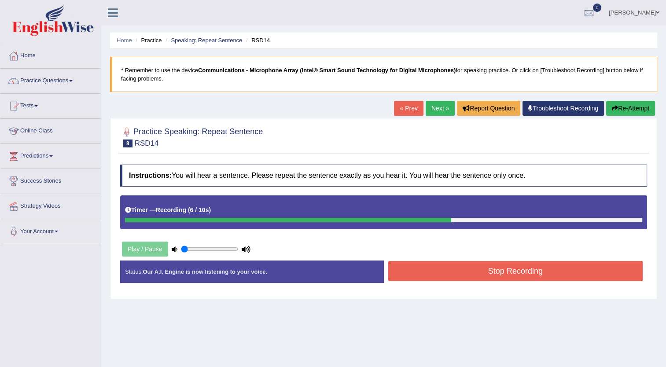
click at [443, 269] on button "Stop Recording" at bounding box center [515, 271] width 255 height 20
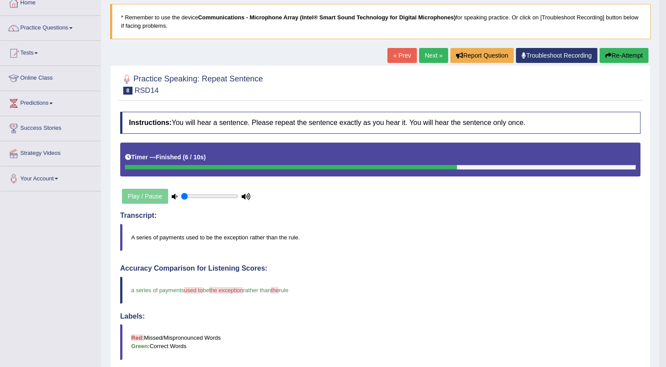
scroll to position [52, 0]
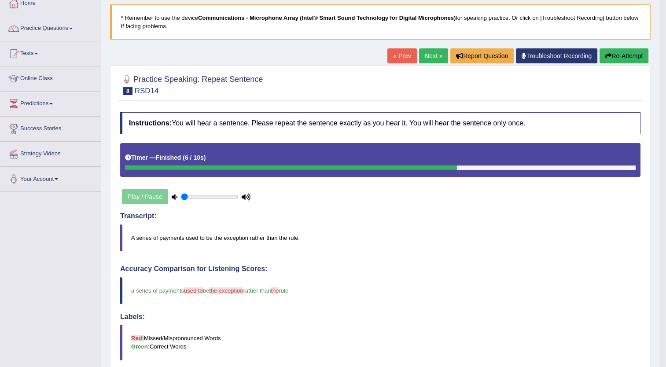
click at [433, 56] on link "Next »" at bounding box center [433, 55] width 29 height 15
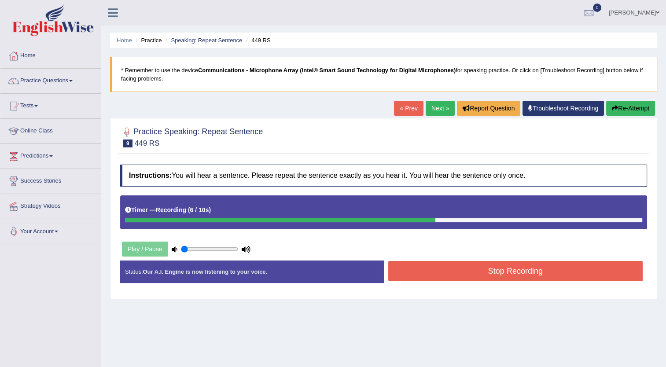
click at [478, 270] on button "Stop Recording" at bounding box center [515, 271] width 255 height 20
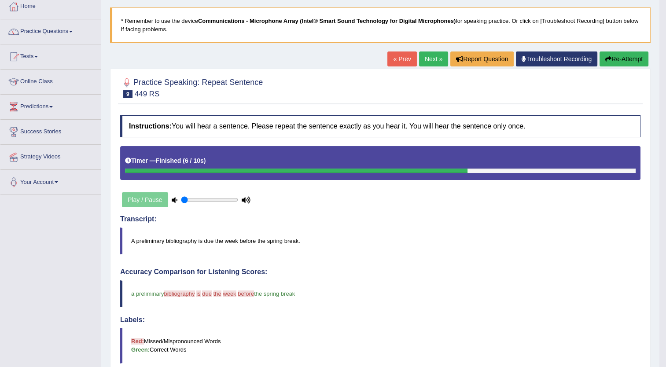
scroll to position [48, 0]
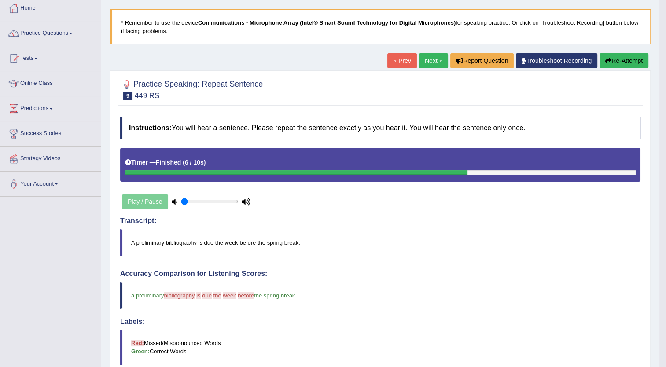
click at [432, 57] on link "Next »" at bounding box center [433, 60] width 29 height 15
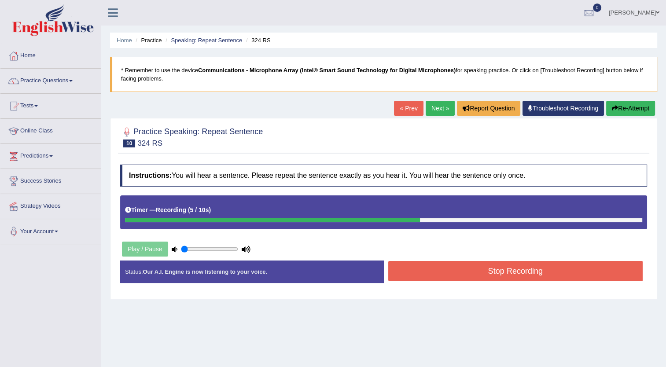
click at [490, 271] on button "Stop Recording" at bounding box center [515, 271] width 255 height 20
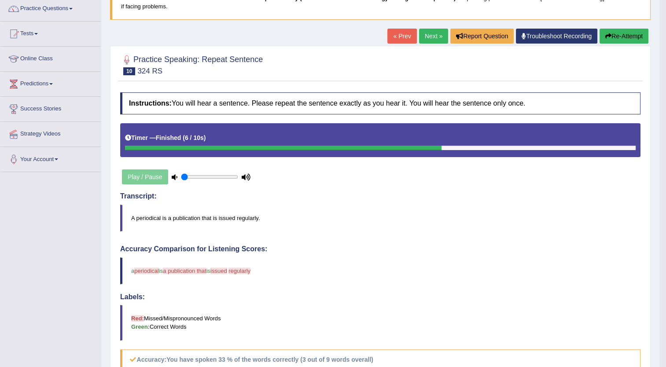
scroll to position [71, 0]
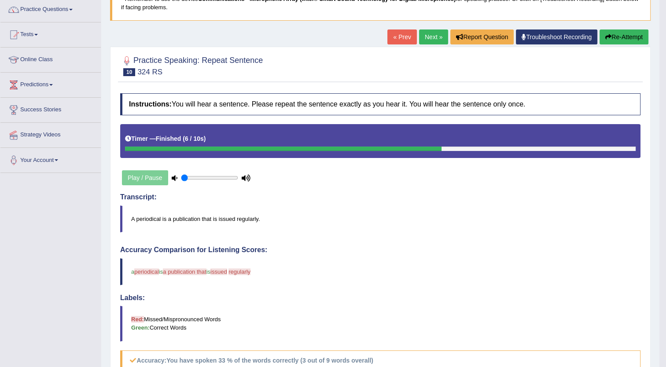
click at [620, 33] on button "Re-Attempt" at bounding box center [623, 36] width 49 height 15
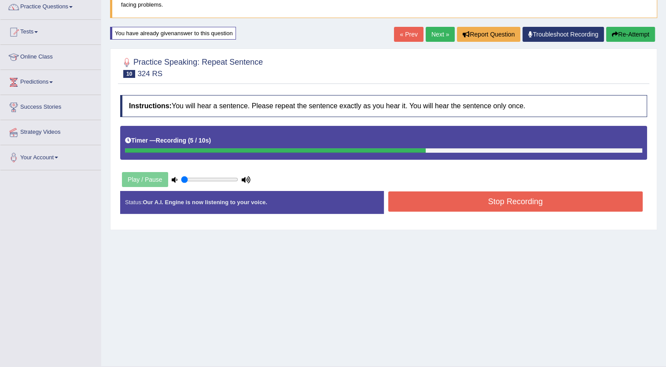
click at [443, 199] on button "Stop Recording" at bounding box center [515, 201] width 255 height 20
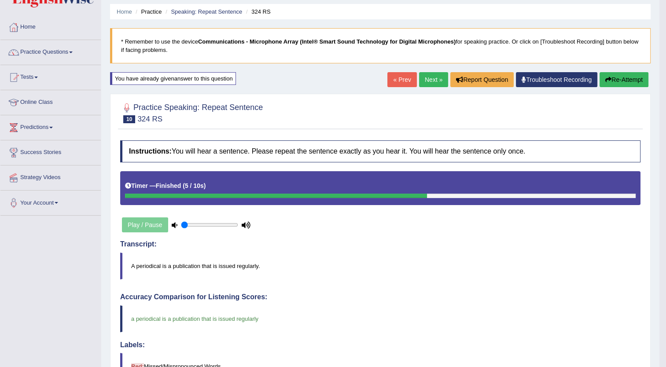
scroll to position [28, 0]
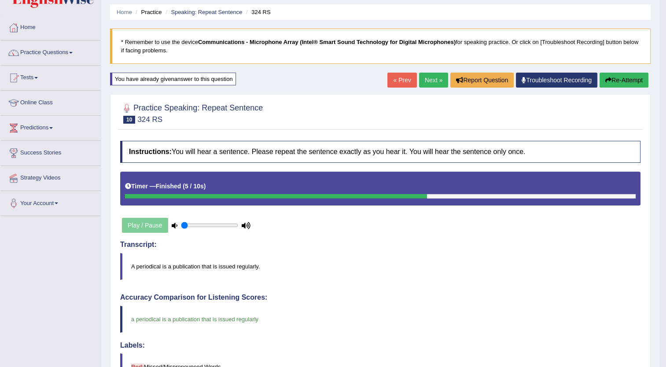
click at [433, 78] on link "Next »" at bounding box center [433, 80] width 29 height 15
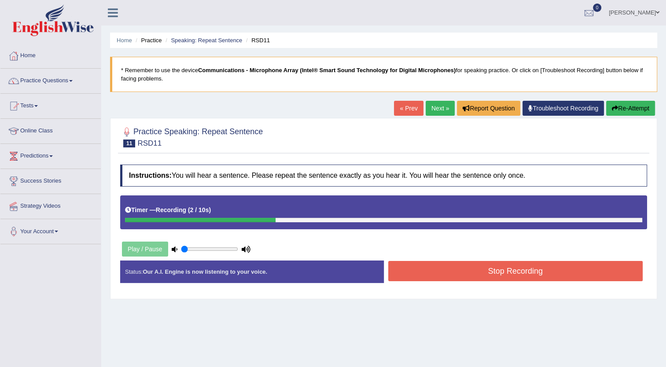
click at [472, 271] on button "Stop Recording" at bounding box center [515, 271] width 255 height 20
